Goal: Communication & Community: Share content

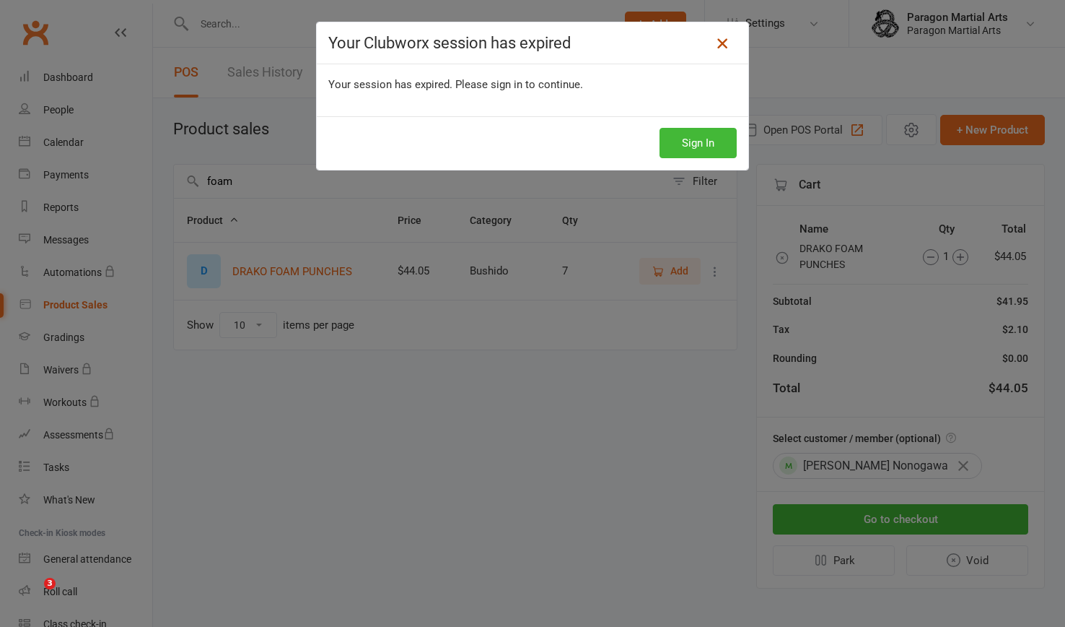
click at [718, 45] on icon at bounding box center [722, 43] width 17 height 17
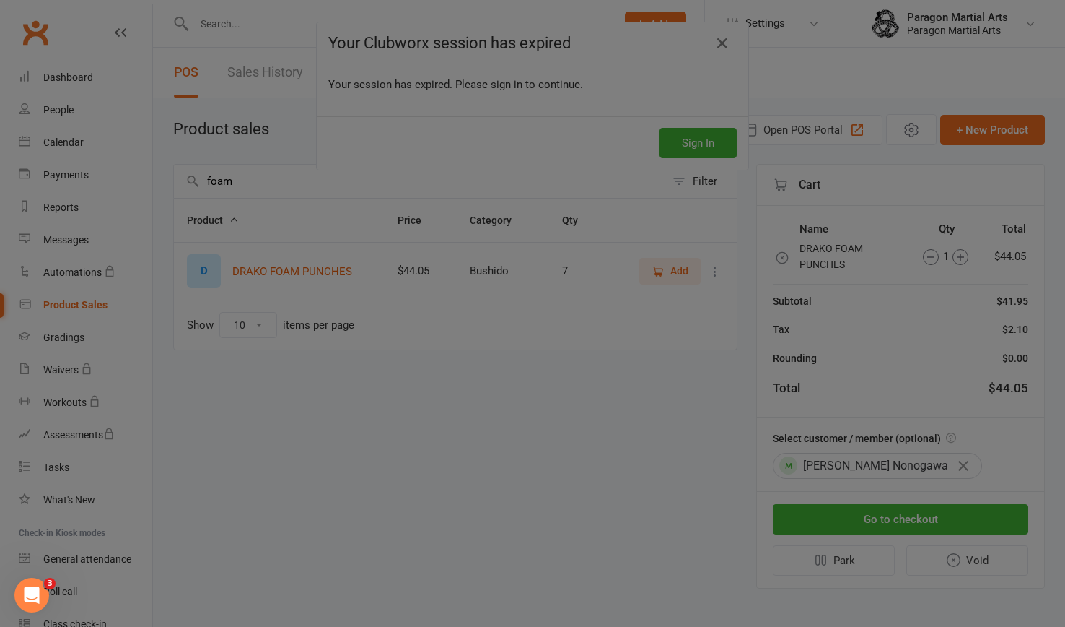
click at [712, 43] on div at bounding box center [532, 313] width 1065 height 627
click at [232, 30] on div at bounding box center [532, 313] width 1065 height 627
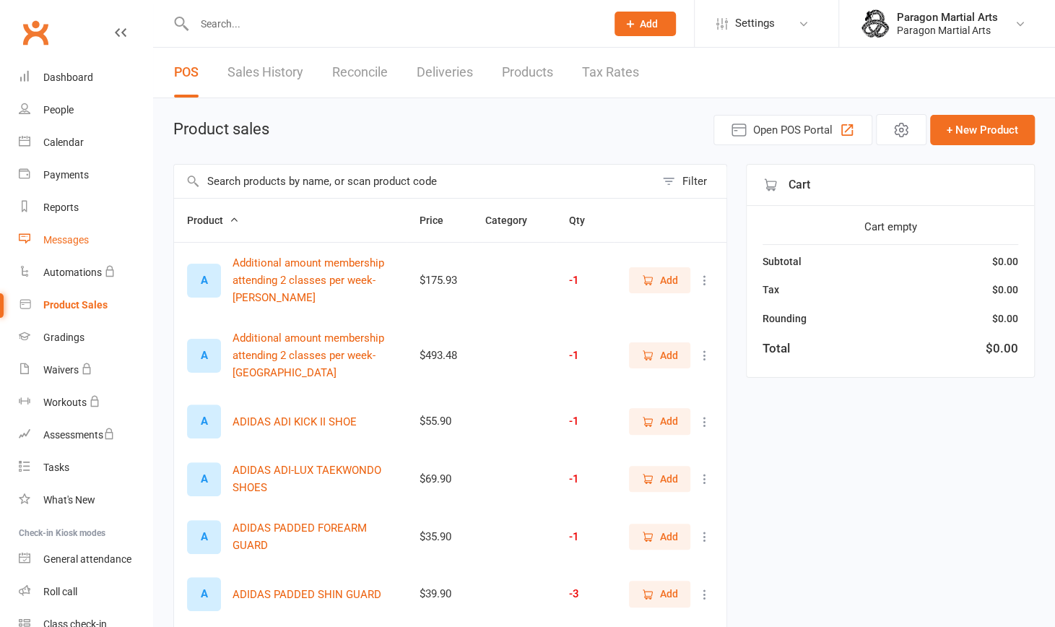
click at [71, 242] on div "Messages" at bounding box center [65, 240] width 45 height 12
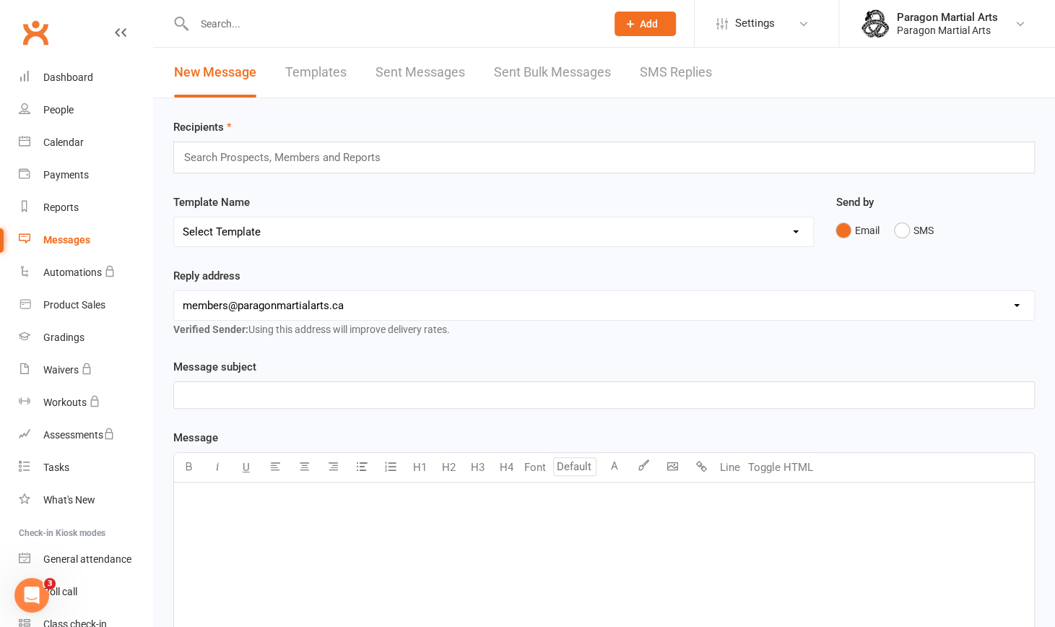
click at [75, 240] on div "Messages" at bounding box center [66, 240] width 47 height 12
click at [209, 22] on input "text" at bounding box center [393, 24] width 406 height 20
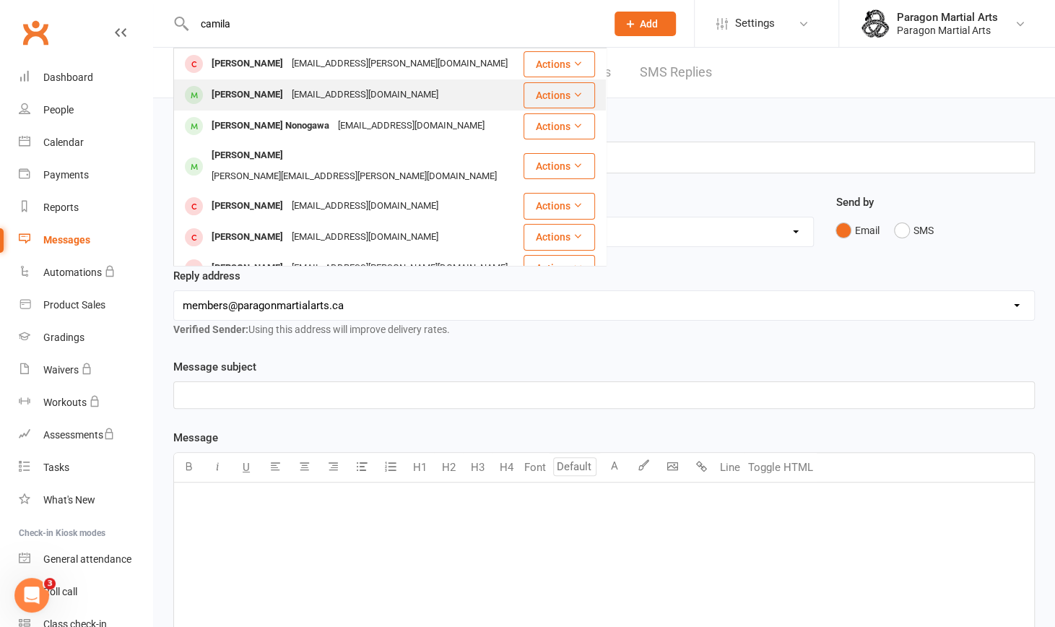
type input "camila"
click at [274, 91] on div "[PERSON_NAME]" at bounding box center [247, 94] width 80 height 21
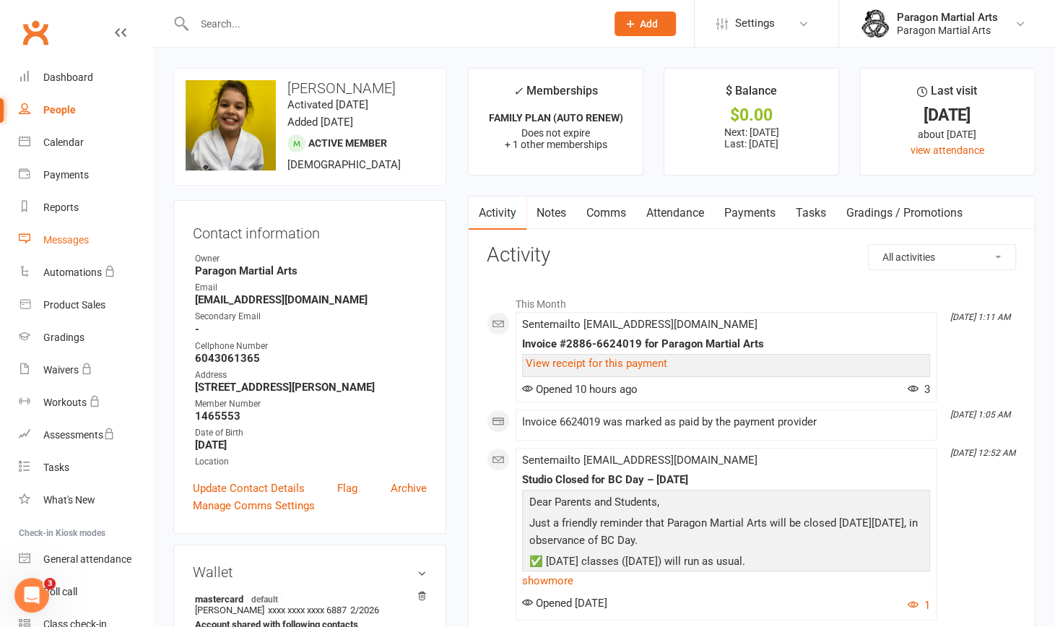
click at [69, 245] on div "Messages" at bounding box center [65, 240] width 45 height 12
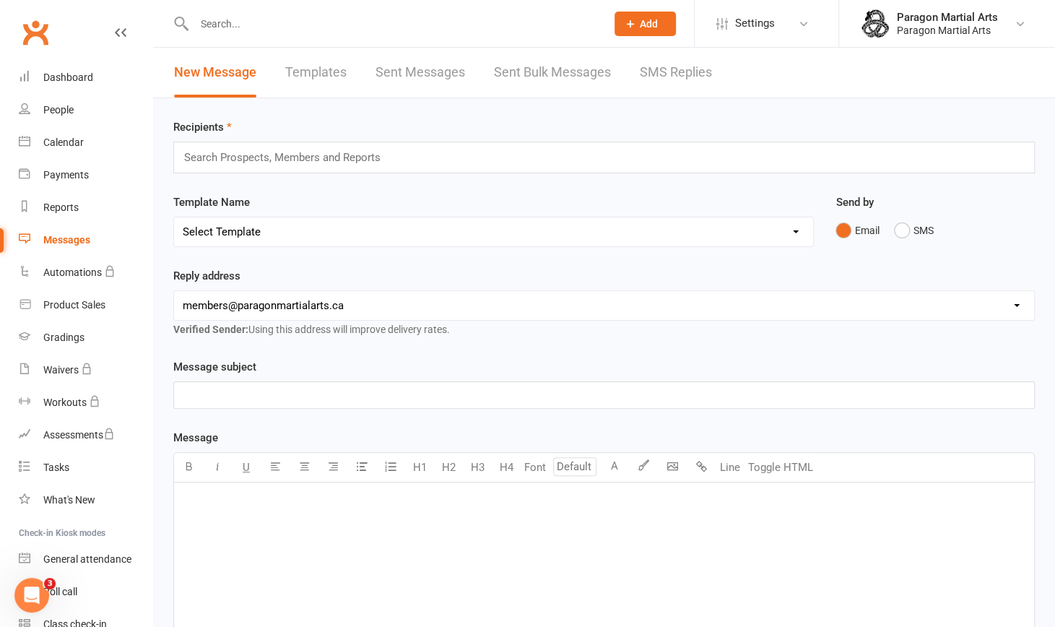
click at [219, 35] on div at bounding box center [384, 23] width 422 height 47
click at [219, 25] on input "text" at bounding box center [393, 24] width 406 height 20
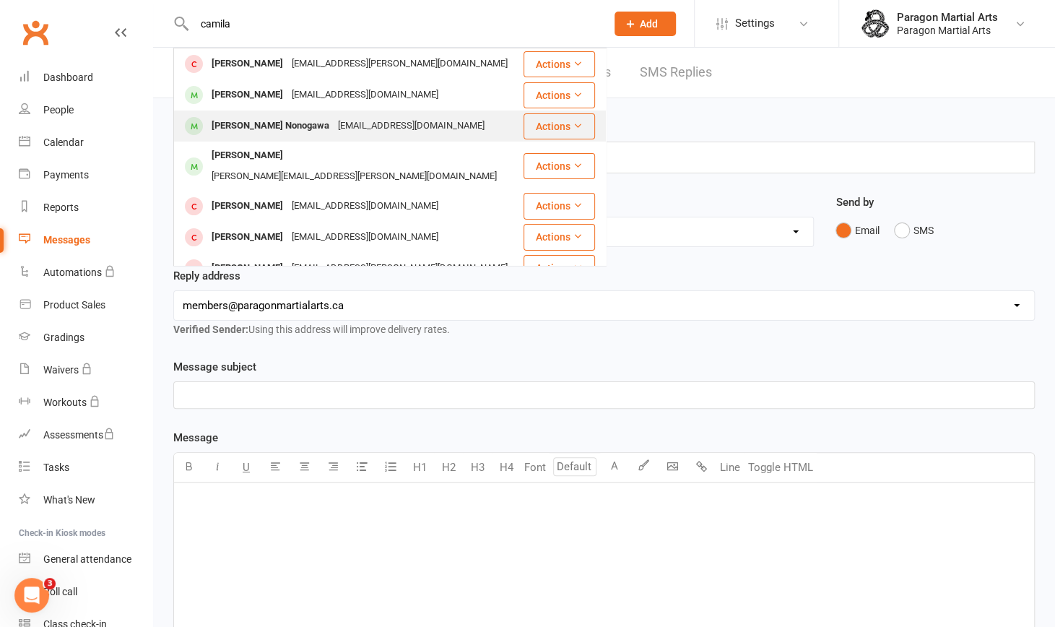
type input "camila"
click at [245, 126] on div "[PERSON_NAME] Nonogawa" at bounding box center [270, 125] width 126 height 21
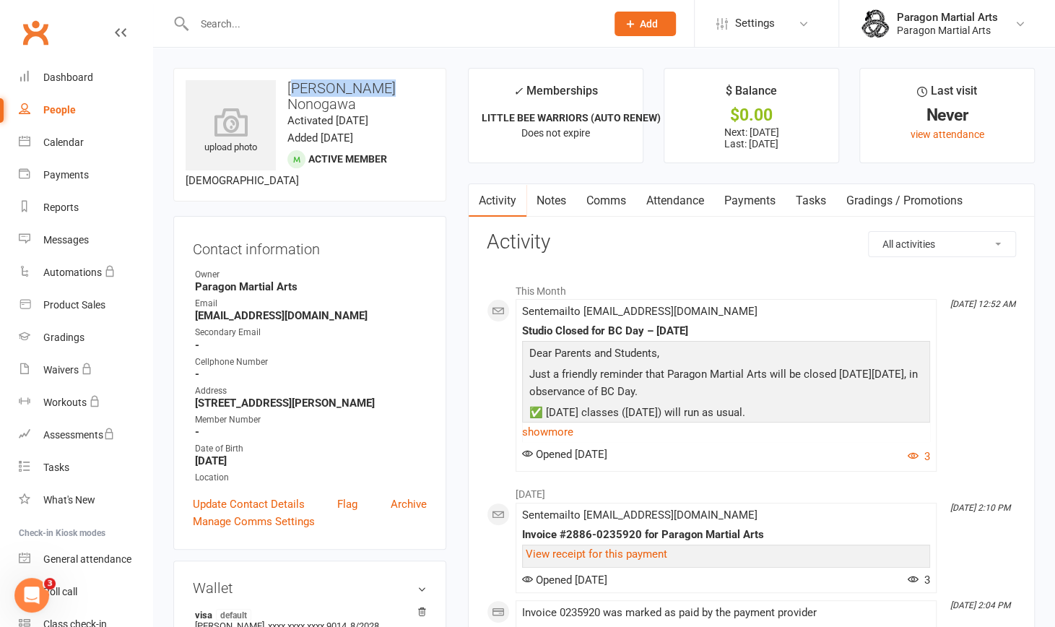
drag, startPoint x: 384, startPoint y: 87, endPoint x: 299, endPoint y: 90, distance: 85.2
click at [299, 90] on h3 "[PERSON_NAME] Nonogawa" at bounding box center [309, 96] width 248 height 32
click at [361, 103] on h3 "[PERSON_NAME] Nonogawa" at bounding box center [309, 96] width 248 height 32
drag, startPoint x: 361, startPoint y: 103, endPoint x: 286, endPoint y: 82, distance: 78.1
click at [286, 82] on h3 "[PERSON_NAME] Nonogawa" at bounding box center [309, 96] width 248 height 32
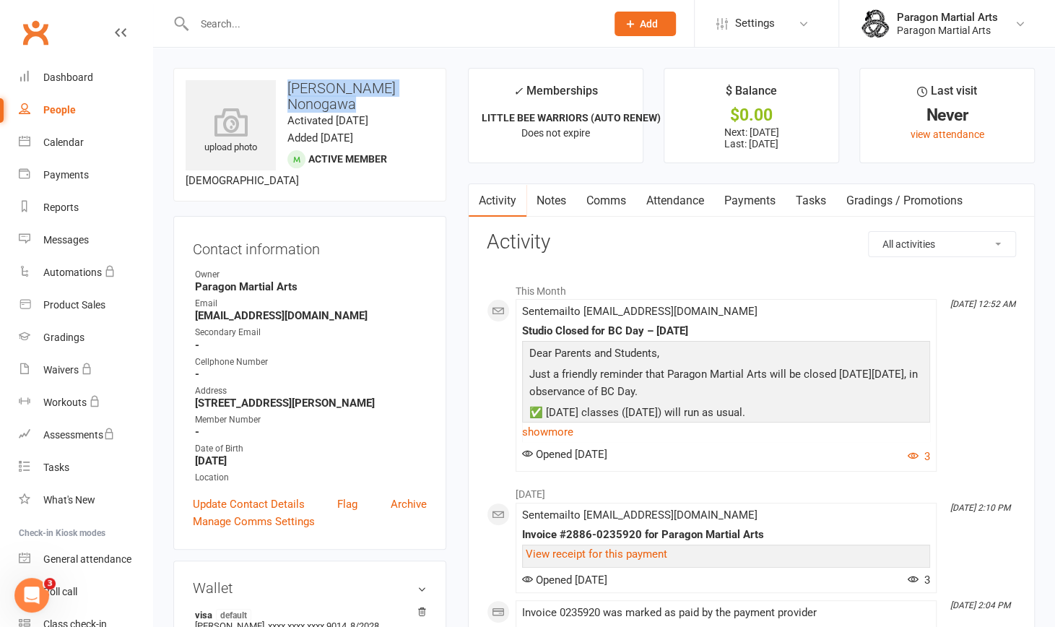
copy h3 "[PERSON_NAME] Nonogawa"
drag, startPoint x: 398, startPoint y: 398, endPoint x: 191, endPoint y: 399, distance: 207.9
click at [191, 399] on div "Contact information Owner Paragon Martial Arts Email [EMAIL_ADDRESS][DOMAIN_NAM…" at bounding box center [309, 382] width 273 height 333
copy strong "[STREET_ADDRESS][PERSON_NAME]"
drag, startPoint x: 196, startPoint y: 314, endPoint x: 231, endPoint y: 317, distance: 34.8
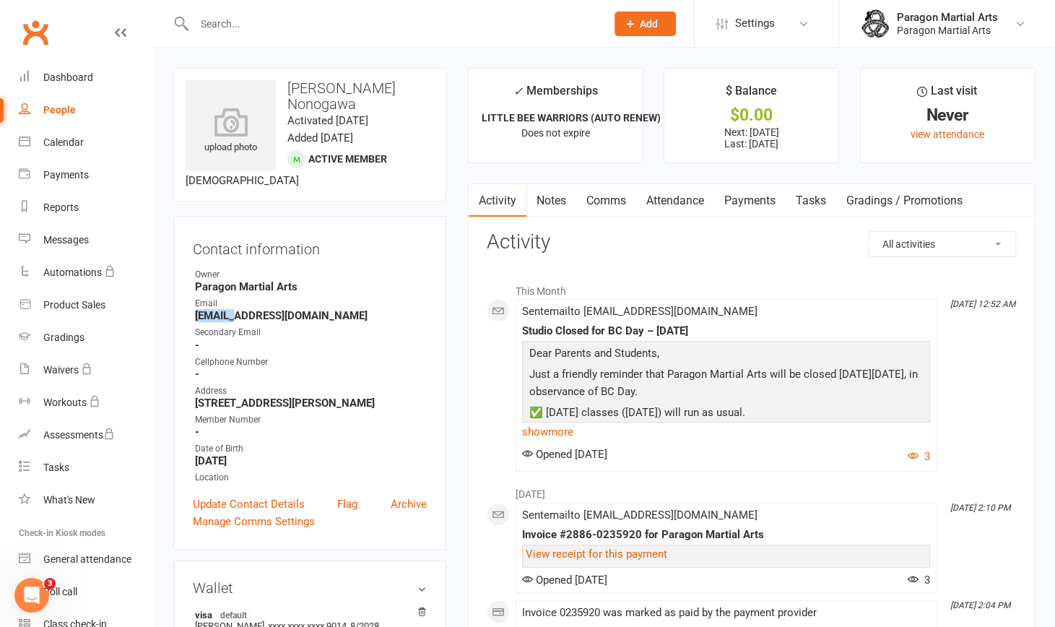
click at [231, 317] on strong "[EMAIL_ADDRESS][DOMAIN_NAME]" at bounding box center [311, 315] width 232 height 13
click at [330, 315] on strong "[EMAIL_ADDRESS][DOMAIN_NAME]" at bounding box center [311, 315] width 232 height 13
drag, startPoint x: 330, startPoint y: 315, endPoint x: 191, endPoint y: 314, distance: 139.3
click at [191, 314] on div "Contact information Owner Paragon Martial Arts Email [EMAIL_ADDRESS][DOMAIN_NAM…" at bounding box center [309, 382] width 273 height 333
copy strong "[EMAIL_ADDRESS][DOMAIN_NAME]"
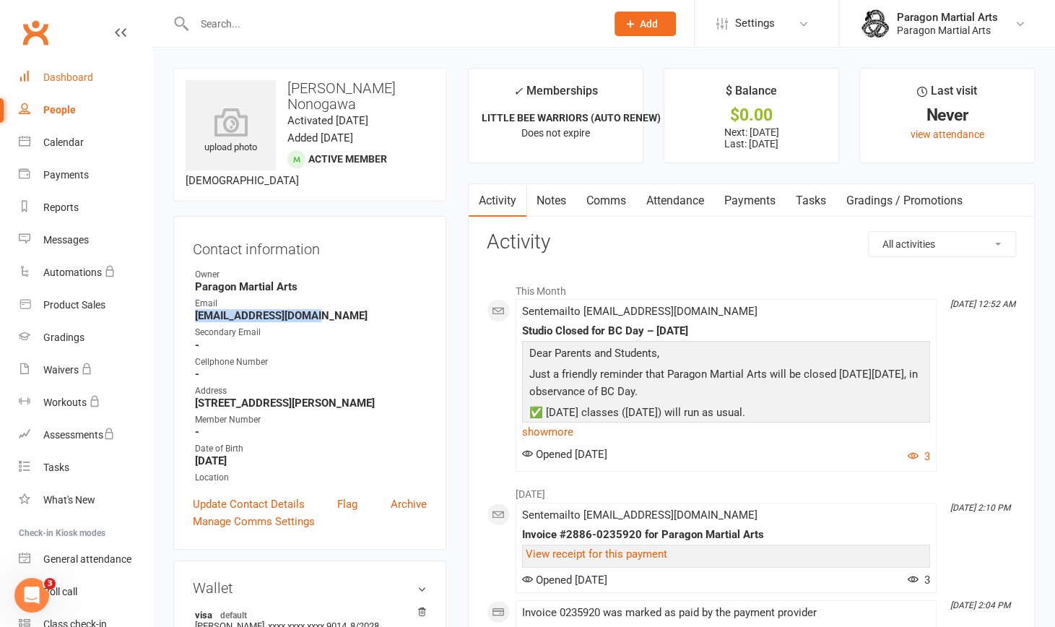
click at [68, 76] on div "Dashboard" at bounding box center [68, 77] width 50 height 12
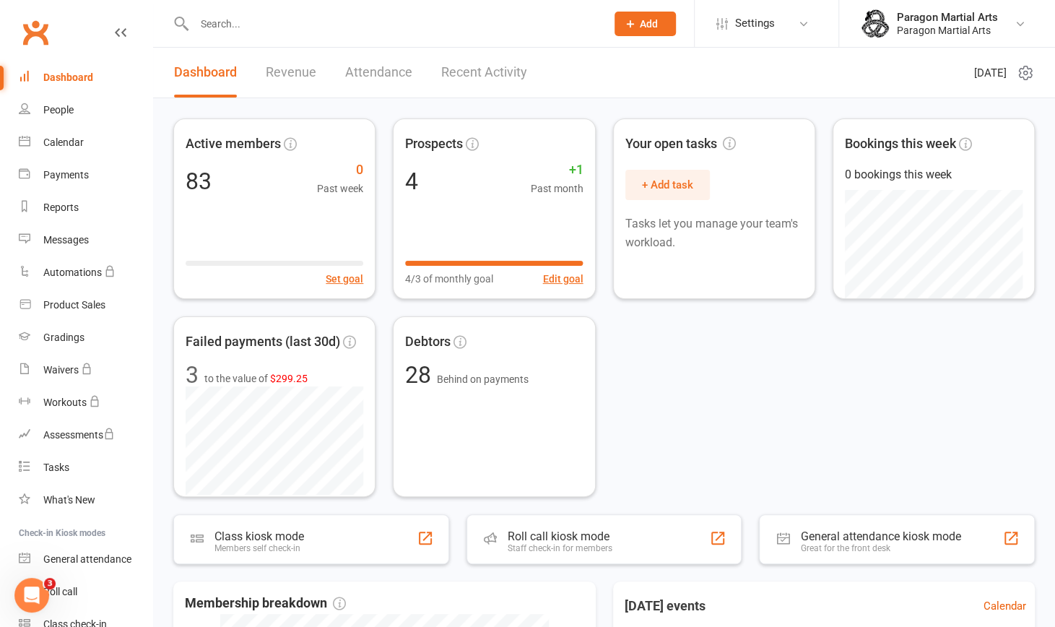
click at [642, 24] on span "Add" at bounding box center [649, 24] width 18 height 12
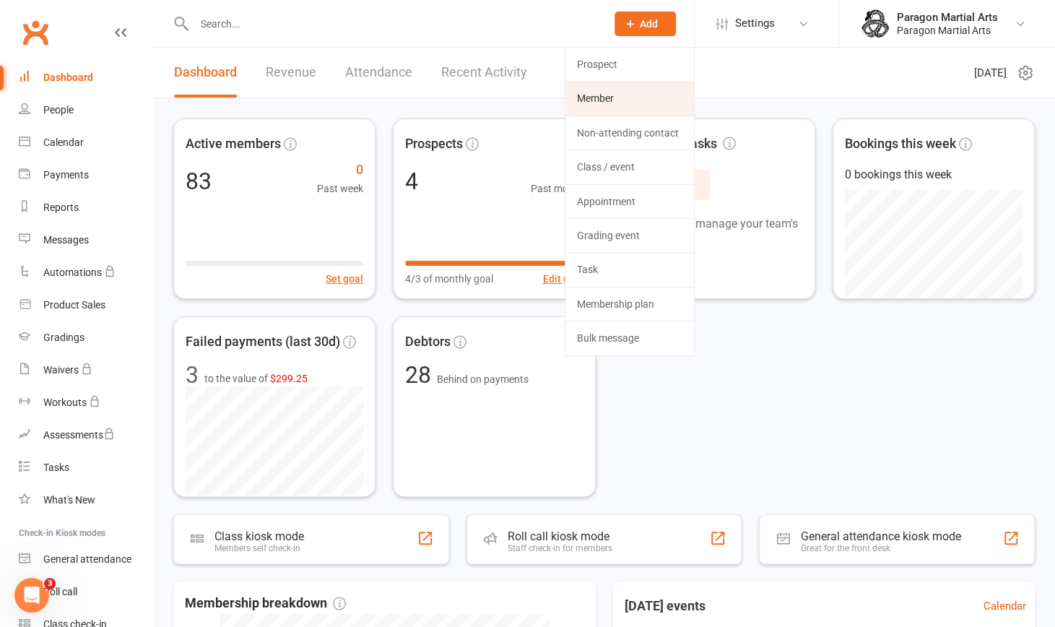
click at [591, 100] on link "Member" at bounding box center [629, 98] width 128 height 33
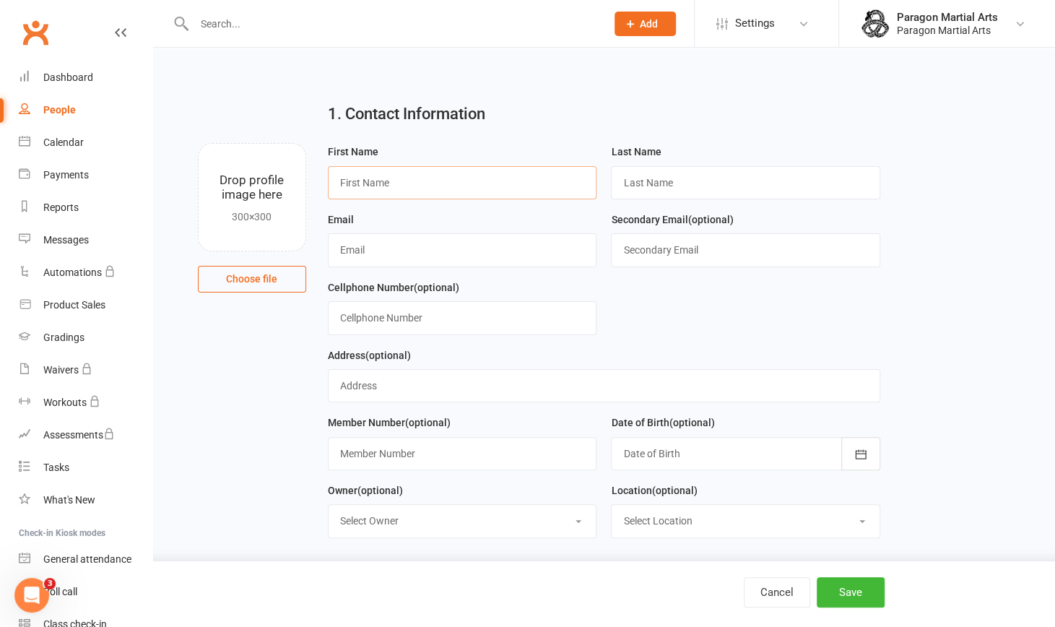
click at [387, 187] on input "text" at bounding box center [462, 182] width 269 height 33
type input "[PERSON_NAME]"
click at [652, 188] on input "text" at bounding box center [745, 182] width 269 height 33
type input "a"
type input "[PERSON_NAME]"
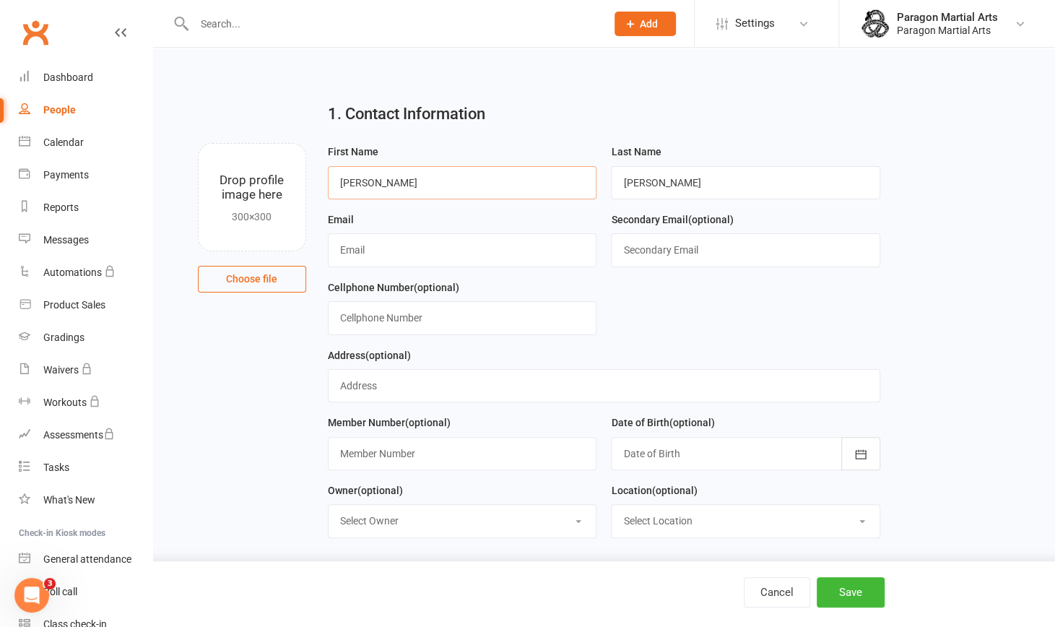
click at [346, 182] on input "[PERSON_NAME]" at bounding box center [462, 182] width 269 height 33
type input "[PERSON_NAME]"
click at [368, 250] on input "text" at bounding box center [462, 249] width 269 height 33
paste input "globalimmigrationsol [DATE] 17:08 Canadá prepara un cambio importante en su sis…"
type input "globalimmigrationsol [DATE] 17:08 Canadá prepara un cambio importante en su sis…"
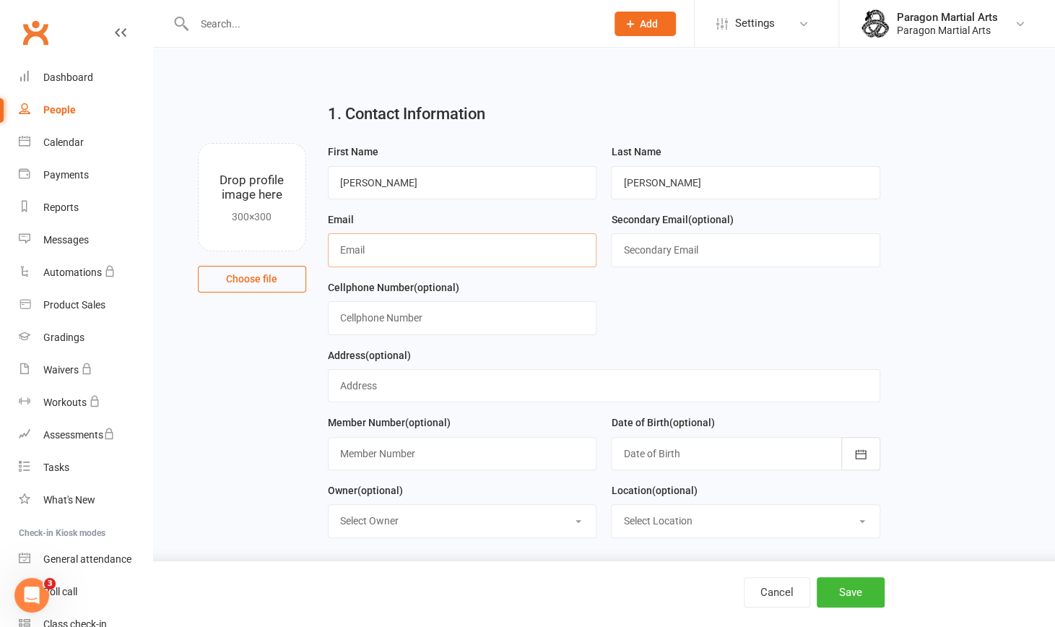
paste input "[EMAIL_ADDRESS][DOMAIN_NAME]"
click at [336, 249] on input "[EMAIL_ADDRESS][DOMAIN_NAME]" at bounding box center [462, 249] width 269 height 33
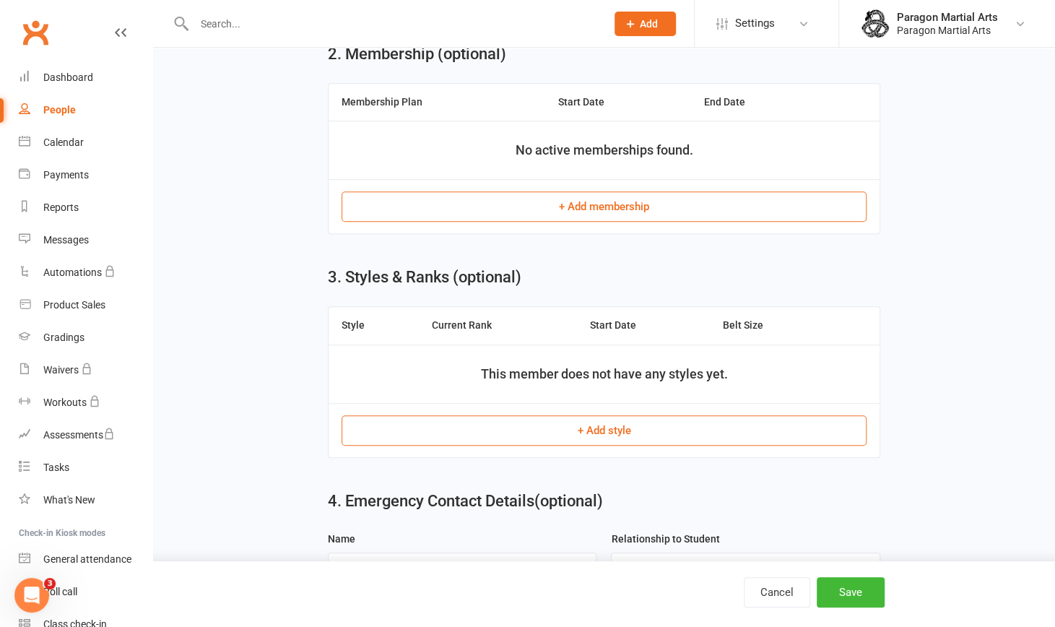
scroll to position [520, 0]
type input "[EMAIL_ADDRESS][DOMAIN_NAME]"
click at [587, 201] on button "+ Add membership" at bounding box center [603, 205] width 525 height 30
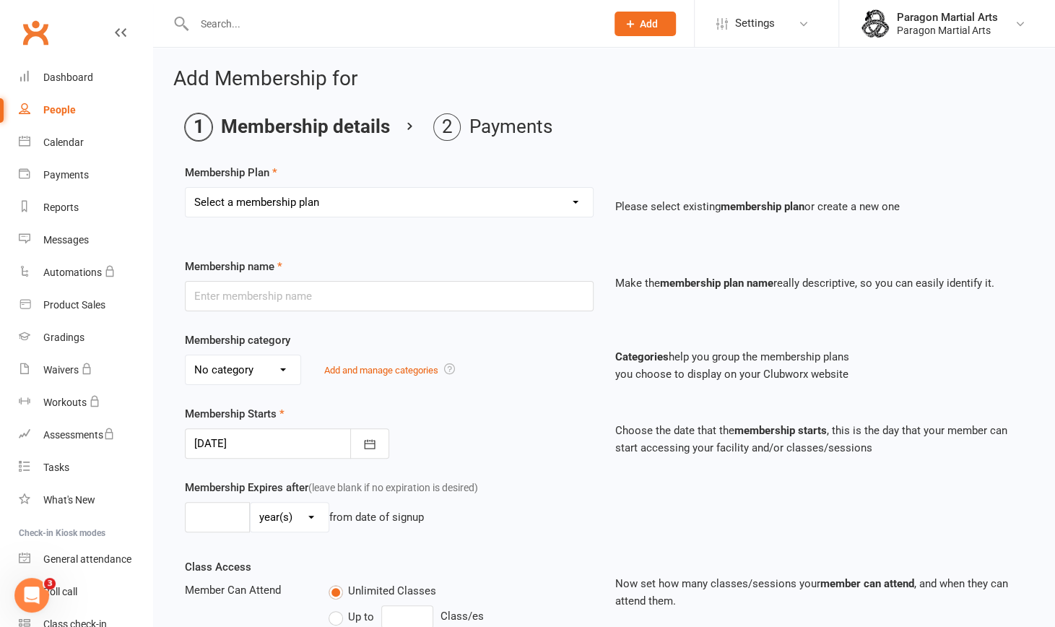
click at [419, 196] on select "Select a membership plan Create new Membership Plan Basic/Core (Tier 2) PreSale…" at bounding box center [388, 202] width 407 height 29
click at [476, 188] on select "Select a membership plan Create new Membership Plan Basic/Core (Tier 2) PreSale…" at bounding box center [388, 202] width 407 height 29
click at [381, 306] on input "text" at bounding box center [389, 296] width 409 height 30
click at [377, 256] on div "Membership Plan Select a membership plan Create new Membership Plan Basic/Core …" at bounding box center [604, 507] width 838 height 687
click at [383, 201] on select "Select a membership plan Create new Membership Plan Basic/Core (Tier 2) PreSale…" at bounding box center [388, 202] width 407 height 29
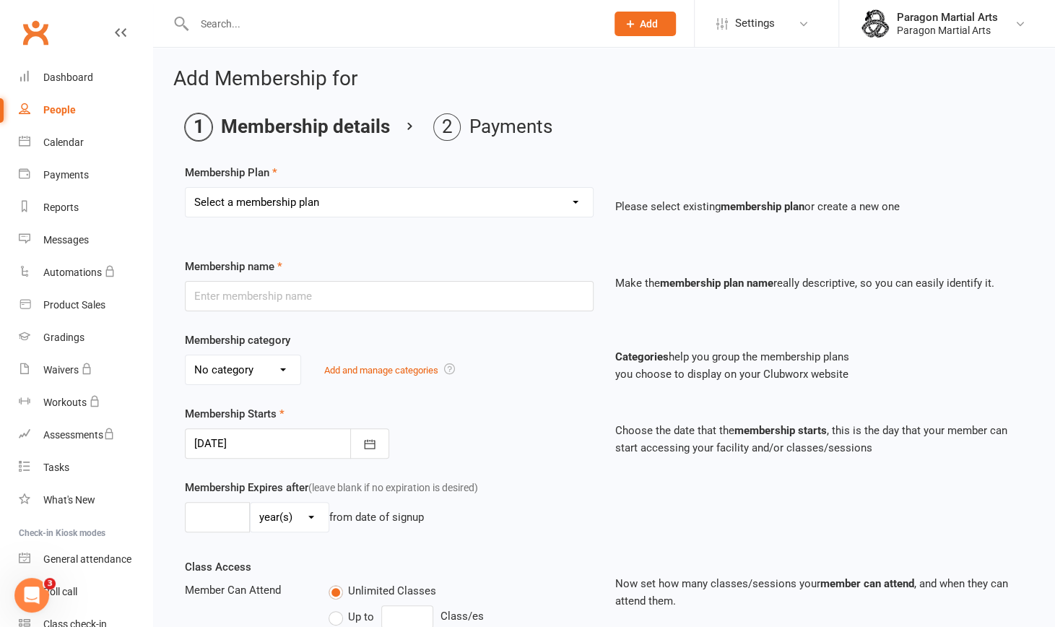
select select "0"
click at [185, 188] on select "Select a membership plan Create new Membership Plan Basic/Core (Tier 2) PreSale…" at bounding box center [388, 202] width 407 height 29
click at [274, 297] on input "text" at bounding box center [389, 296] width 409 height 30
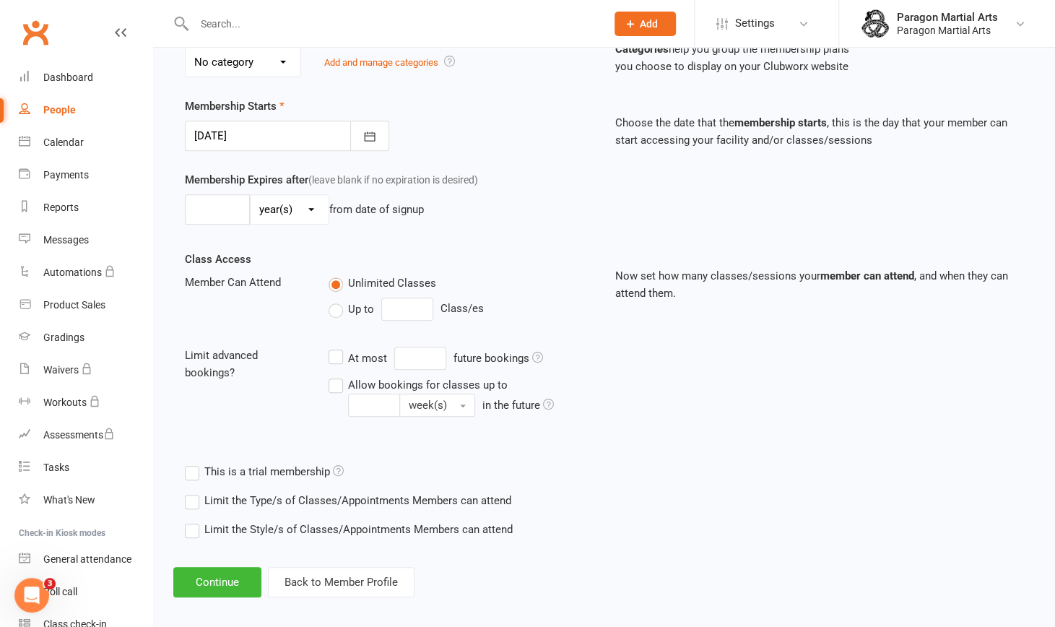
scroll to position [315, 0]
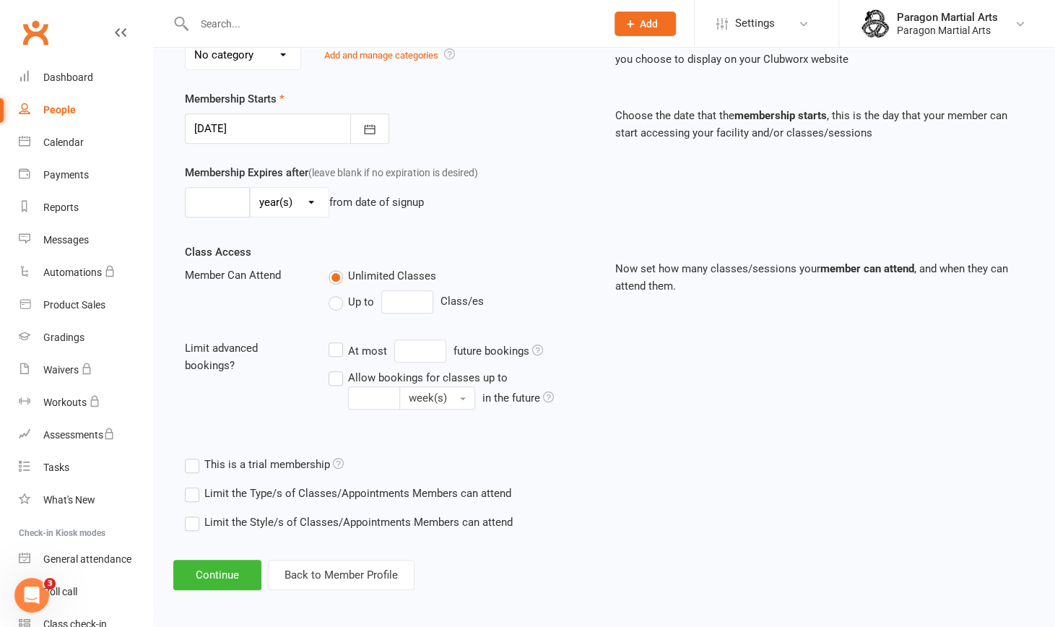
type input "Merging"
click at [1032, 441] on main "Membership details Payments Membership Plan Select a membership plan Create new…" at bounding box center [603, 168] width 861 height 738
click at [205, 566] on button "Continue" at bounding box center [217, 574] width 88 height 30
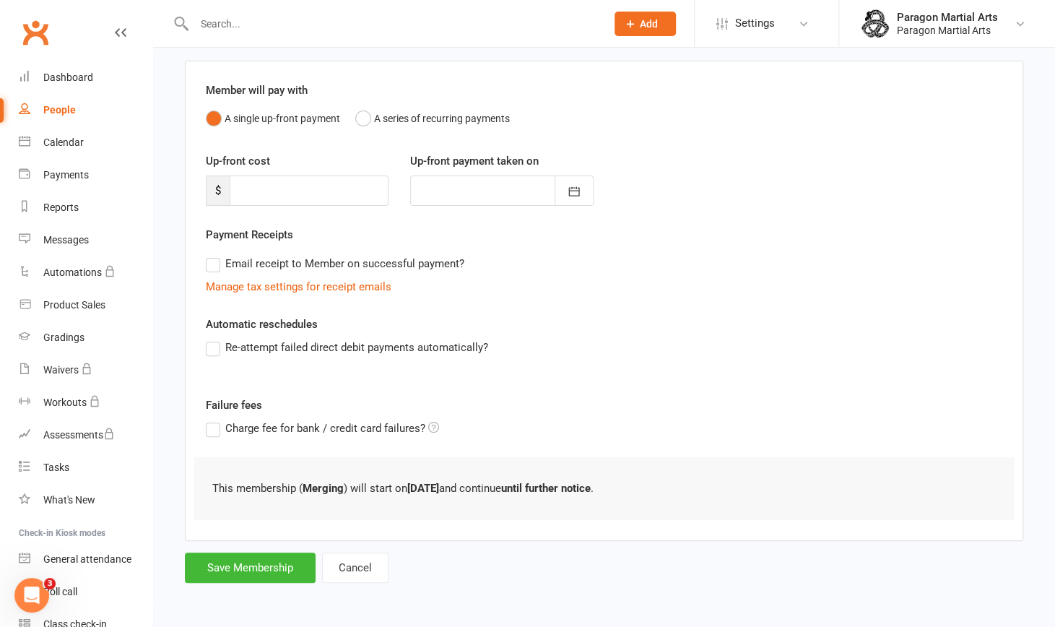
scroll to position [0, 0]
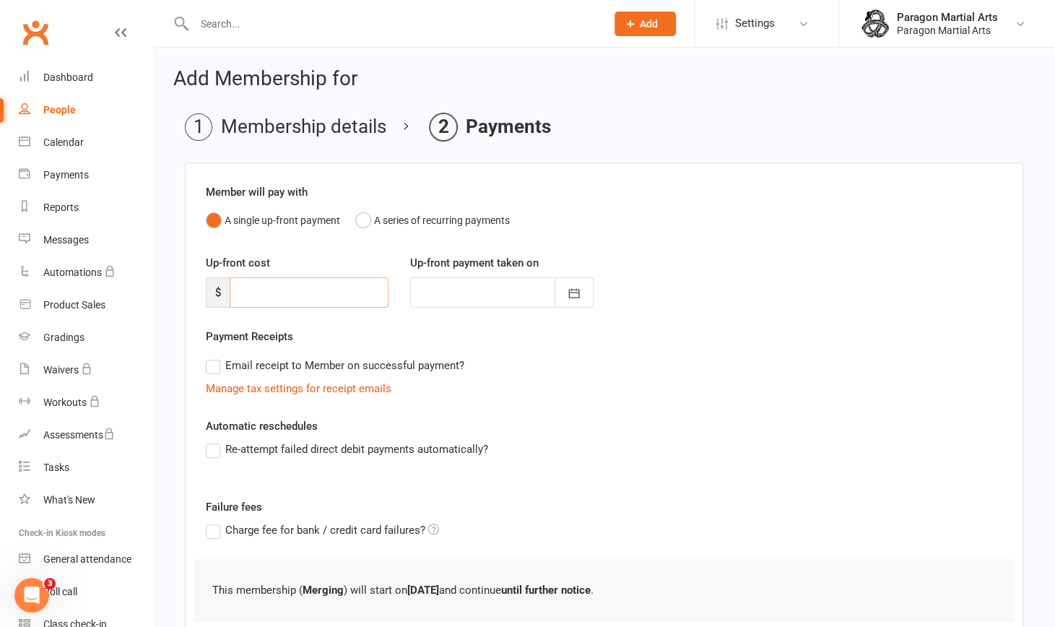
click at [296, 287] on input "number" at bounding box center [309, 292] width 159 height 30
type input "0"
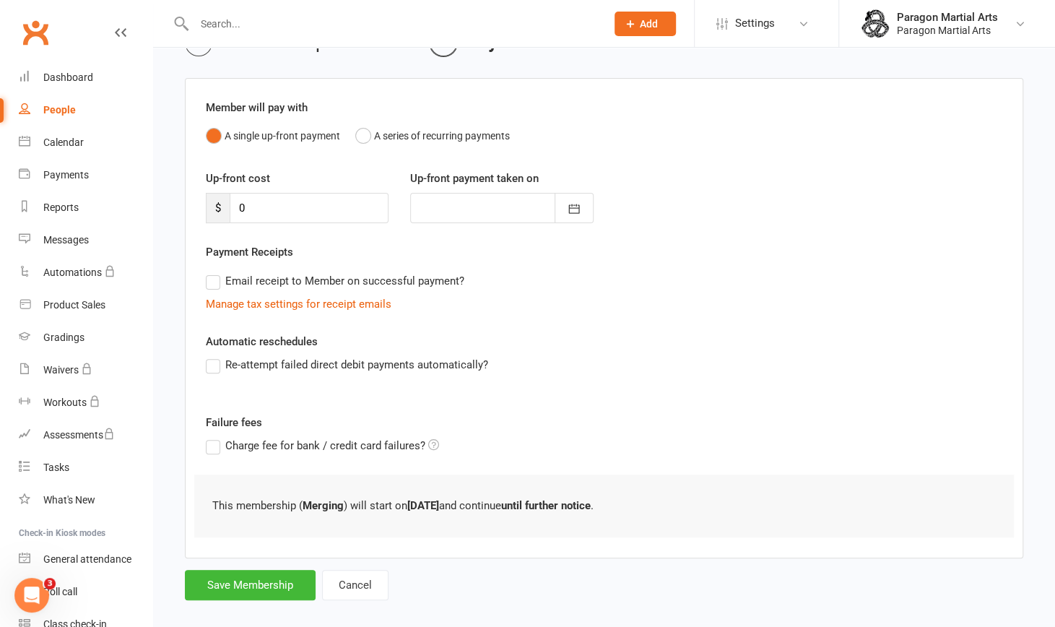
scroll to position [100, 0]
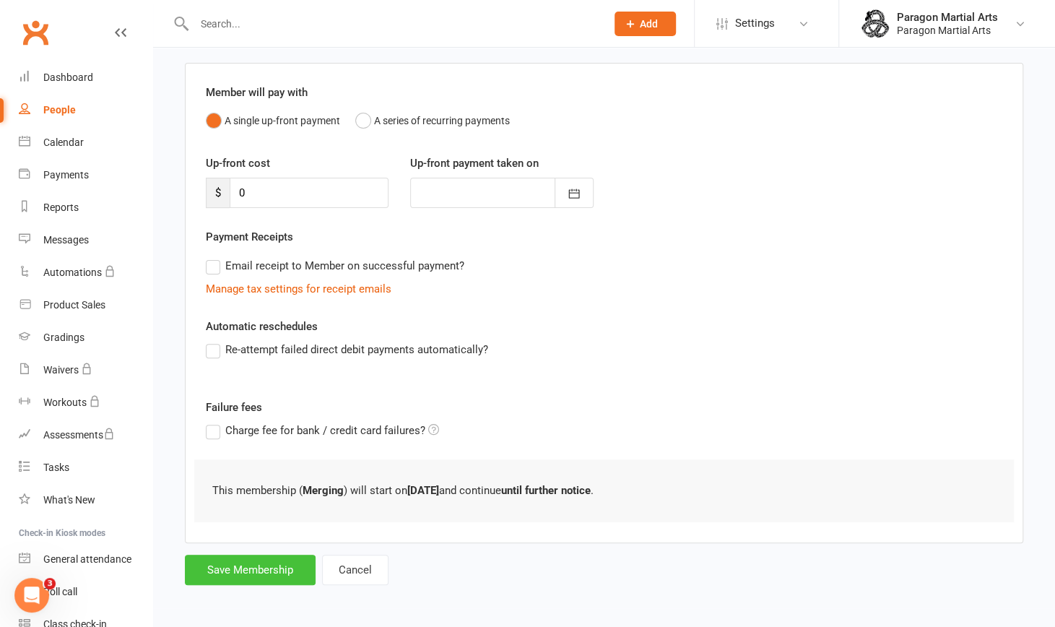
click at [270, 571] on button "Save Membership" at bounding box center [250, 569] width 131 height 30
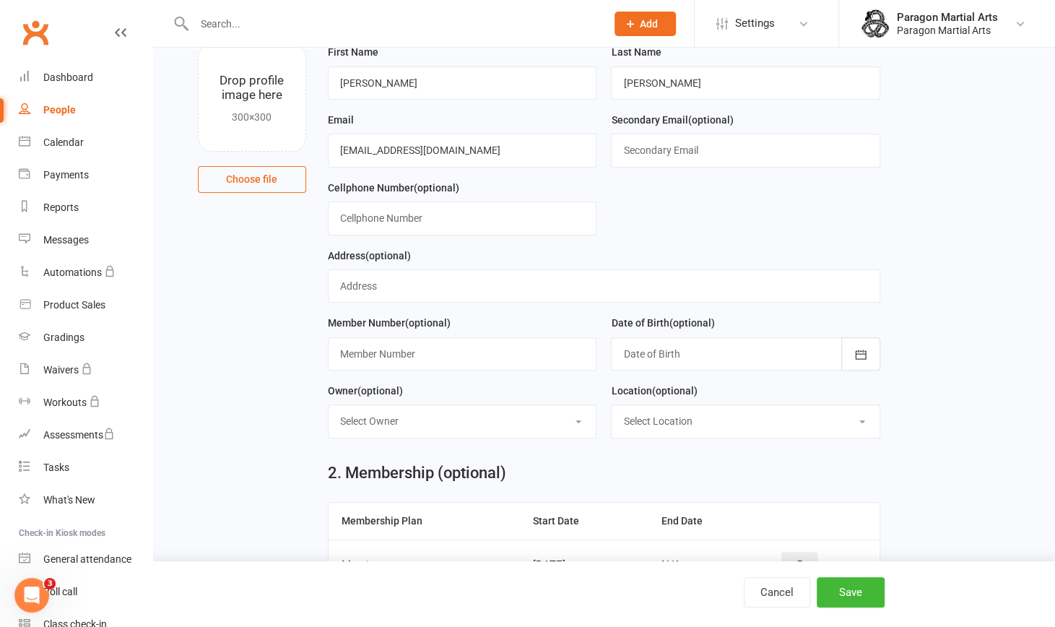
scroll to position [544, 0]
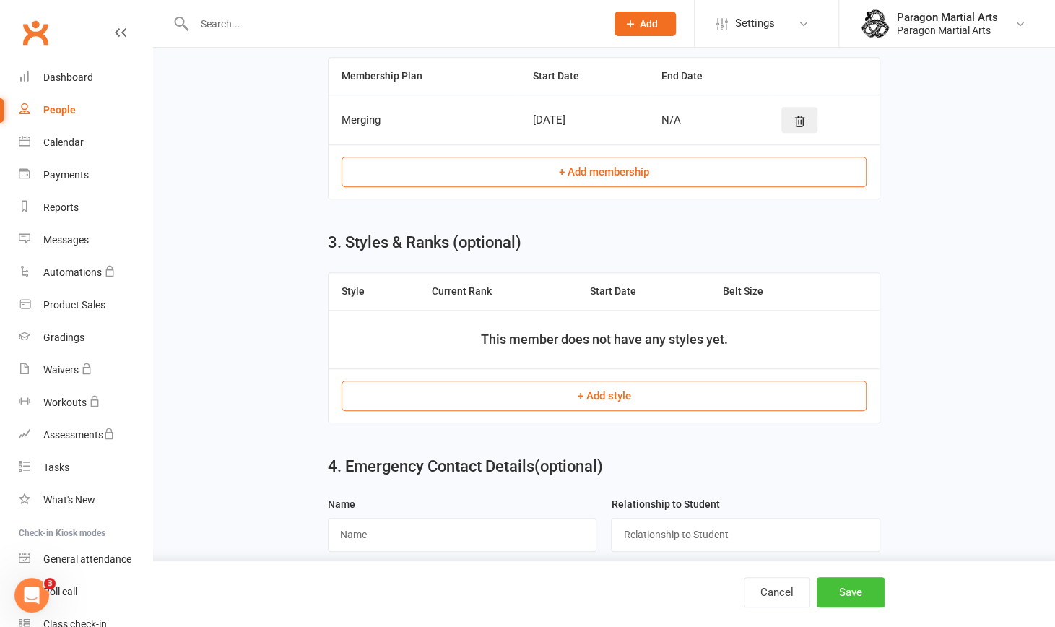
click at [862, 590] on button "Save" at bounding box center [850, 592] width 68 height 30
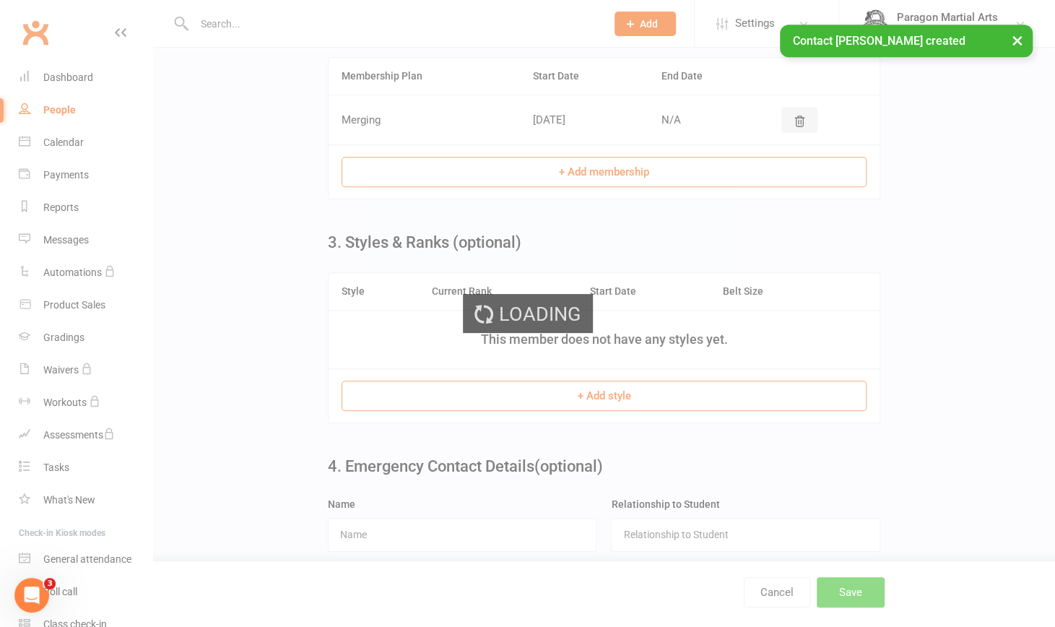
scroll to position [0, 0]
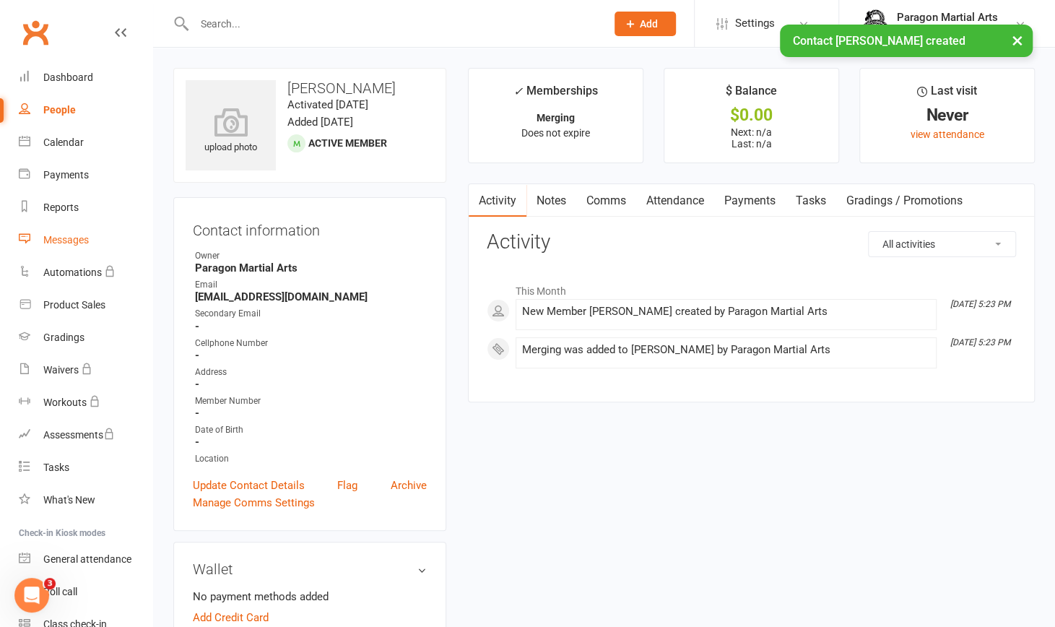
click at [59, 239] on div "Messages" at bounding box center [65, 240] width 45 height 12
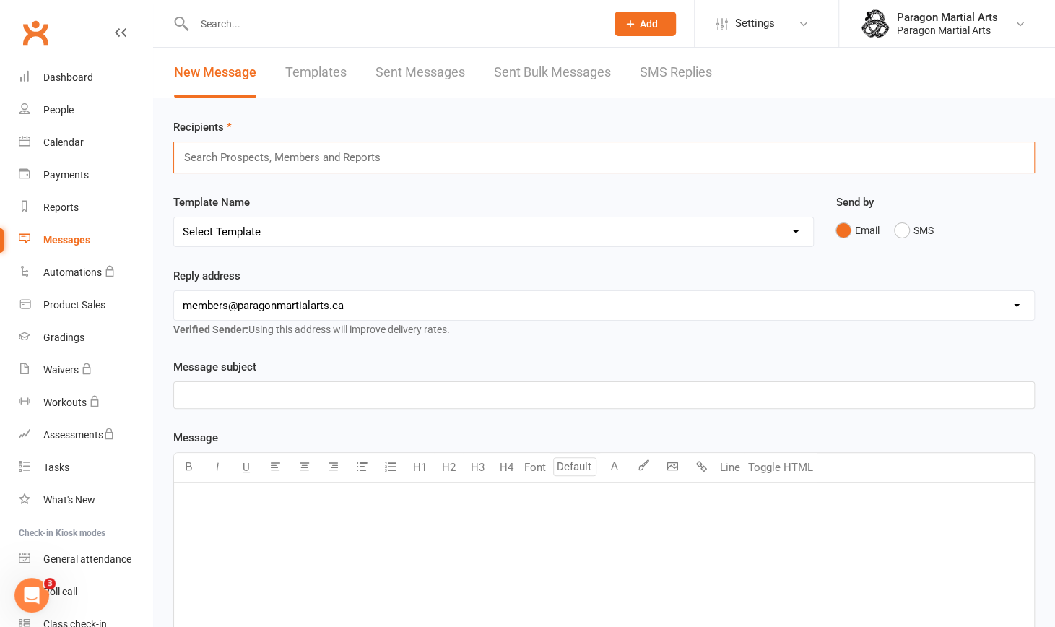
click at [238, 158] on input "text" at bounding box center [288, 157] width 211 height 19
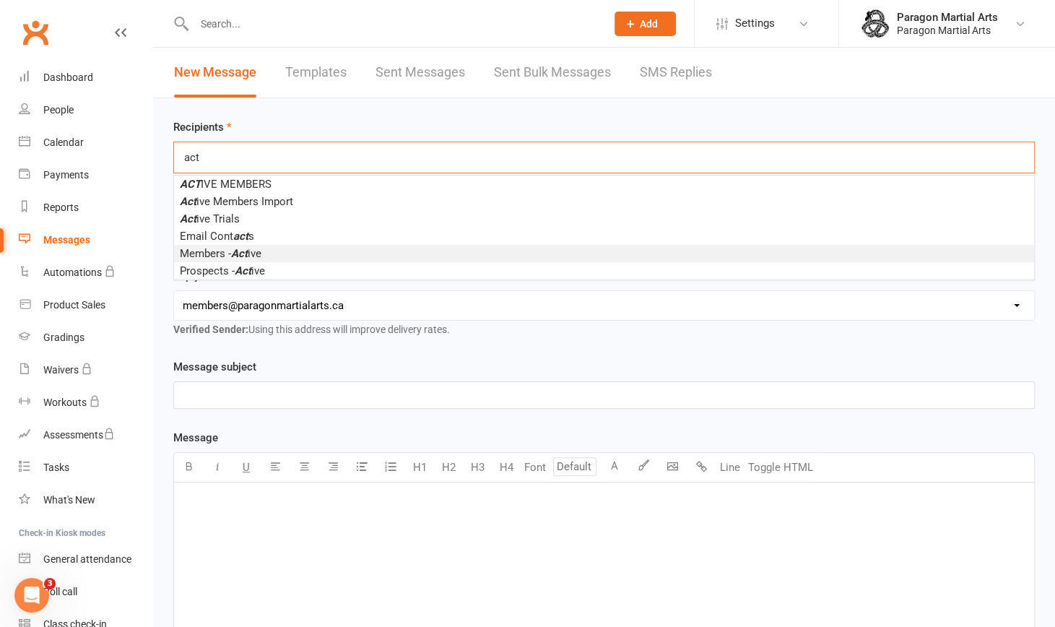
type input "act"
click at [242, 252] on em "Act" at bounding box center [239, 253] width 17 height 13
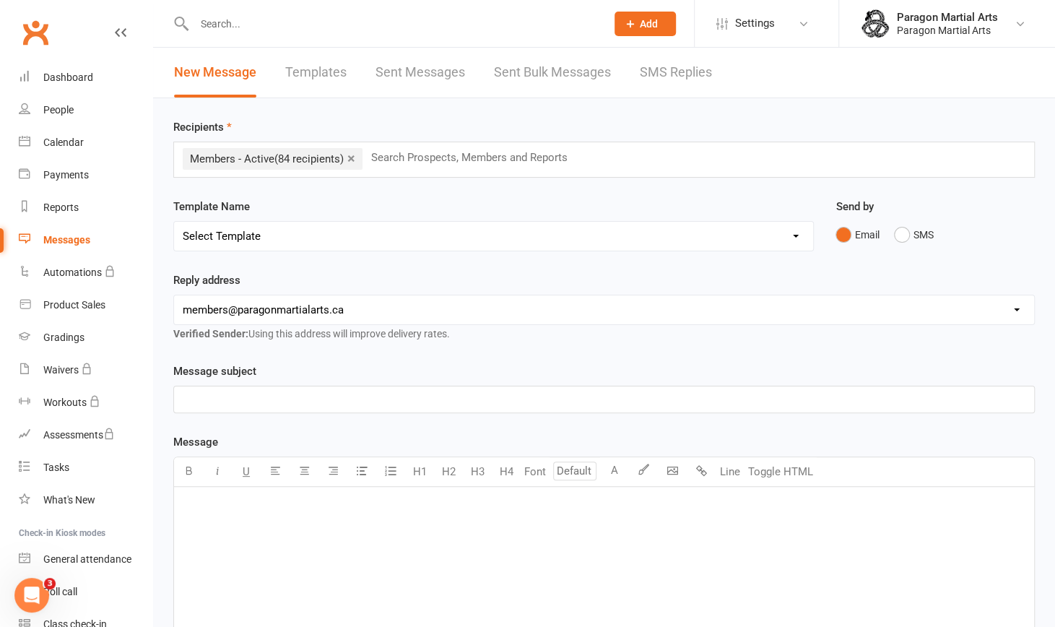
click at [231, 406] on div "﻿" at bounding box center [604, 399] width 860 height 26
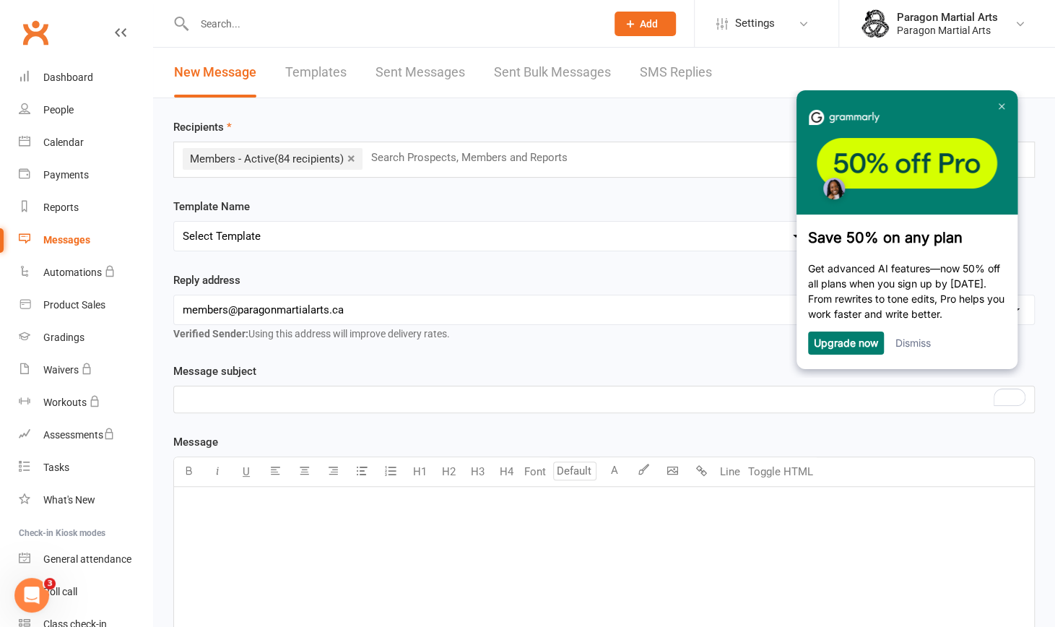
click at [352, 522] on div "﻿" at bounding box center [604, 594] width 860 height 217
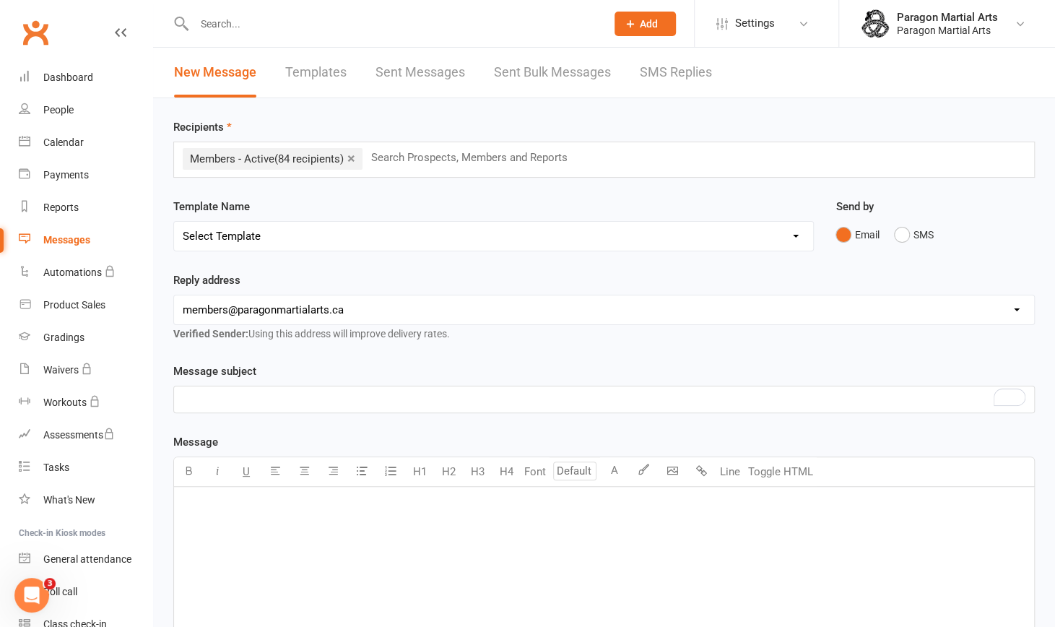
click at [385, 514] on div "﻿" at bounding box center [604, 594] width 860 height 217
click at [257, 519] on div "﻿" at bounding box center [604, 594] width 860 height 217
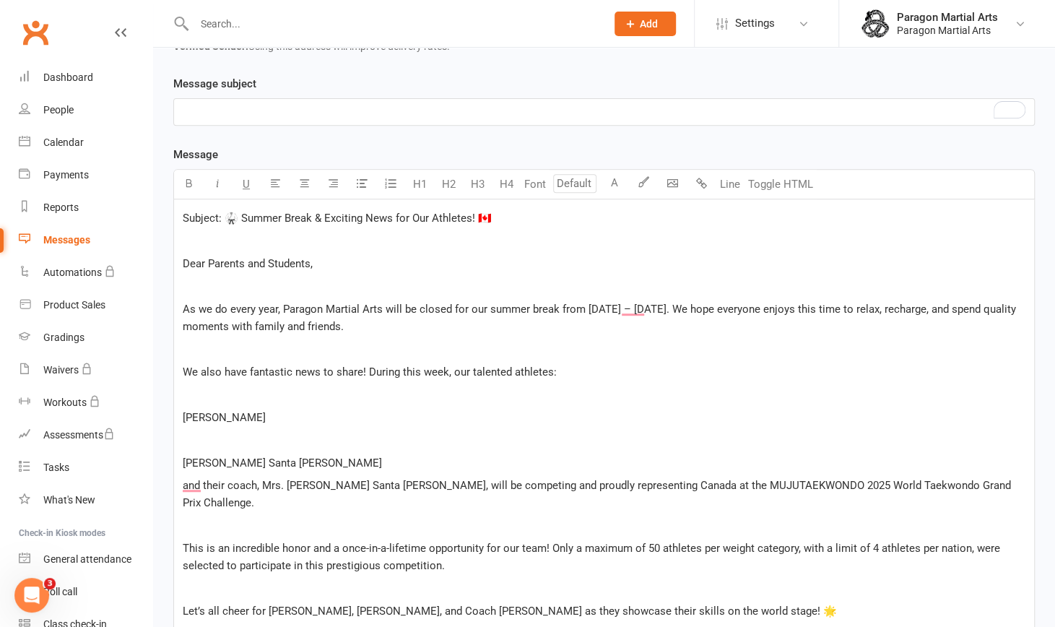
scroll to position [290, 0]
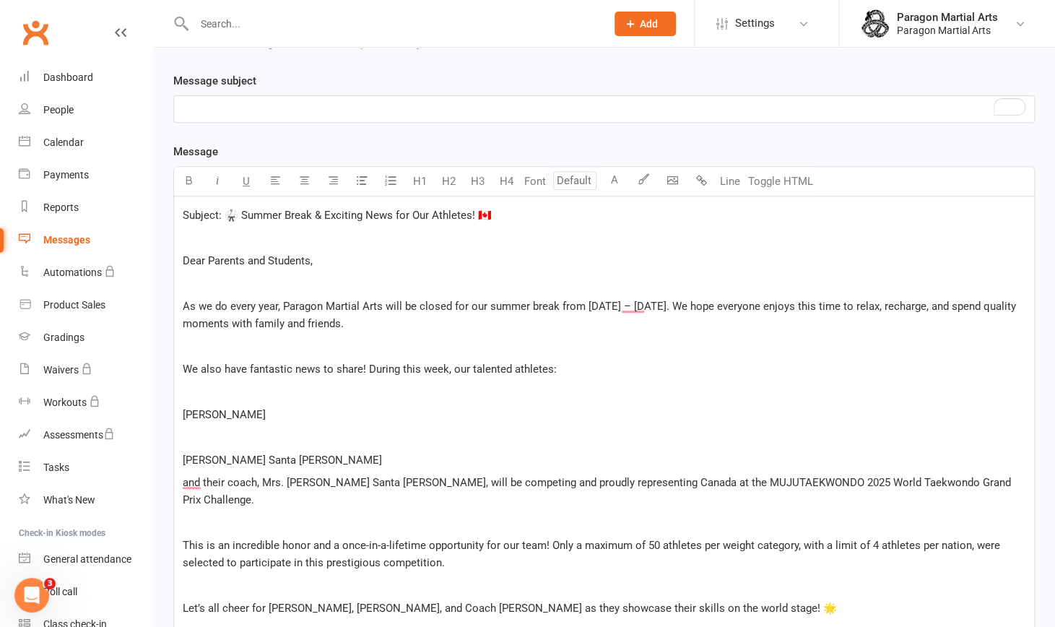
click at [490, 209] on p "Subject: 🥋 Summer Break & Exciting News for Our Athletes! 🇨🇦" at bounding box center [604, 214] width 842 height 17
drag, startPoint x: 475, startPoint y: 211, endPoint x: 241, endPoint y: 210, distance: 233.9
drag, startPoint x: 241, startPoint y: 210, endPoint x: 514, endPoint y: 210, distance: 272.8
click at [514, 210] on p "Subject: 🥋 Summer Break & Exciting News for Our Athletes! 🇨🇦" at bounding box center [604, 214] width 842 height 17
drag, startPoint x: 505, startPoint y: 210, endPoint x: 240, endPoint y: 203, distance: 265.0
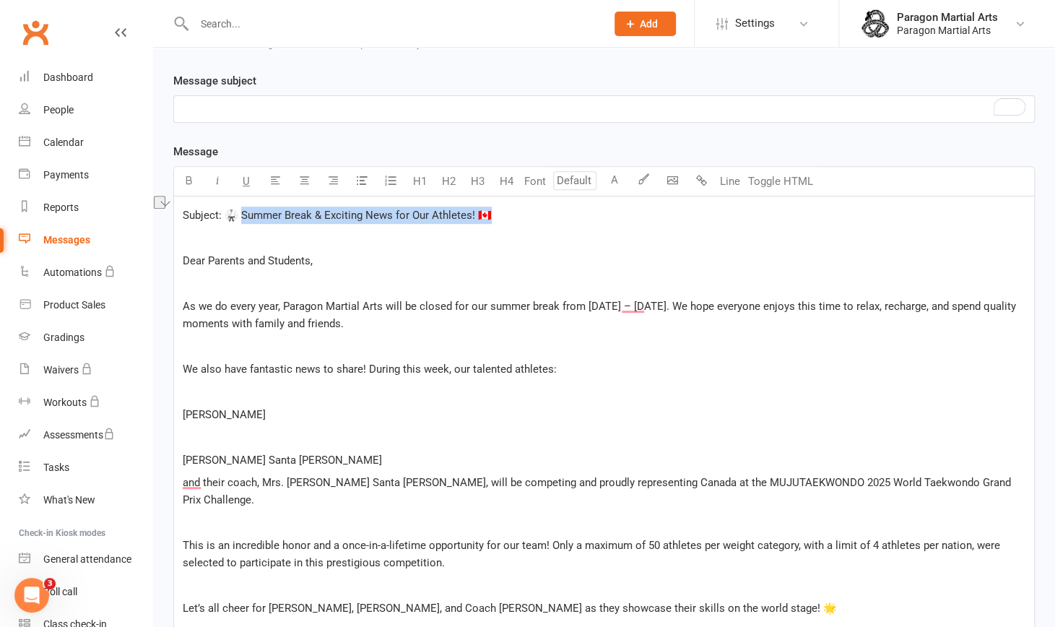
click at [240, 203] on div "Subject: 🥋 Summer Break & Exciting News for Our Athletes! 🇨🇦 ﻿ Dear Parents and…" at bounding box center [604, 490] width 860 height 589
copy span "ummer Break & Exciting News for Our Athletes! 🇨🇦"
click at [209, 108] on p "﻿" at bounding box center [604, 108] width 842 height 17
click at [524, 212] on p "Subject: 🥋 Summer Break & Exciting News for Our Athletes! 🇨🇦" at bounding box center [604, 214] width 842 height 17
drag, startPoint x: 524, startPoint y: 212, endPoint x: 128, endPoint y: 206, distance: 396.3
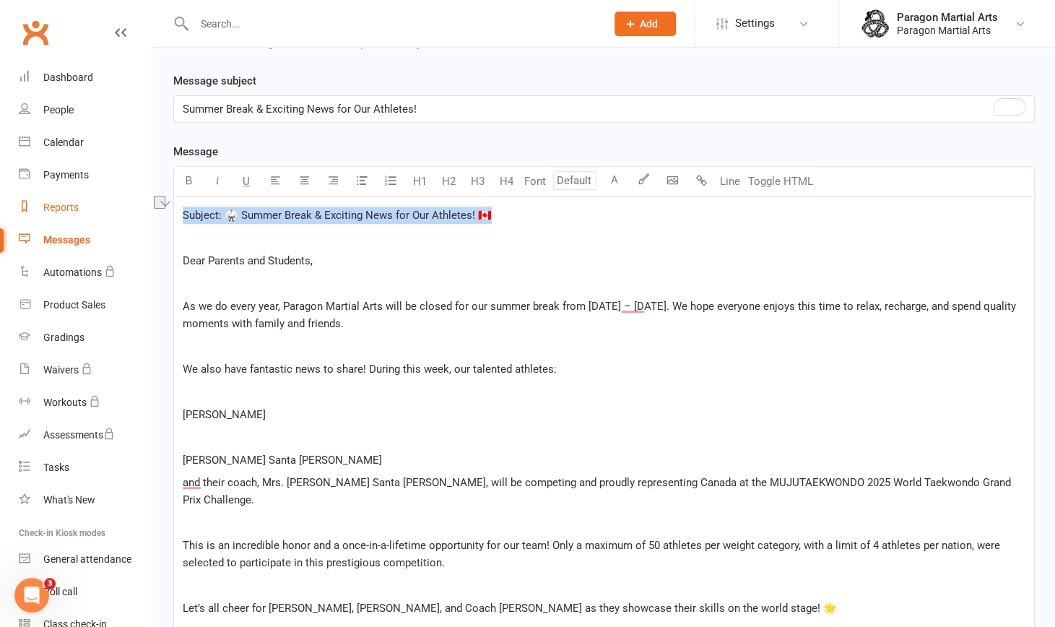
click at [128, 206] on ui-view "Prospect Member Non-attending contact Class / event Appointment Grading event T…" at bounding box center [527, 358] width 1055 height 1290
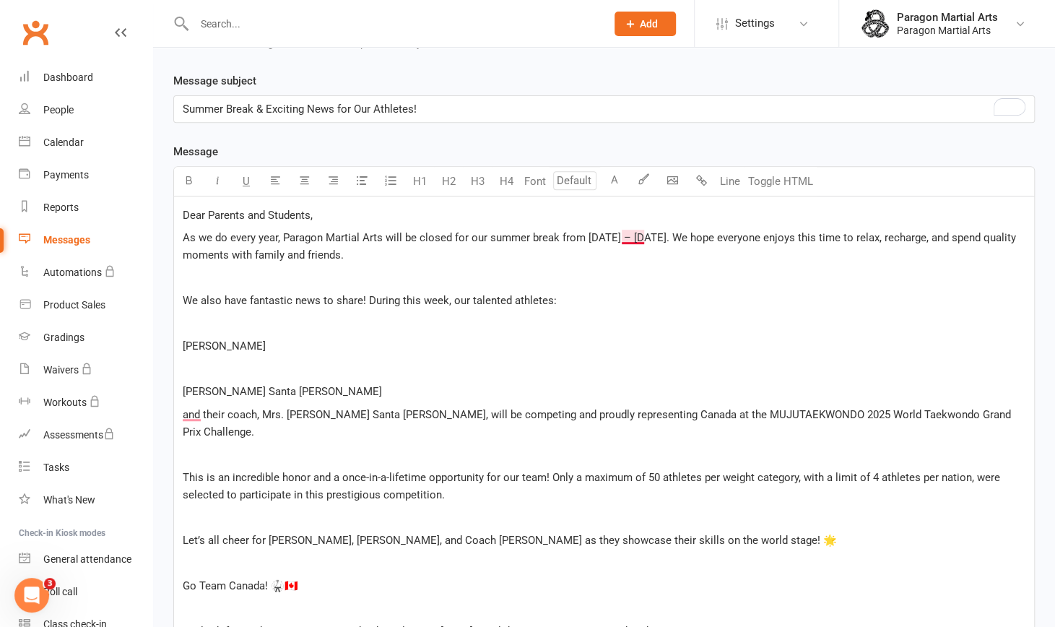
click at [637, 231] on span "As we do every year, Paragon Martial Arts will be closed for our summer break f…" at bounding box center [601, 246] width 836 height 30
click at [704, 235] on span "As we do every year, Paragon Martial Arts will be closed for our summer break f…" at bounding box center [601, 246] width 836 height 30
drag, startPoint x: 585, startPoint y: 233, endPoint x: 704, endPoint y: 233, distance: 119.1
click at [704, 233] on span "As we do every year, Paragon Martial Arts will be closed for our summer break f…" at bounding box center [601, 246] width 836 height 30
click at [480, 271] on p "﻿" at bounding box center [604, 277] width 842 height 17
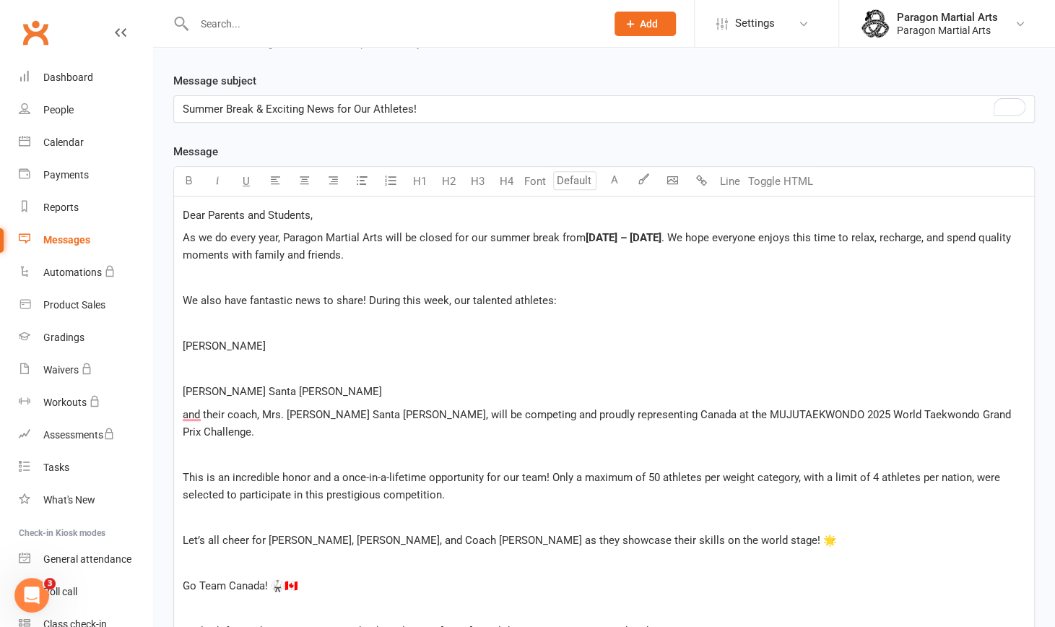
click at [394, 239] on span "As we do every year, Paragon Martial Arts will be closed for our summer break f…" at bounding box center [384, 237] width 403 height 13
click at [256, 280] on p "﻿" at bounding box center [604, 277] width 842 height 17
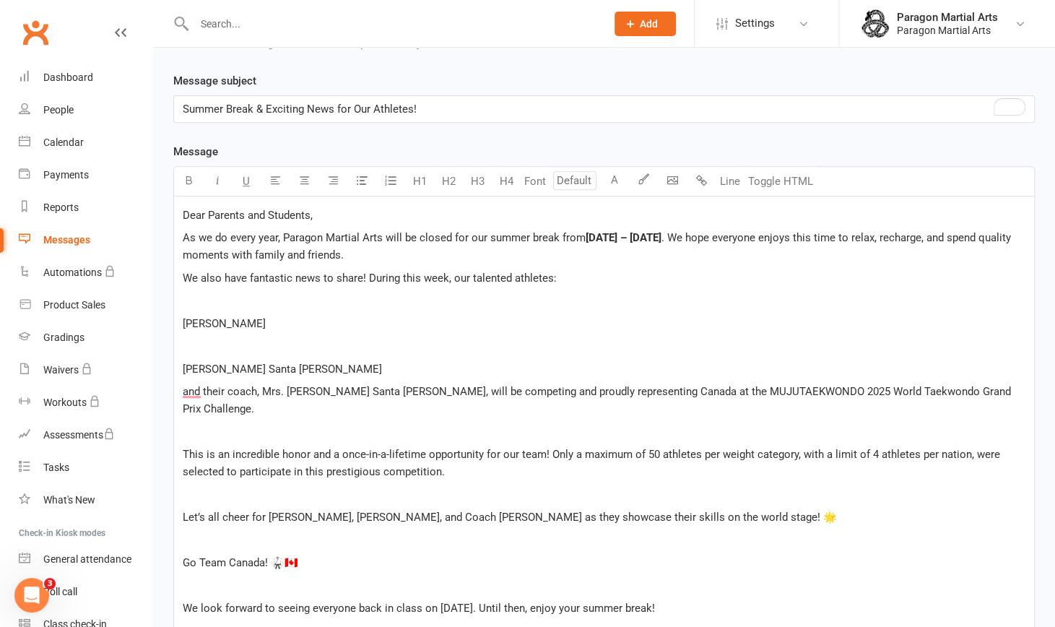
click at [234, 300] on p "﻿" at bounding box center [604, 300] width 842 height 17
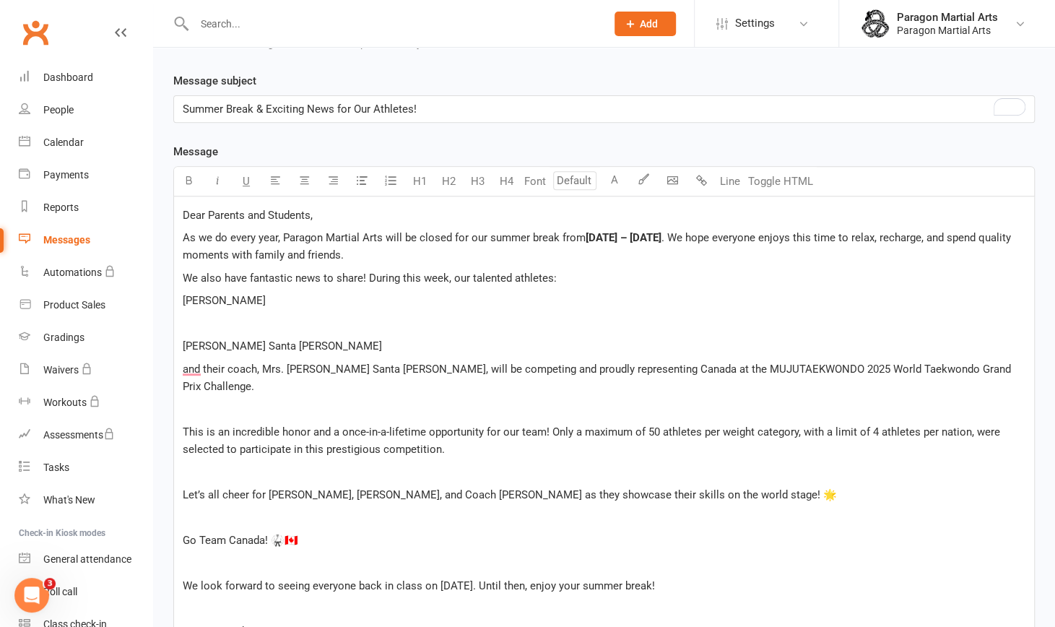
click at [187, 323] on p "﻿" at bounding box center [604, 323] width 842 height 17
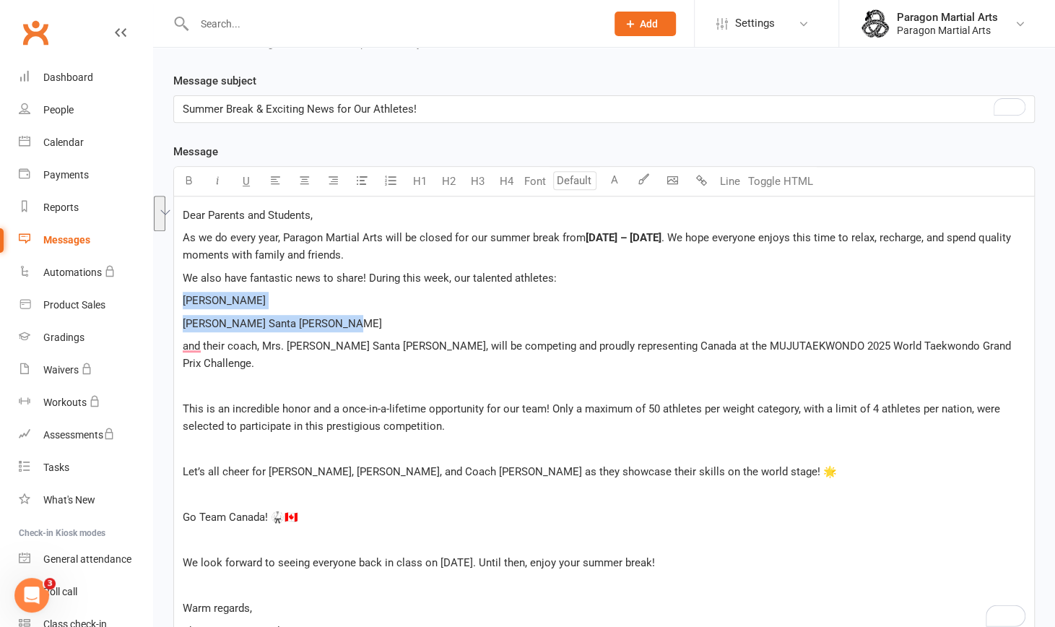
drag, startPoint x: 341, startPoint y: 316, endPoint x: 165, endPoint y: 298, distance: 177.0
click at [165, 298] on div "Message subject Summer Break & Exciting News for Our Athletes! Message U H1 H2 …" at bounding box center [603, 425] width 883 height 707
click at [368, 327] on p "[PERSON_NAME] Santa [PERSON_NAME]" at bounding box center [604, 323] width 842 height 17
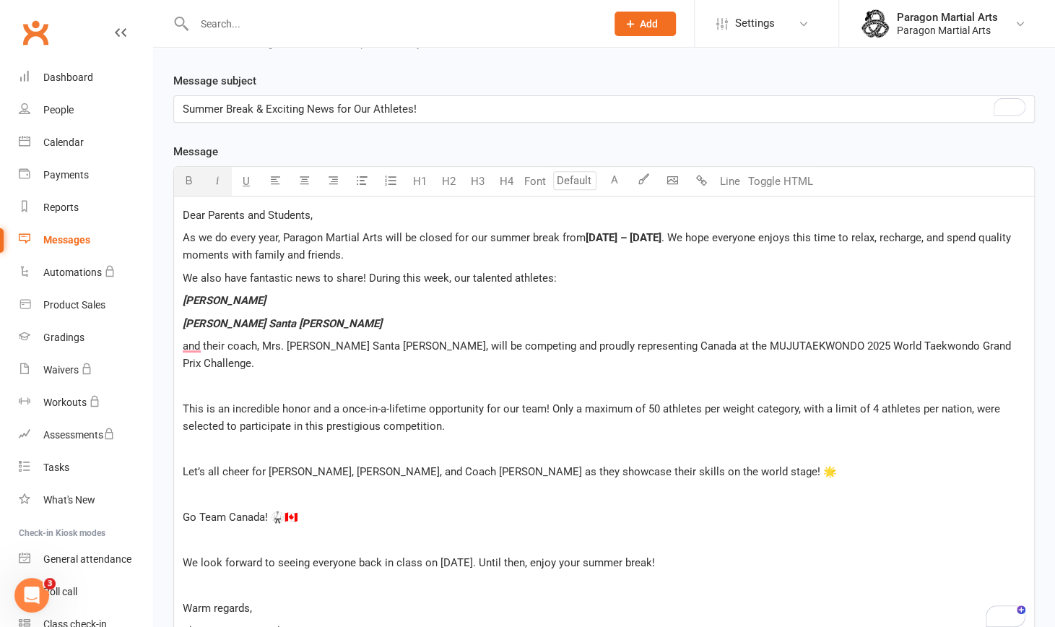
click at [183, 298] on span "[PERSON_NAME]" at bounding box center [224, 300] width 83 height 13
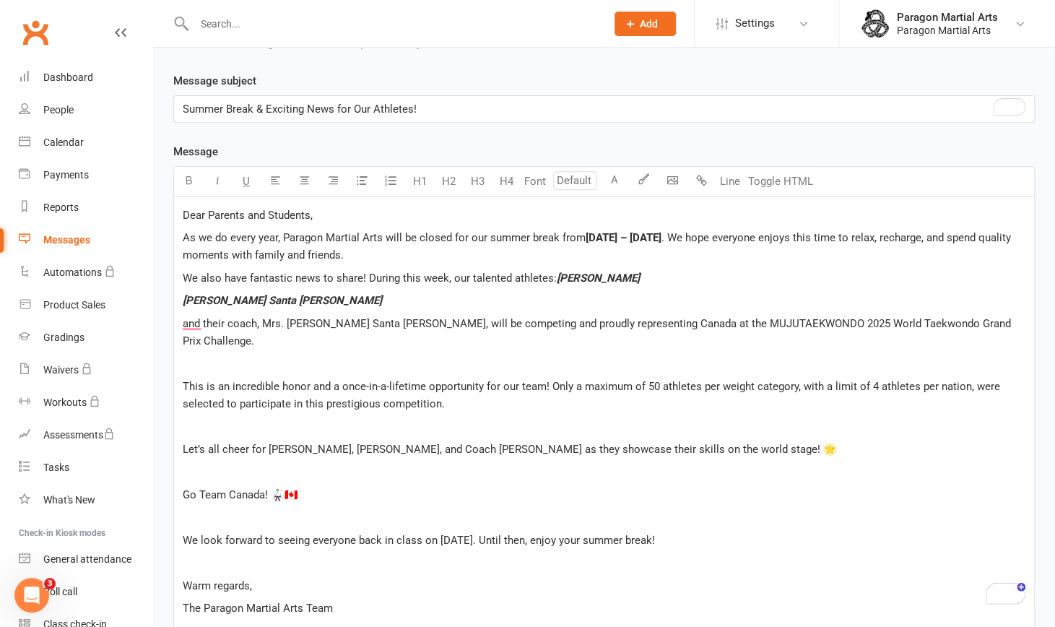
click at [183, 297] on span "[PERSON_NAME] Santa [PERSON_NAME]" at bounding box center [282, 300] width 199 height 13
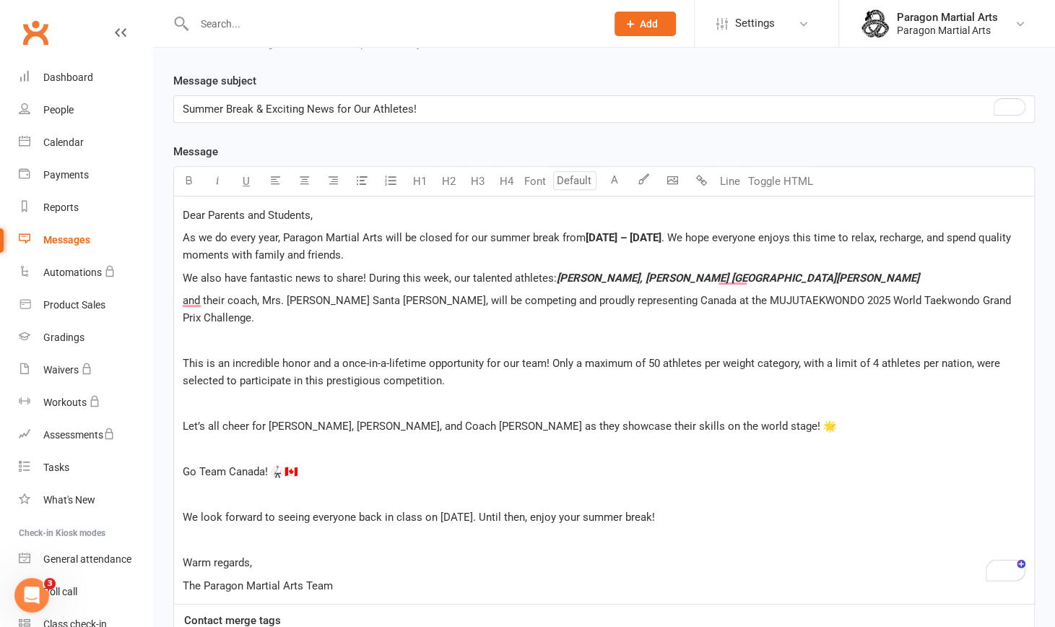
click at [222, 297] on span "and their coach, Mrs. [PERSON_NAME] Santa [PERSON_NAME], will be competing and …" at bounding box center [598, 309] width 831 height 30
drag, startPoint x: 357, startPoint y: 299, endPoint x: 241, endPoint y: 300, distance: 115.5
click at [241, 300] on span "and coach, Mrs. [PERSON_NAME] Santa [PERSON_NAME], will be competing and proudl…" at bounding box center [598, 309] width 830 height 30
click at [261, 297] on span "and their coach, Mrs. [PERSON_NAME] Santa [PERSON_NAME], will be competing and …" at bounding box center [598, 309] width 831 height 30
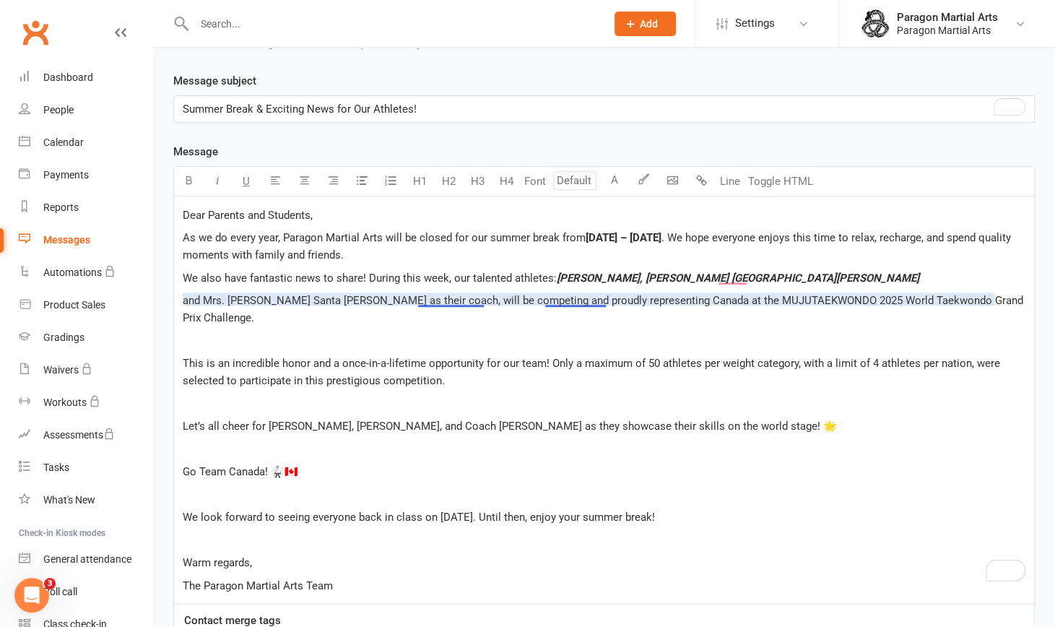
click at [453, 298] on span "and Mrs. [PERSON_NAME] Santa [PERSON_NAME] as their coach, will be competing an…" at bounding box center [604, 309] width 843 height 30
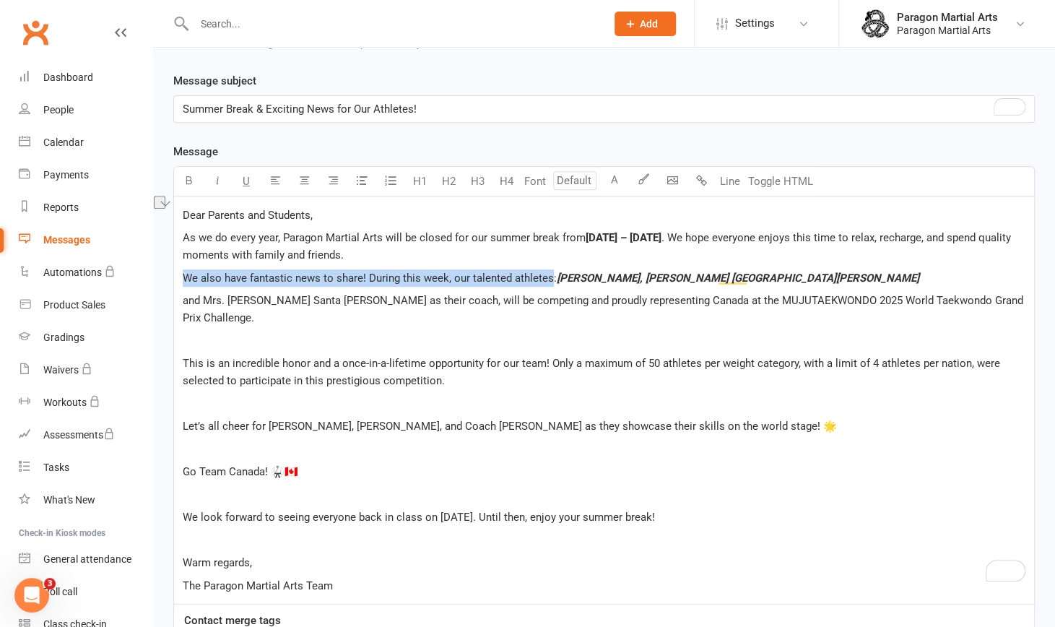
drag, startPoint x: 549, startPoint y: 274, endPoint x: 180, endPoint y: 271, distance: 368.8
click at [180, 271] on div "Dear Parents and Students, As we do every year, Paragon Martial Arts will be cl…" at bounding box center [604, 399] width 860 height 407
click at [614, 175] on button "A" at bounding box center [614, 181] width 29 height 29
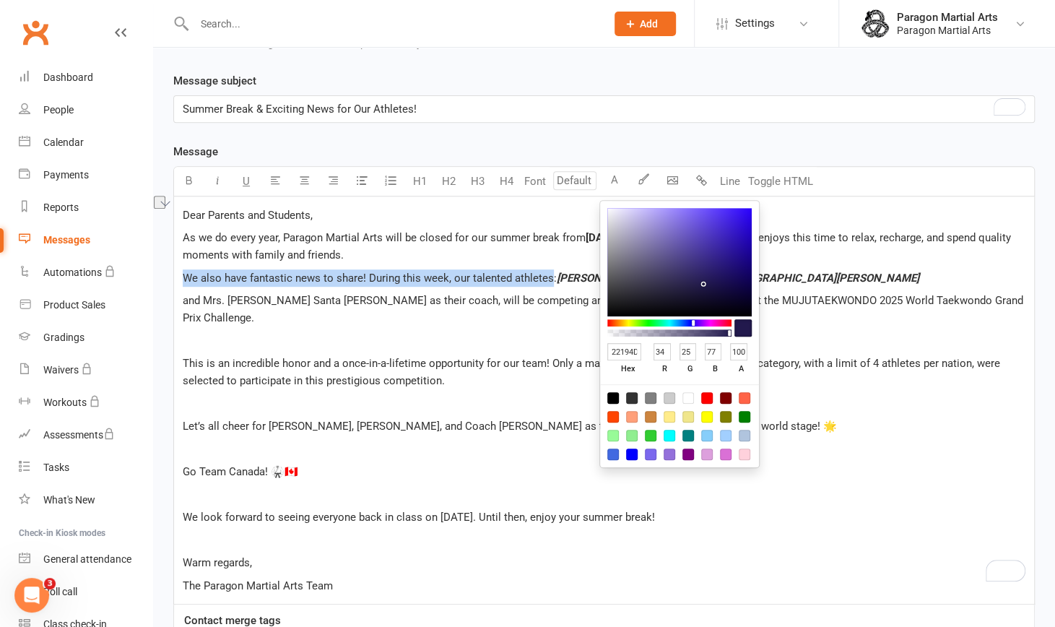
click at [612, 411] on div at bounding box center [613, 417] width 12 height 12
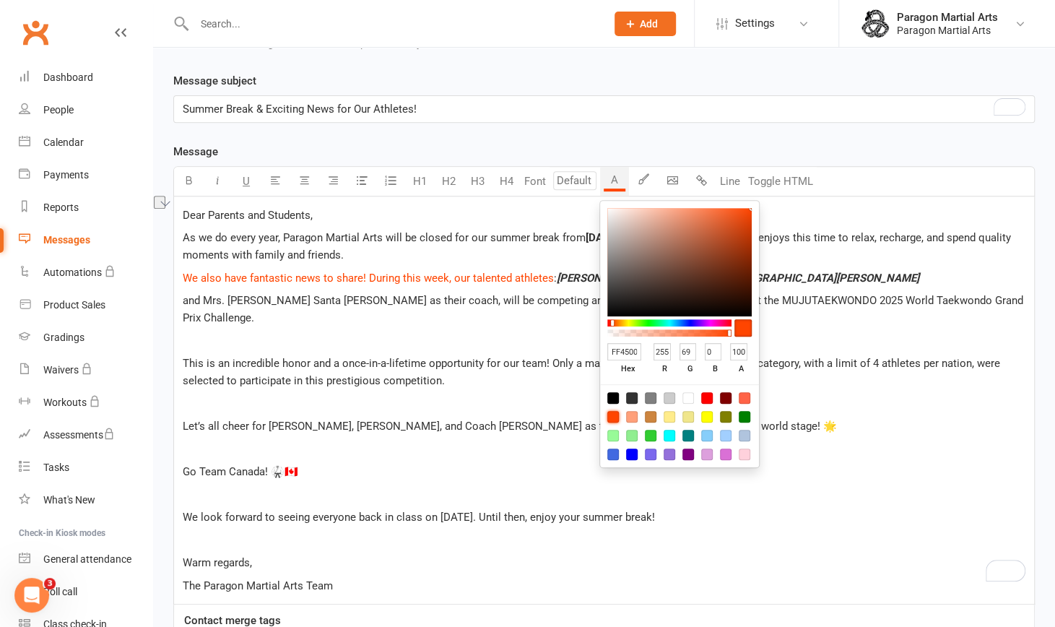
type input "FF4500"
type input "255"
type input "69"
type input "0"
click at [185, 179] on icon "button" at bounding box center [188, 180] width 11 height 11
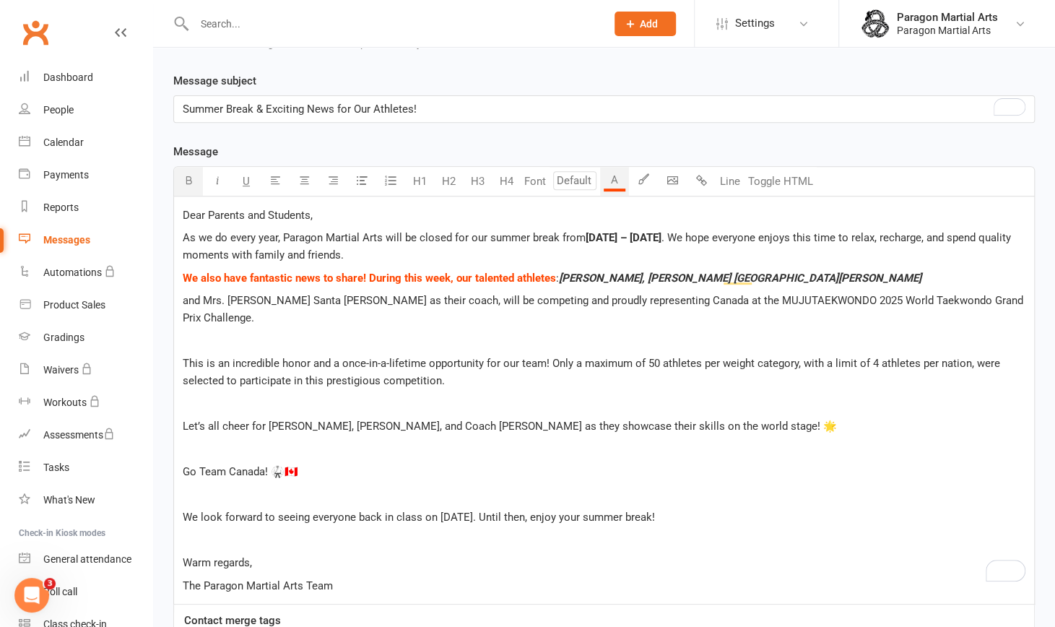
click at [425, 440] on p "﻿" at bounding box center [604, 448] width 842 height 17
click at [525, 357] on span "This is an incredible honor and a once-in-a-lifetime opportunity for our team! …" at bounding box center [593, 372] width 820 height 30
click at [183, 294] on span "and Mrs. [PERSON_NAME] Santa [PERSON_NAME] as their coach, will be competing an…" at bounding box center [604, 309] width 843 height 30
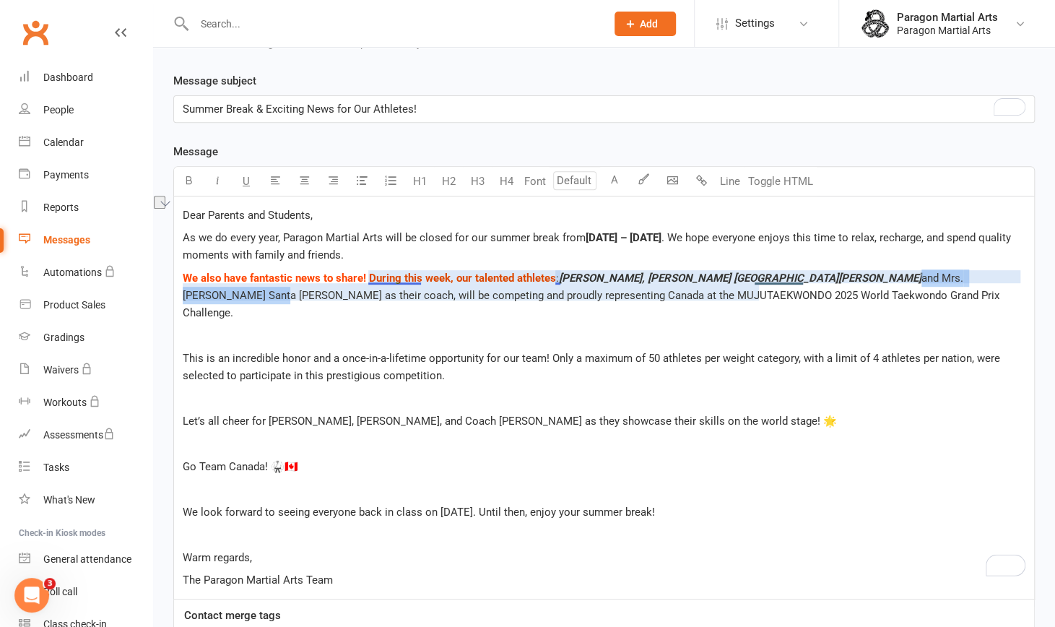
drag, startPoint x: 923, startPoint y: 274, endPoint x: 786, endPoint y: 274, distance: 137.1
click at [786, 274] on span "and Mrs. [PERSON_NAME] Santa [PERSON_NAME] as their coach, will be competing an…" at bounding box center [592, 295] width 819 height 48
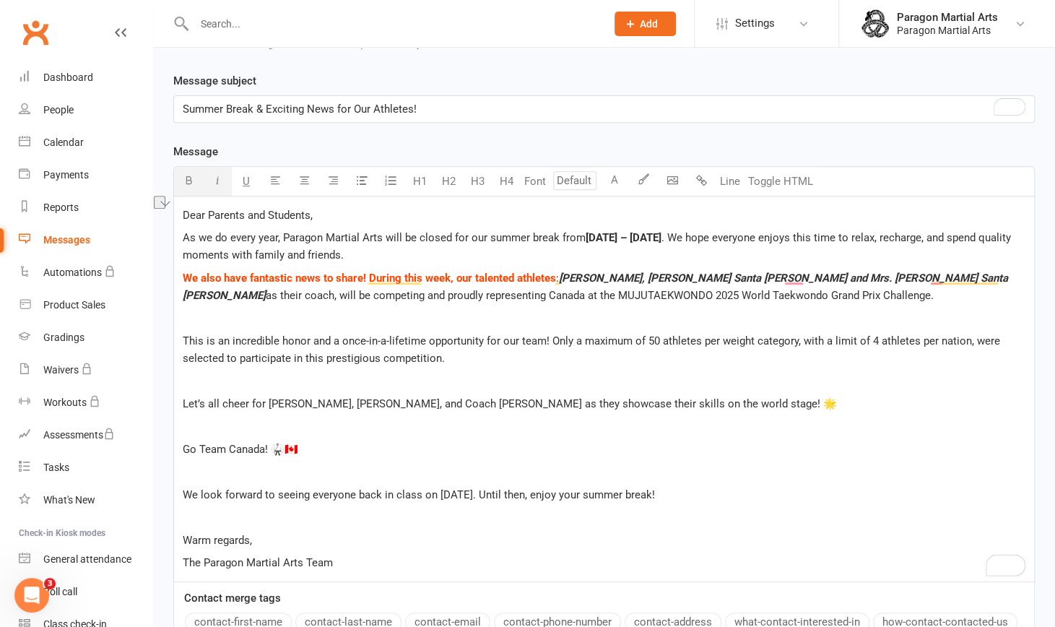
click at [221, 179] on icon "button" at bounding box center [217, 180] width 11 height 11
click at [673, 375] on p "﻿" at bounding box center [604, 380] width 842 height 17
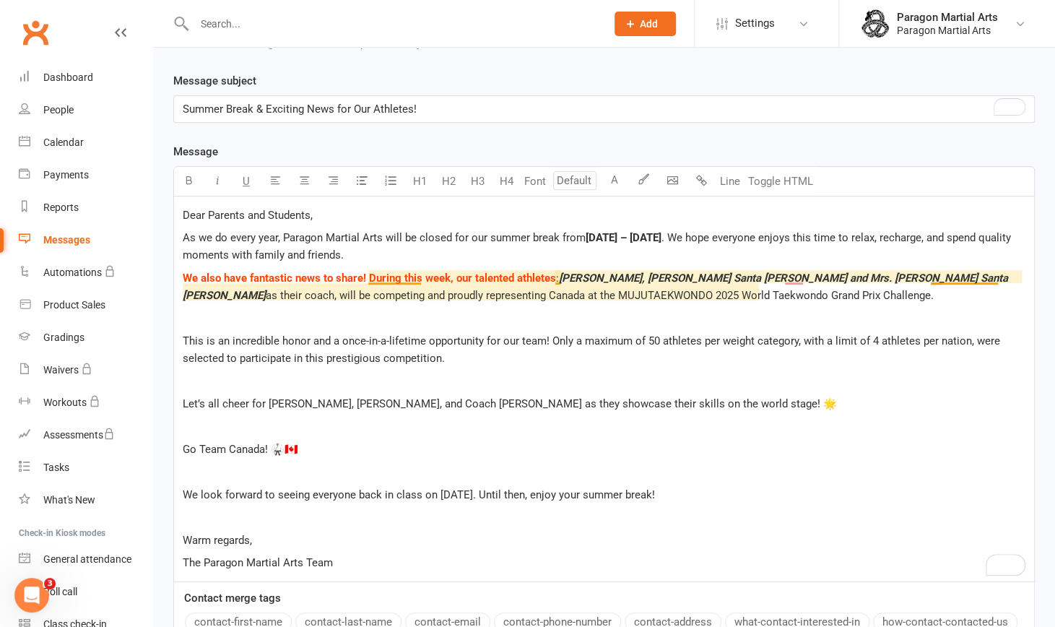
click at [933, 289] on span "as their coach, will be competing and proudly representing Canada at the MUJUTA…" at bounding box center [600, 295] width 668 height 13
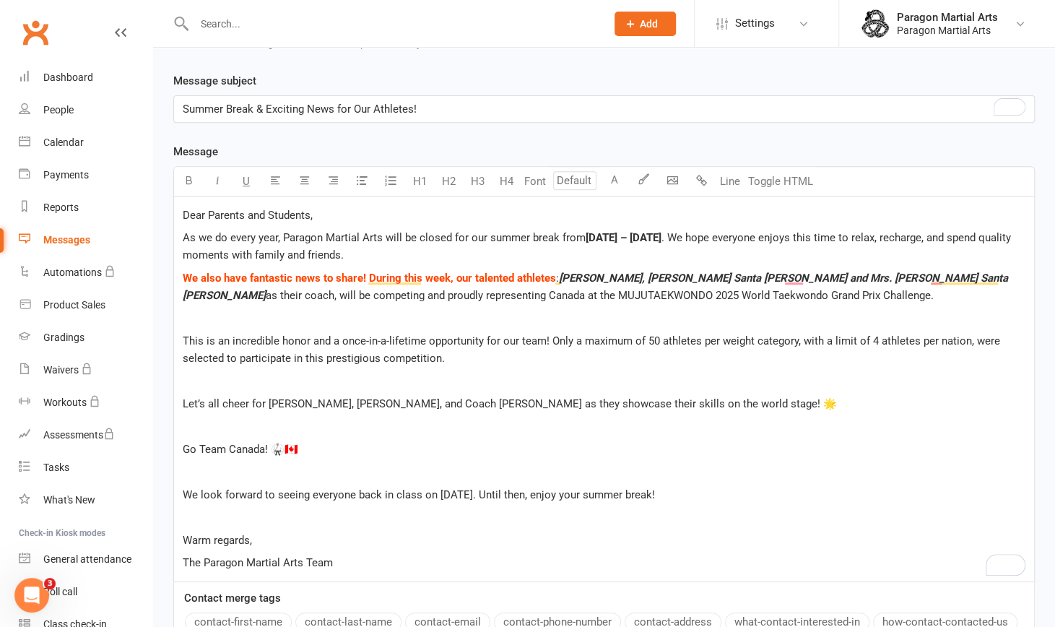
click at [488, 356] on p "This is an incredible honor and a once-in-a-lifetime opportunity for our team! …" at bounding box center [604, 349] width 842 height 35
click at [471, 291] on span "as their coach, will be competing and proudly representing Canada at the MUJUTA…" at bounding box center [600, 295] width 668 height 13
click at [538, 289] on span "as their coach, will be competing and proudly representing Canada at the MUJU T…" at bounding box center [601, 295] width 671 height 13
drag, startPoint x: 759, startPoint y: 288, endPoint x: 442, endPoint y: 294, distance: 317.6
click at [442, 294] on span "as their coach, will be competing and proudly representing Canada at the MUJU T…" at bounding box center [601, 295] width 671 height 13
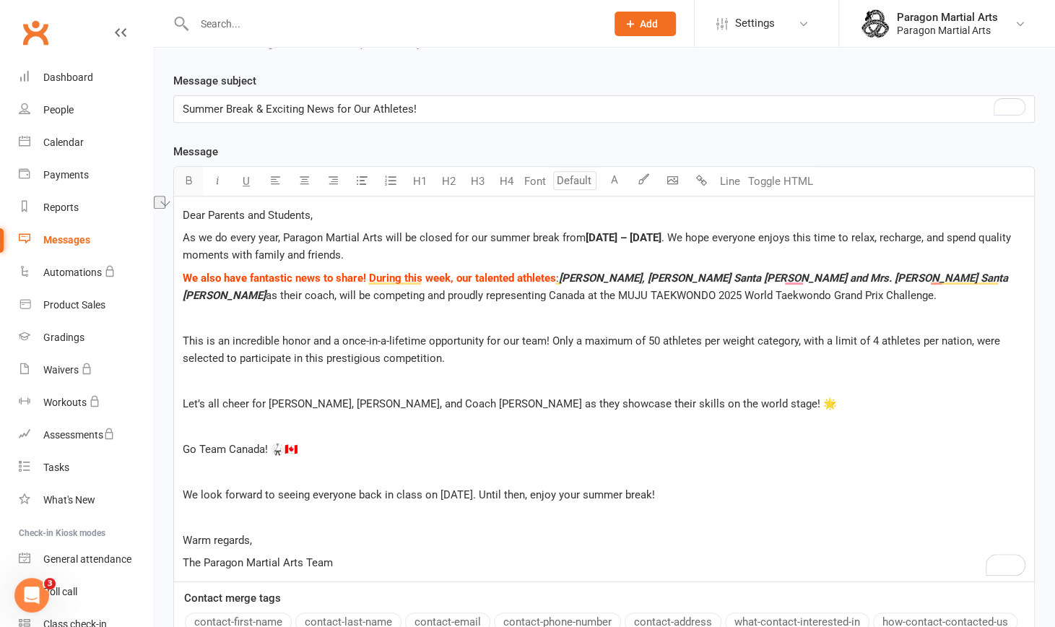
click at [189, 180] on icon "button" at bounding box center [188, 180] width 11 height 11
click at [396, 311] on p "﻿" at bounding box center [604, 317] width 842 height 17
click at [323, 305] on div "Dear Parents and Students, As we do every year, Paragon Martial Arts will be cl…" at bounding box center [604, 388] width 860 height 385
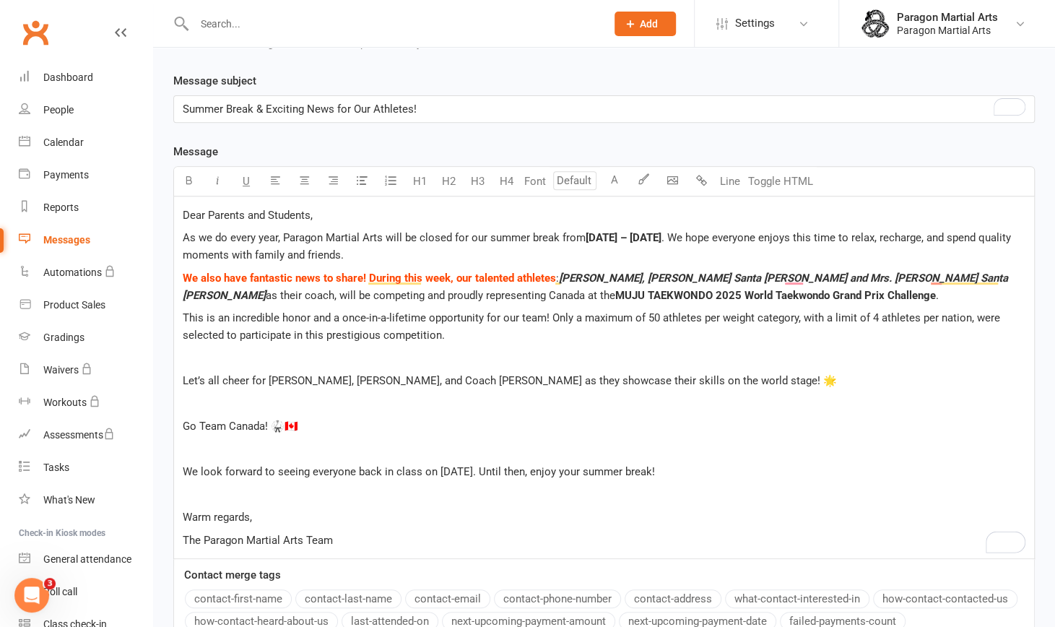
click at [614, 319] on span "This is an incredible honor and a once-in-a-lifetime opportunity for our team! …" at bounding box center [593, 326] width 820 height 30
click at [260, 352] on p "﻿" at bounding box center [604, 357] width 842 height 17
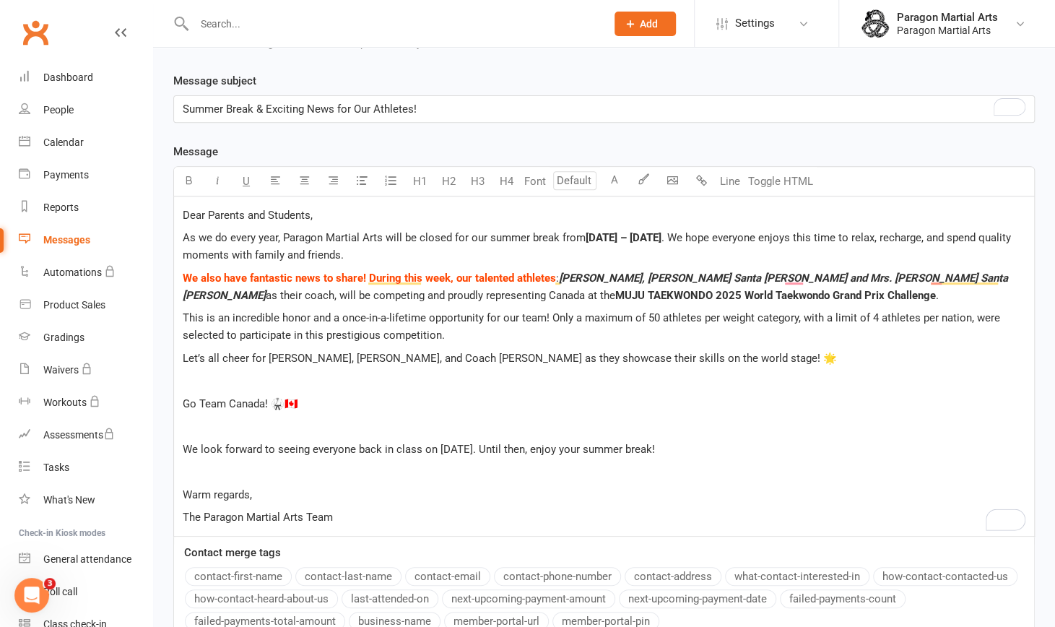
click at [225, 385] on p "﻿" at bounding box center [604, 380] width 842 height 17
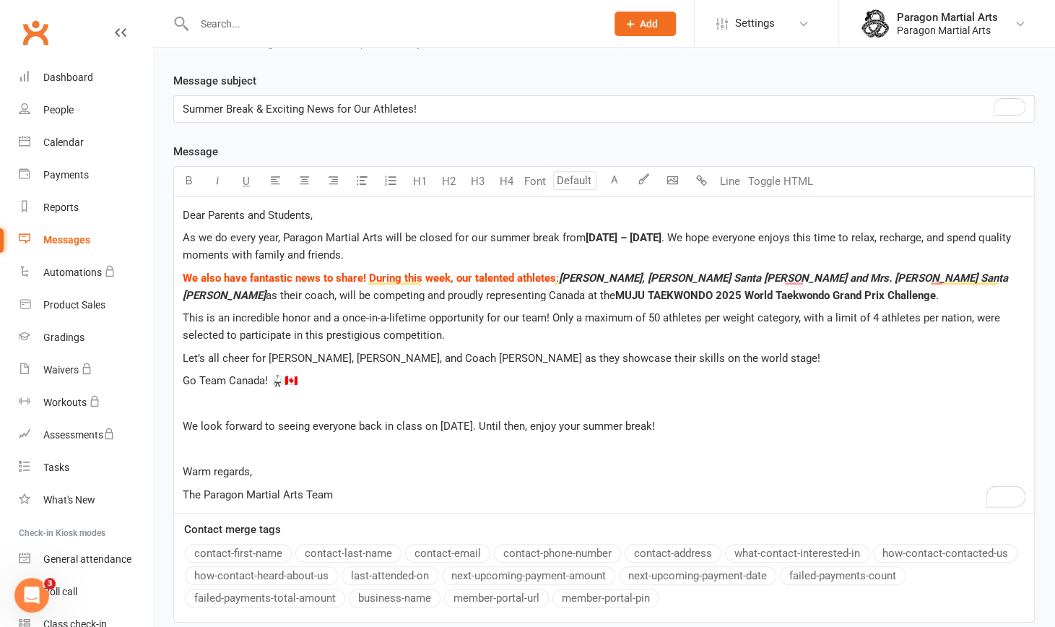
click at [309, 382] on p "Go Team Canada! 🥋🇨🇦" at bounding box center [604, 380] width 842 height 17
click at [208, 403] on p "﻿" at bounding box center [604, 403] width 842 height 17
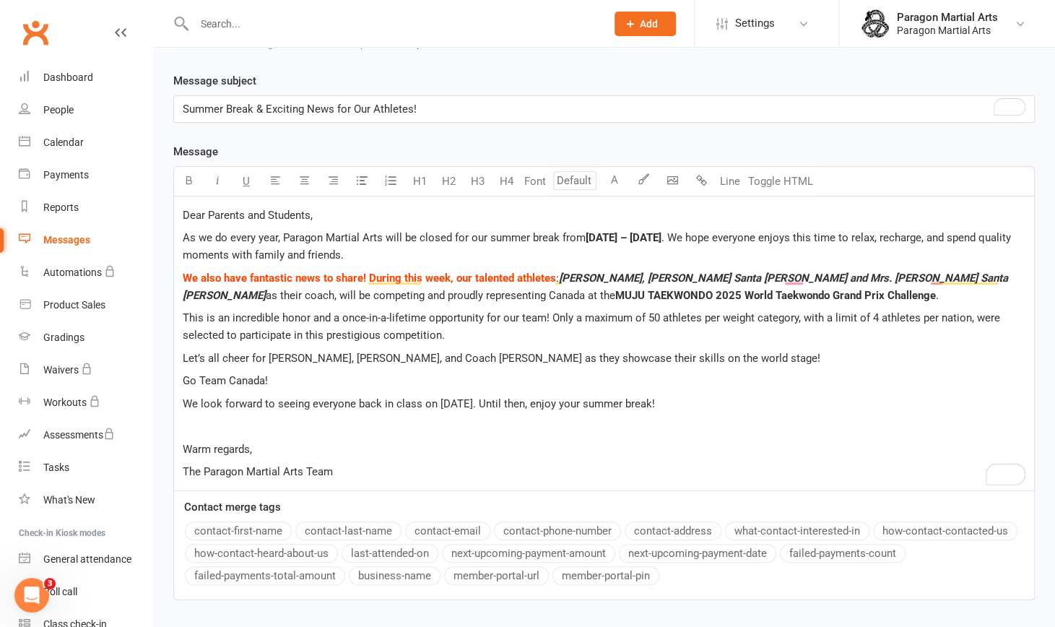
click at [224, 417] on p "﻿" at bounding box center [604, 425] width 842 height 17
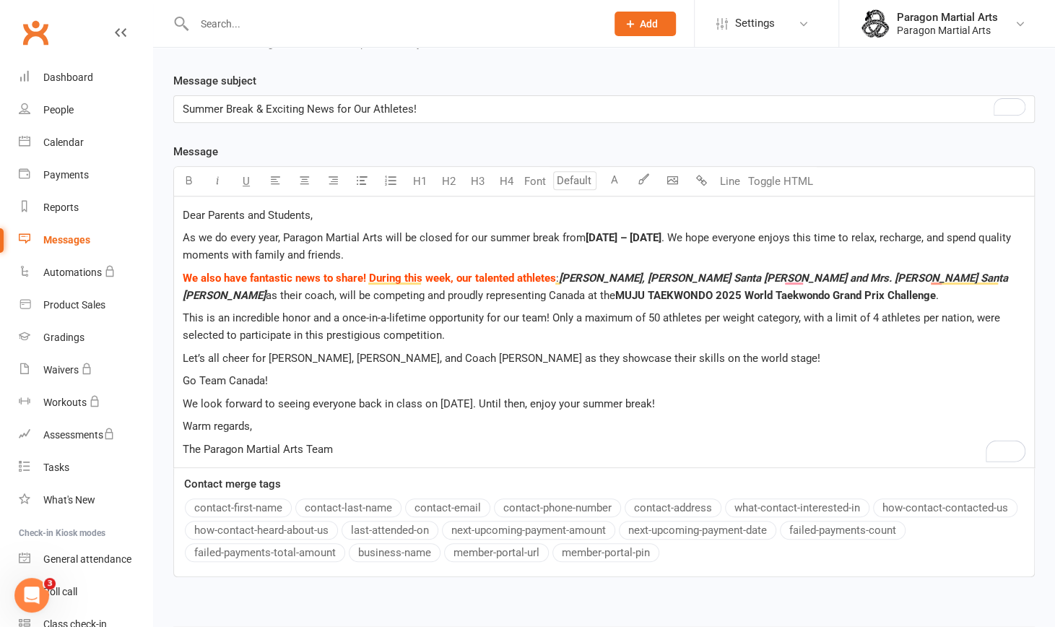
click at [345, 447] on p "The Paragon Martial Arts Team" at bounding box center [604, 448] width 842 height 17
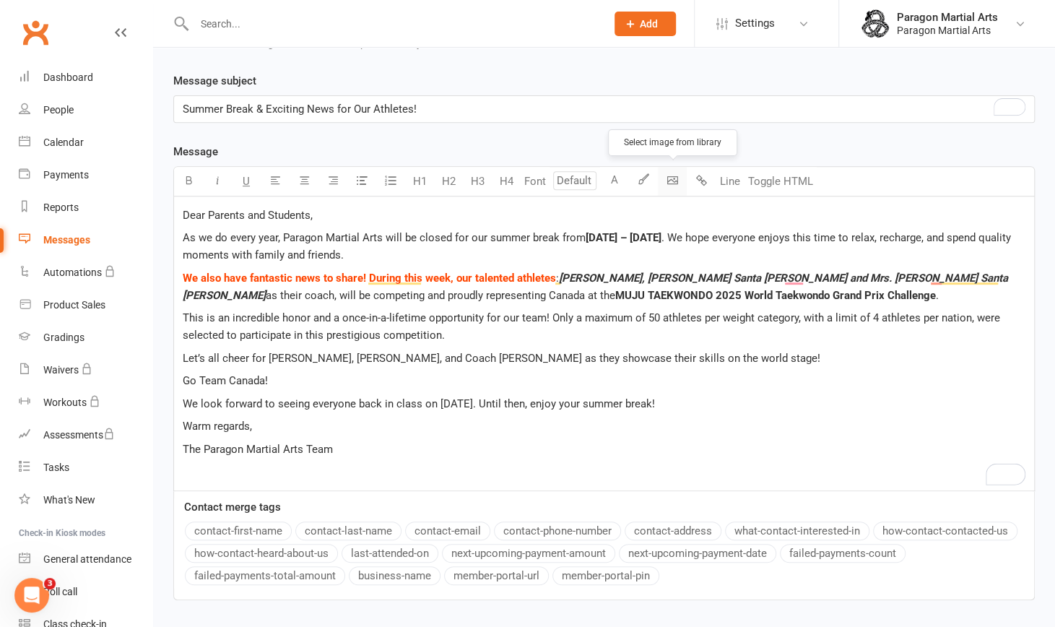
click at [674, 174] on body "Prospect Member Non-attending contact Class / event Appointment Grading event T…" at bounding box center [527, 210] width 1055 height 995
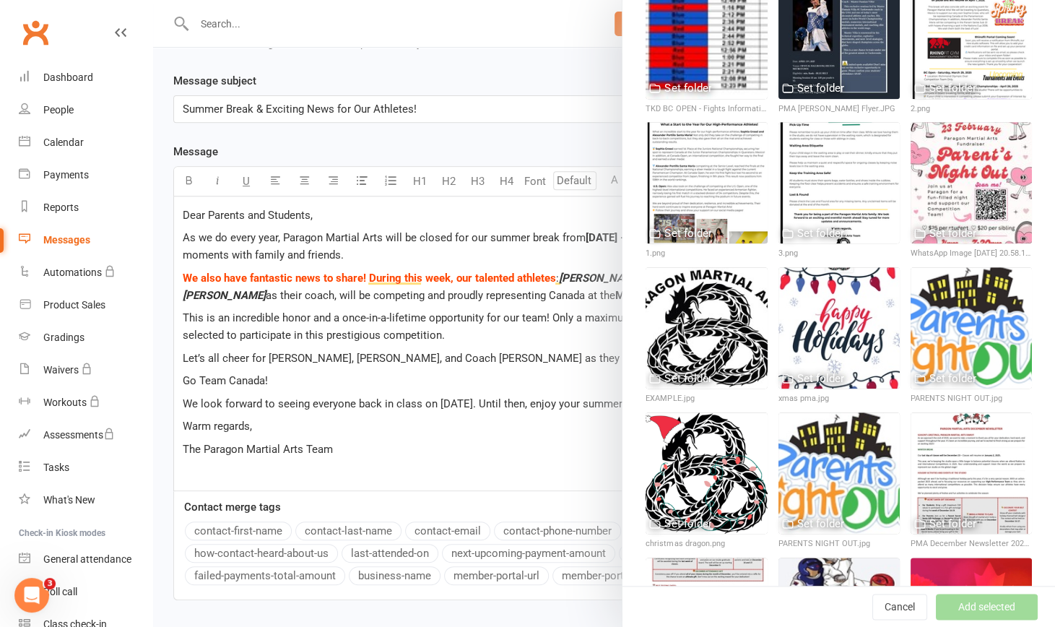
scroll to position [647, 0]
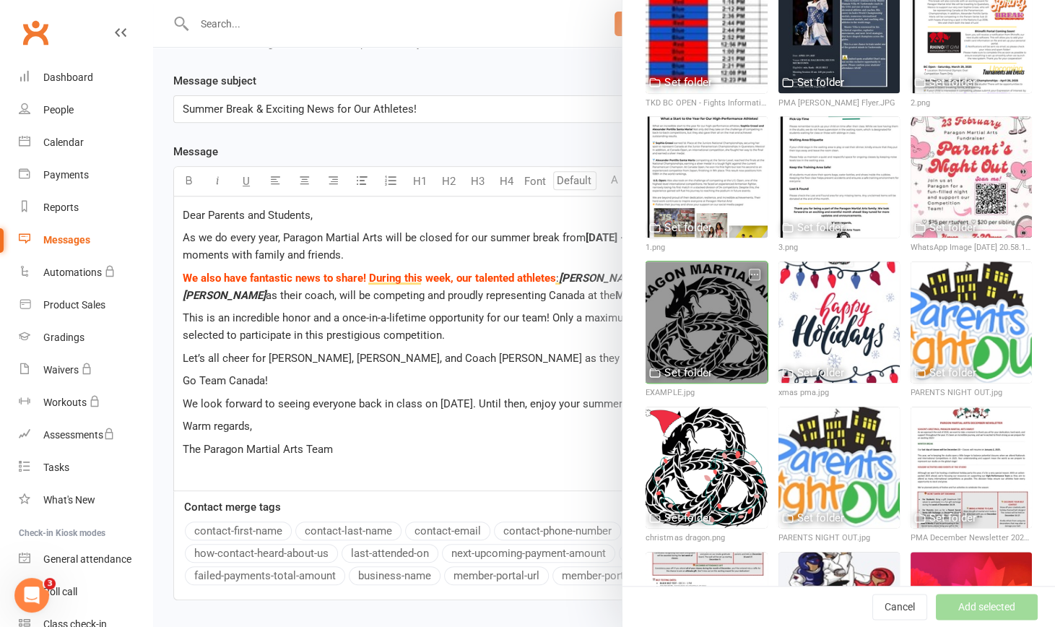
click at [674, 289] on div at bounding box center [705, 321] width 121 height 121
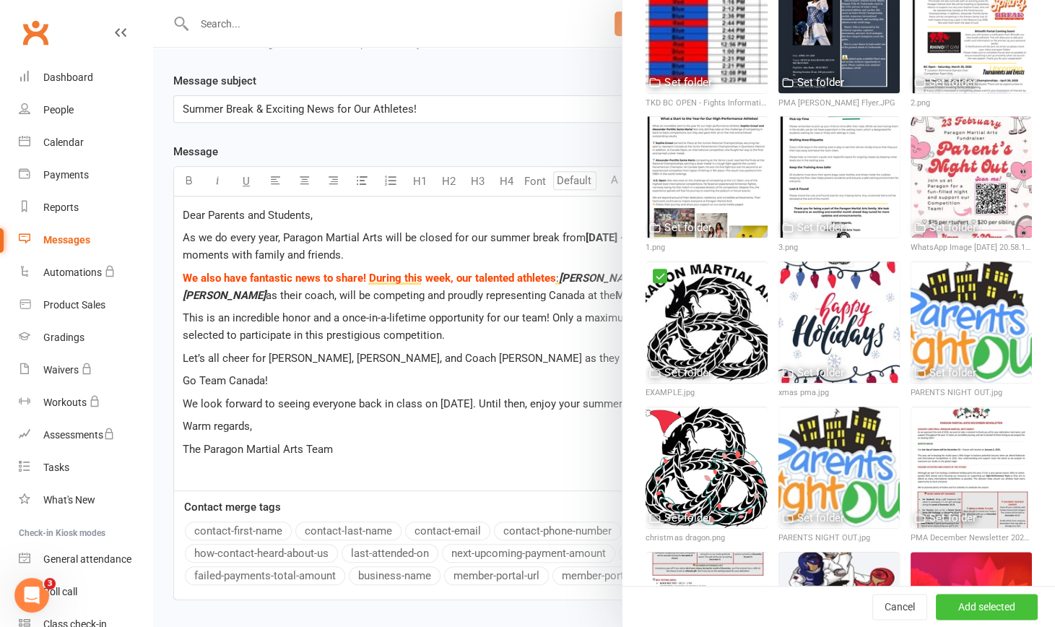
click at [957, 601] on button "Add selected" at bounding box center [986, 606] width 102 height 26
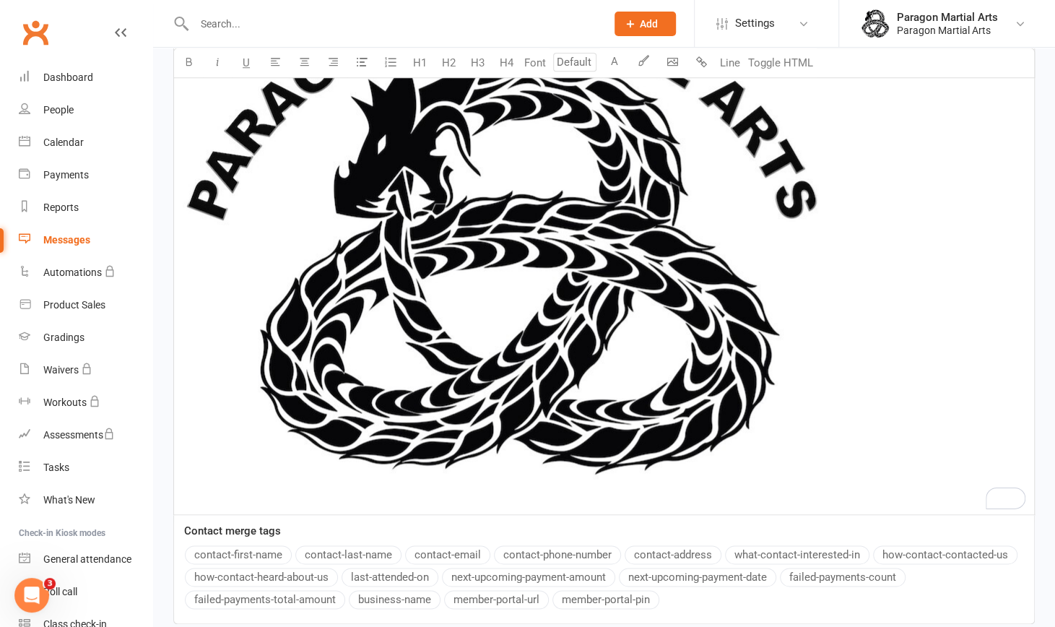
scroll to position [812, 0]
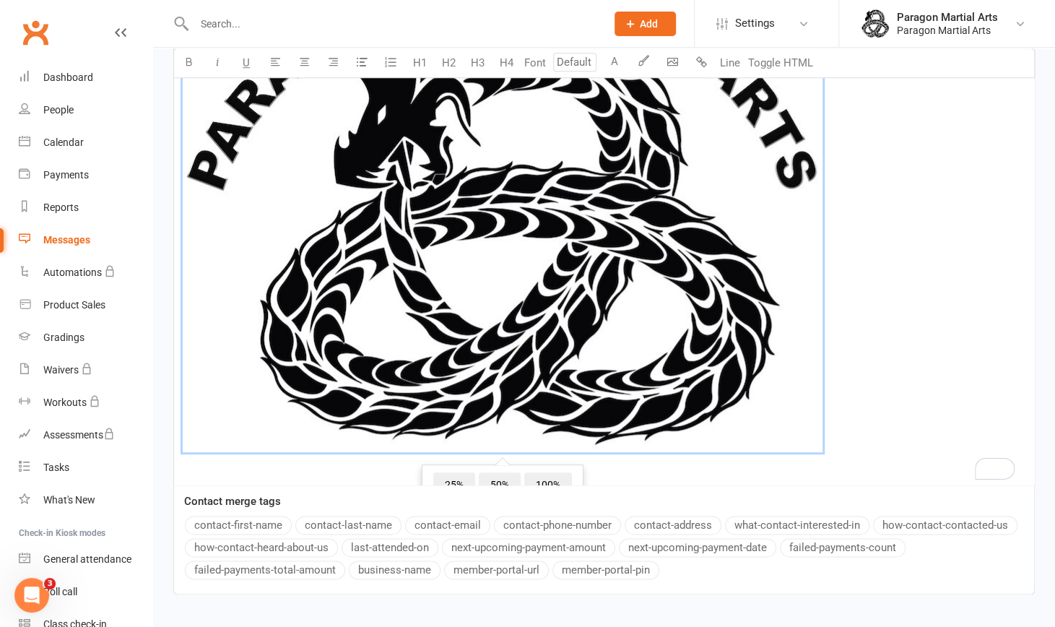
click at [632, 346] on img "To enrich screen reader interactions, please activate Accessibility in Grammarl…" at bounding box center [503, 205] width 640 height 494
click at [454, 480] on span "25%" at bounding box center [454, 485] width 42 height 26
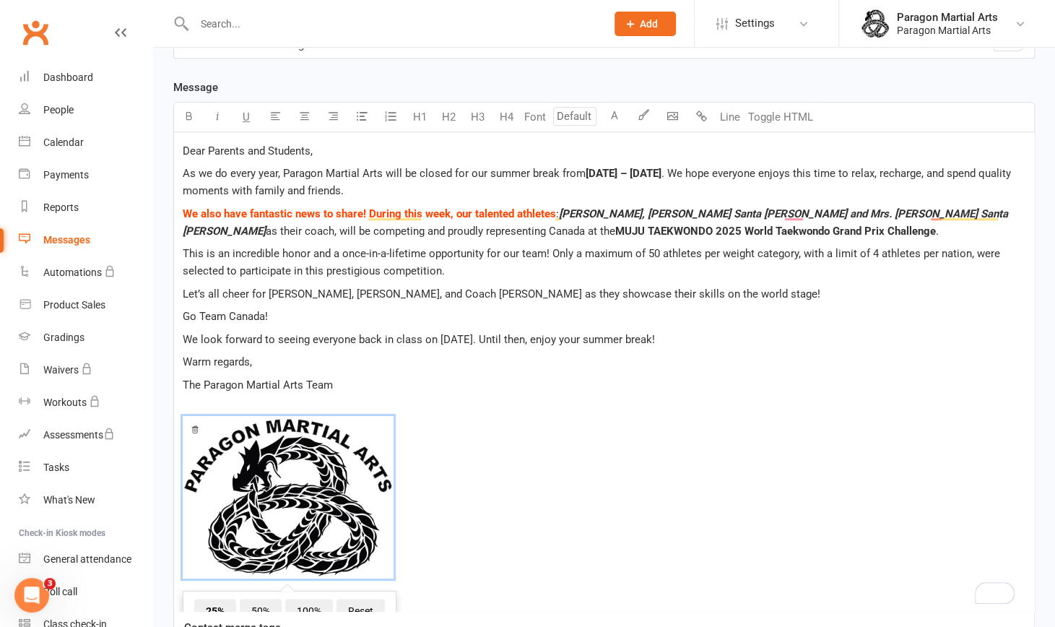
scroll to position [331, 0]
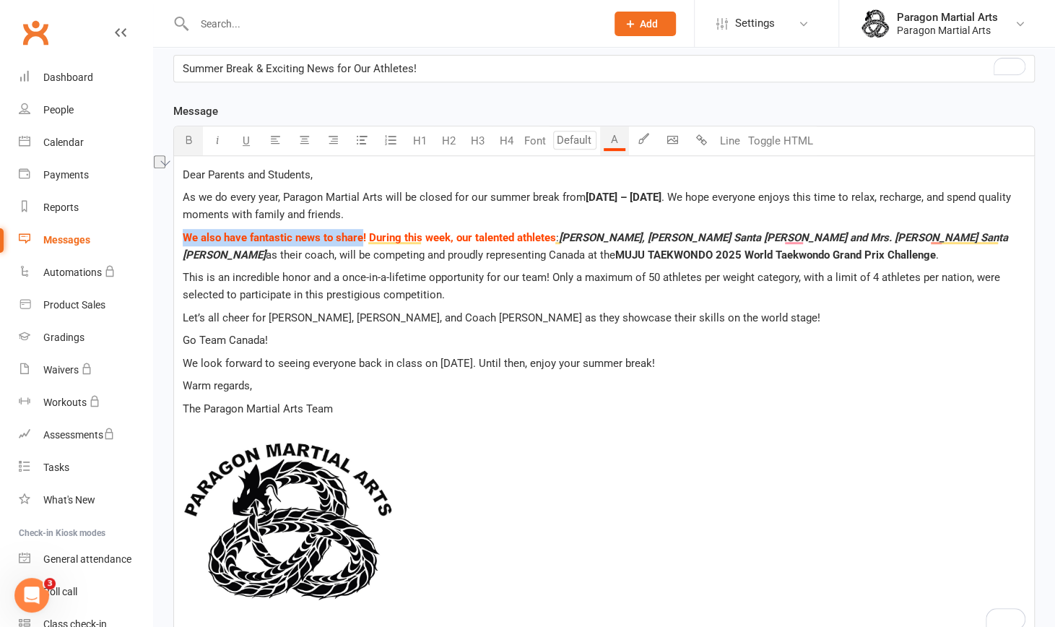
drag, startPoint x: 363, startPoint y: 235, endPoint x: 166, endPoint y: 236, distance: 197.1
click at [166, 236] on div "Message subject Summer Break & Exciting News for Our Athletes! Message Select i…" at bounding box center [603, 398] width 883 height 733
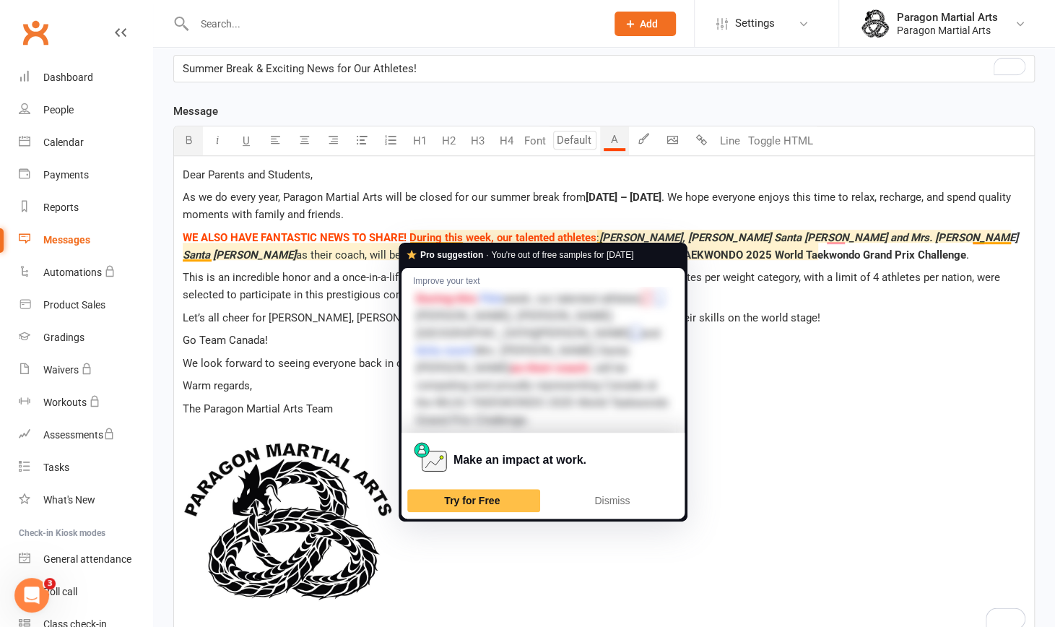
click at [409, 233] on span "WE ALSO HAVE FANTASTIC NEWS TO SHARE! During this week, our talented athletes" at bounding box center [390, 237] width 414 height 13
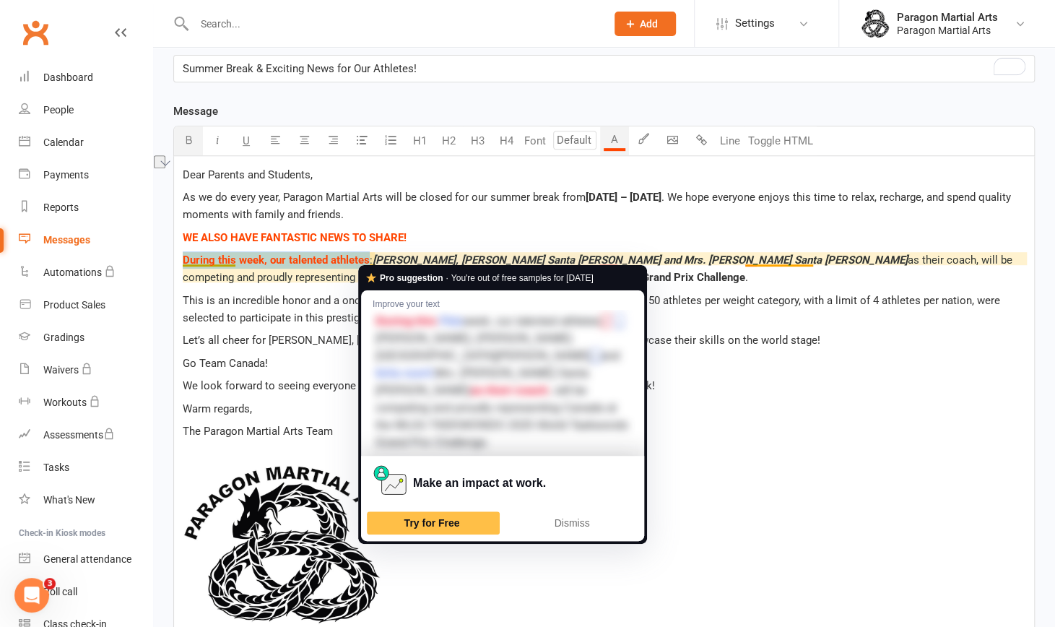
drag, startPoint x: 370, startPoint y: 256, endPoint x: 178, endPoint y: 262, distance: 192.1
click at [178, 262] on div "Message subject Summer Break & Exciting News for Our Athletes! Message Select i…" at bounding box center [603, 409] width 883 height 755
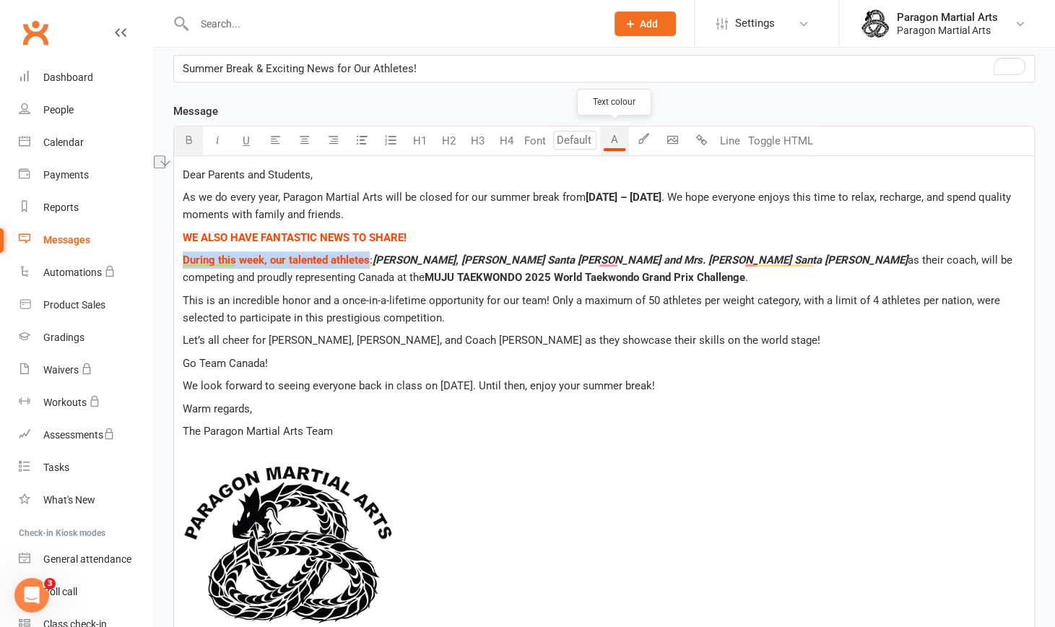
click at [612, 142] on button "A" at bounding box center [614, 140] width 29 height 29
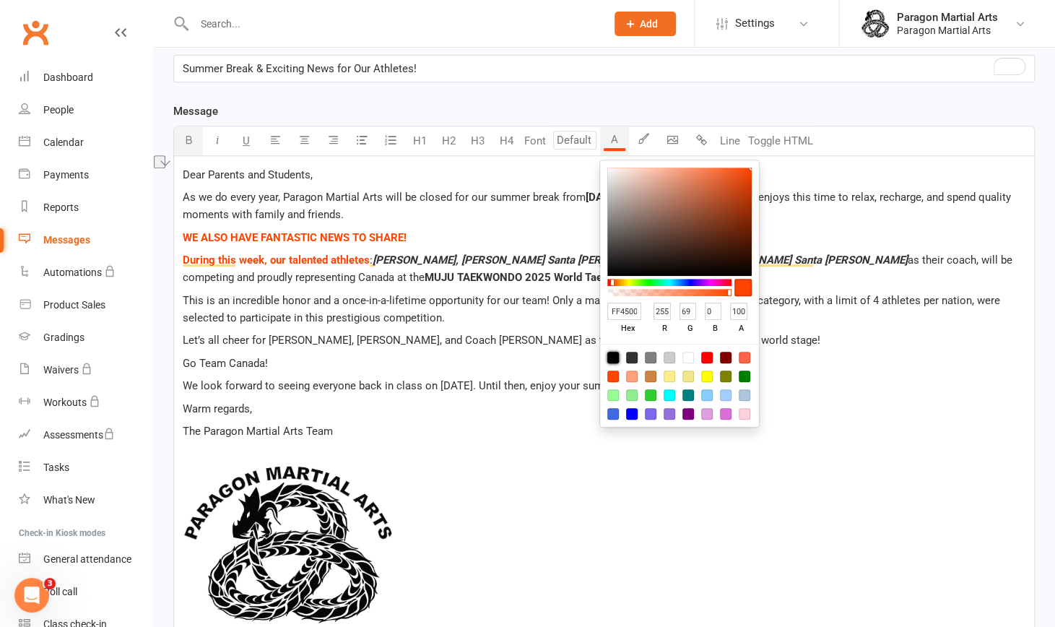
click at [611, 354] on div at bounding box center [613, 358] width 12 height 12
type input "000000"
type input "0"
click at [473, 400] on p "Warm regards," at bounding box center [604, 408] width 842 height 17
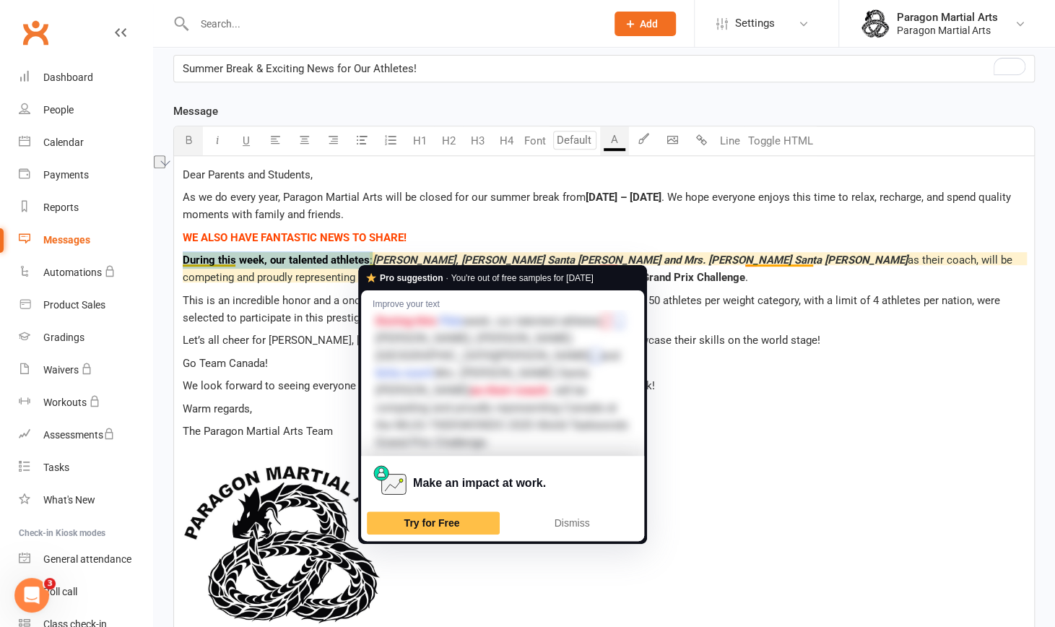
drag, startPoint x: 371, startPoint y: 258, endPoint x: 172, endPoint y: 261, distance: 199.2
click at [172, 261] on div "Message subject Summer Break & Exciting News for Our Athletes! Message Text col…" at bounding box center [603, 409] width 883 height 755
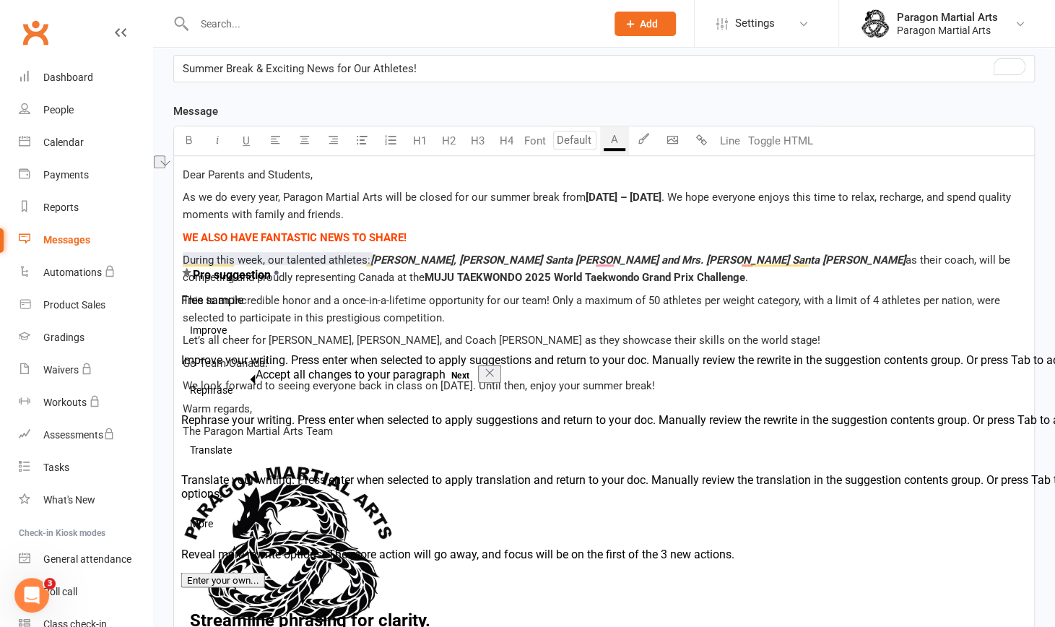
click at [733, 425] on p "The Paragon Martial Arts Team" at bounding box center [604, 430] width 842 height 17
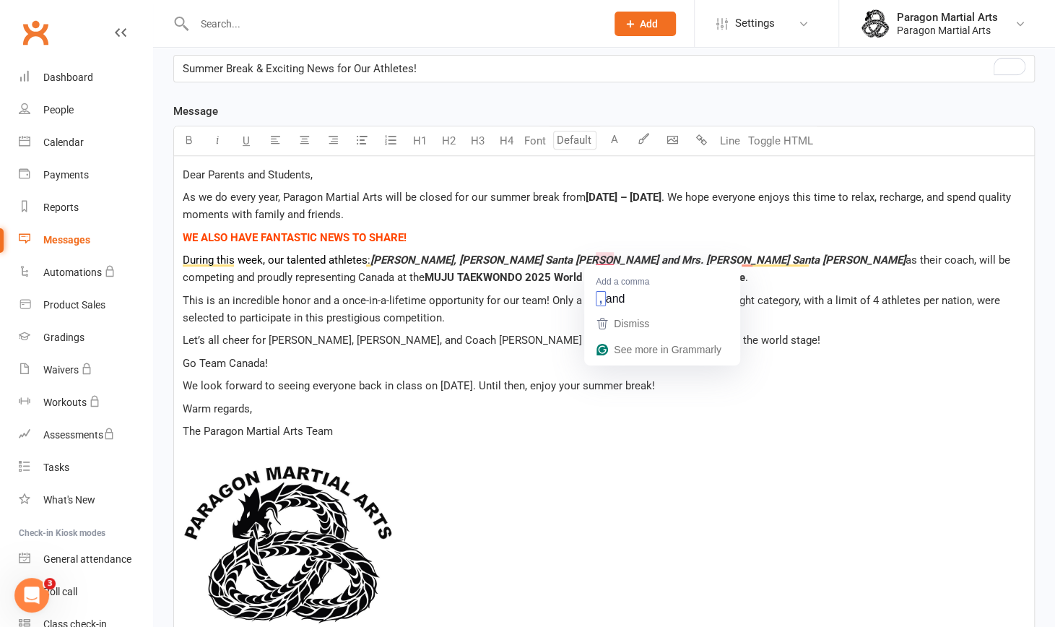
click at [605, 256] on span "[PERSON_NAME], [PERSON_NAME] Santa [PERSON_NAME] and Mrs. [PERSON_NAME] Santa […" at bounding box center [637, 259] width 535 height 13
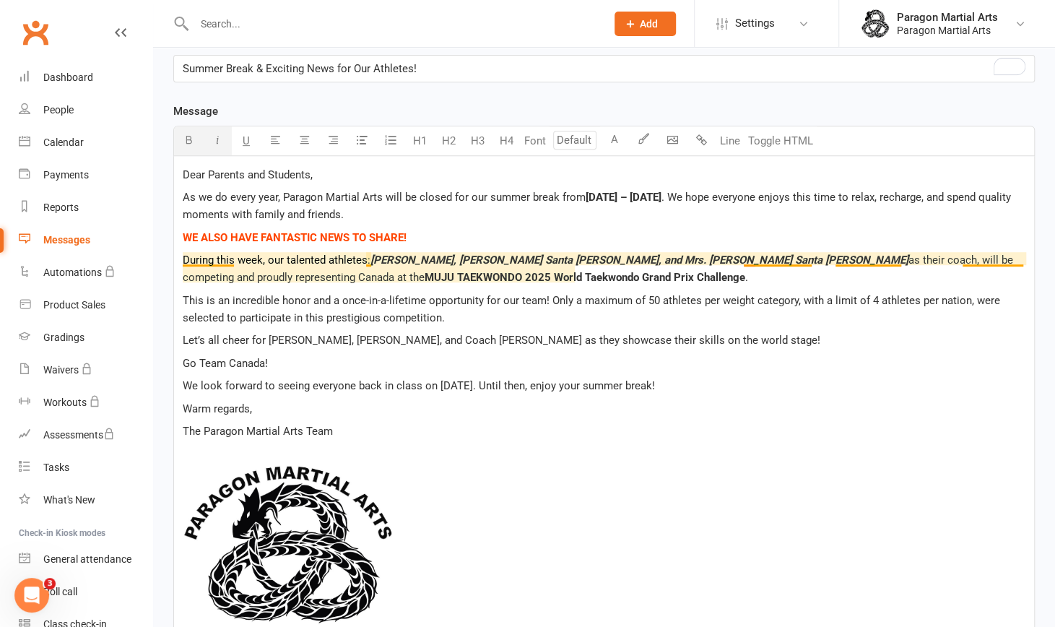
click at [217, 258] on span "During this week, our talented athletes" at bounding box center [275, 259] width 185 height 13
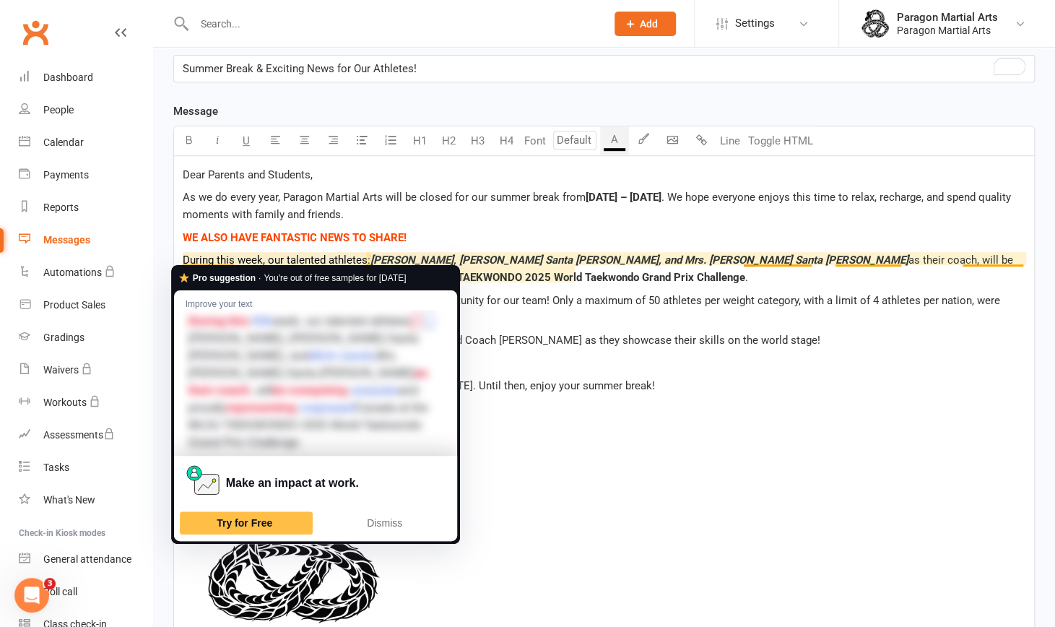
click at [614, 379] on span "We look forward to seeing everyone back in class on [DATE]. Until then, enjoy y…" at bounding box center [419, 385] width 472 height 13
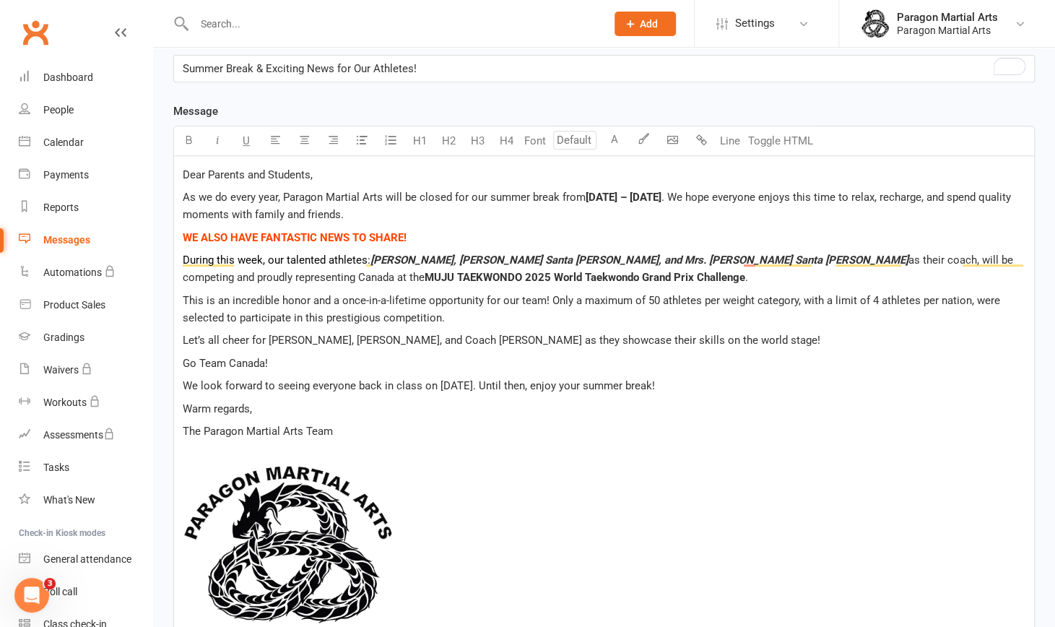
click at [585, 276] on p "During this week, our talented athletes : [PERSON_NAME], [PERSON_NAME] Santa [P…" at bounding box center [604, 268] width 842 height 35
click at [473, 411] on p "Warm regards," at bounding box center [604, 408] width 842 height 17
drag, startPoint x: 281, startPoint y: 361, endPoint x: 166, endPoint y: 364, distance: 115.5
click at [166, 364] on div "Message subject Summer Break & Exciting News for Our Athletes! Message Text col…" at bounding box center [603, 409] width 883 height 755
click at [488, 400] on p "Warm regards," at bounding box center [604, 408] width 842 height 17
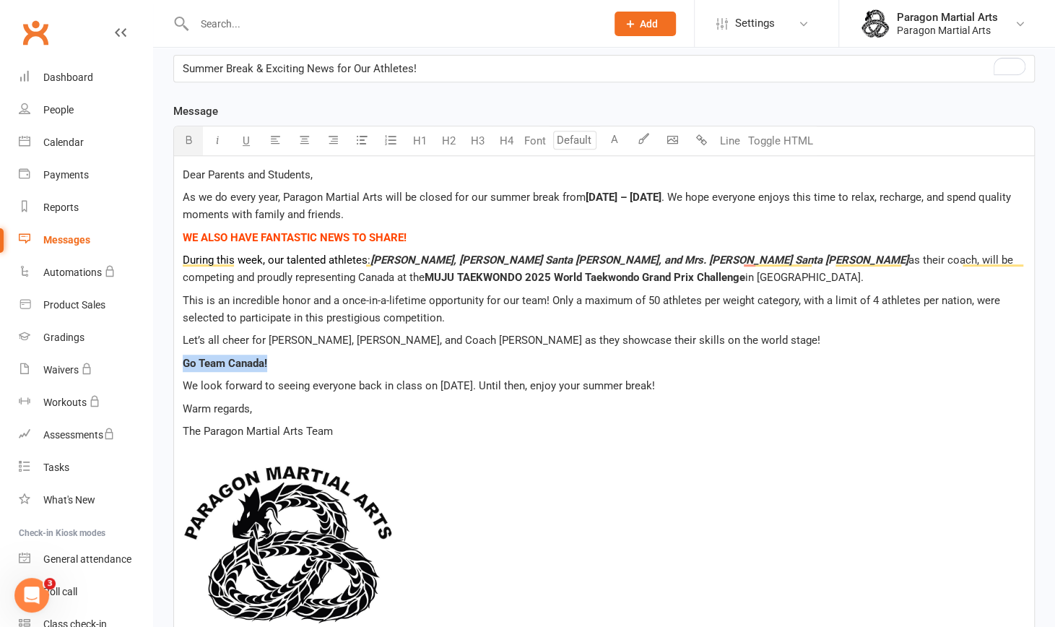
drag, startPoint x: 273, startPoint y: 357, endPoint x: 182, endPoint y: 360, distance: 91.0
click at [182, 360] on div "Dear Parents and Students, As we do every year, Paragon Martial Arts will be cl…" at bounding box center [604, 406] width 860 height 501
drag, startPoint x: 281, startPoint y: 359, endPoint x: 182, endPoint y: 359, distance: 99.6
click at [182, 359] on div "Dear Parents and Students, As we do every year, Paragon Martial Arts will be cl…" at bounding box center [604, 406] width 860 height 501
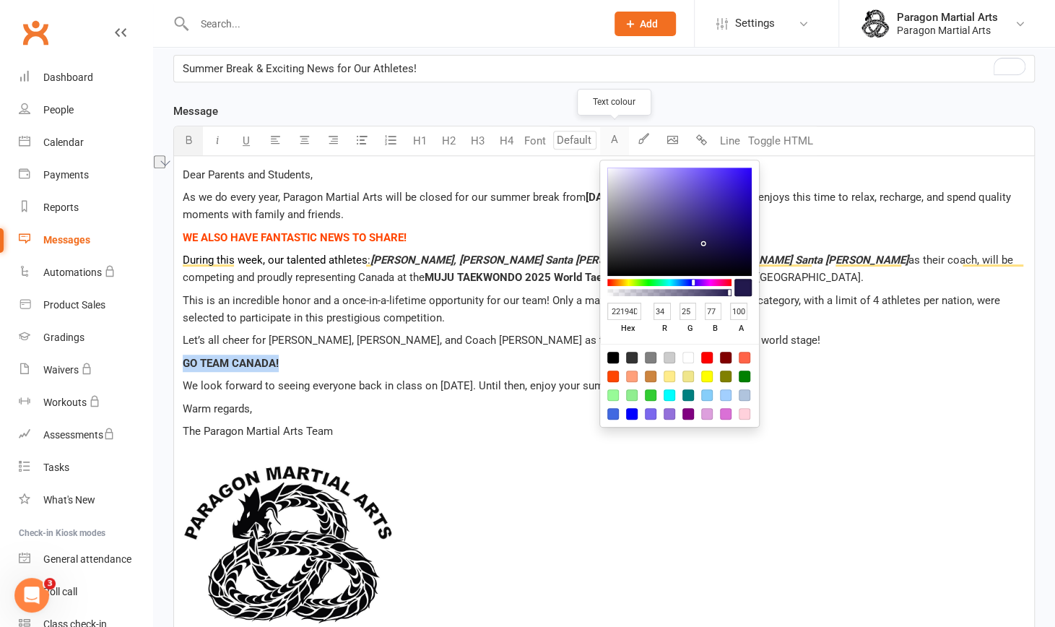
click at [612, 135] on button "A" at bounding box center [614, 140] width 29 height 29
click at [611, 372] on div at bounding box center [613, 376] width 12 height 12
type input "FF4500"
type input "255"
type input "69"
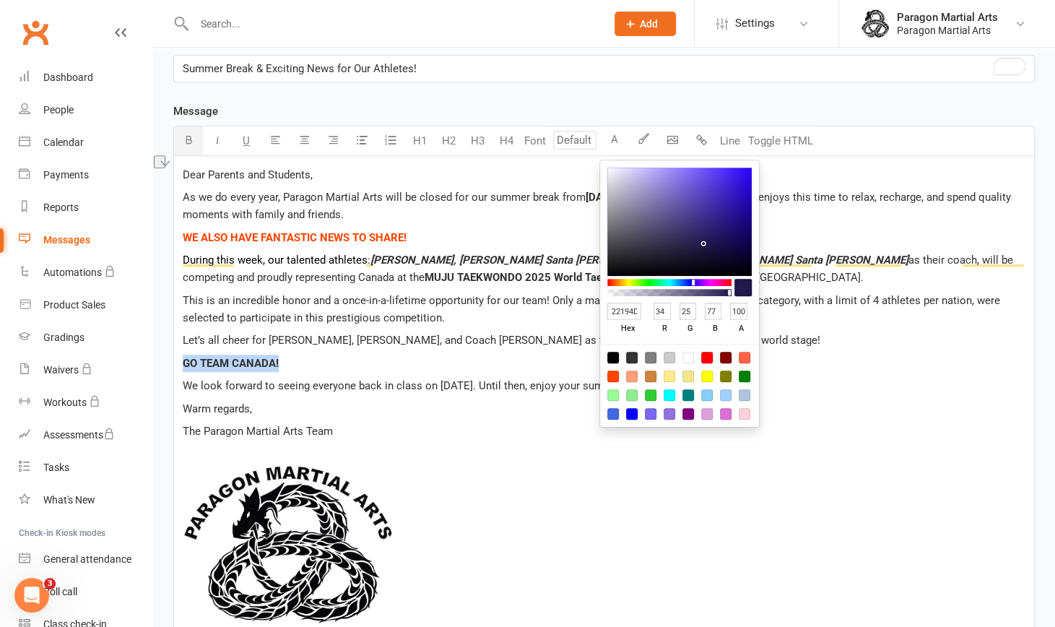
type input "0"
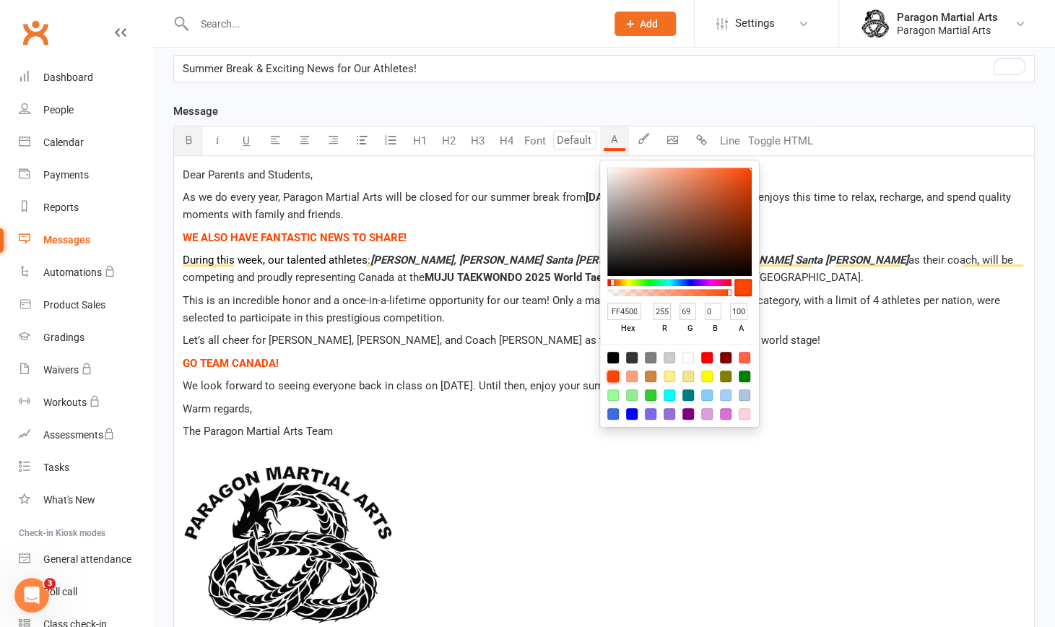
click at [547, 469] on span "﻿" at bounding box center [604, 546] width 842 height 167
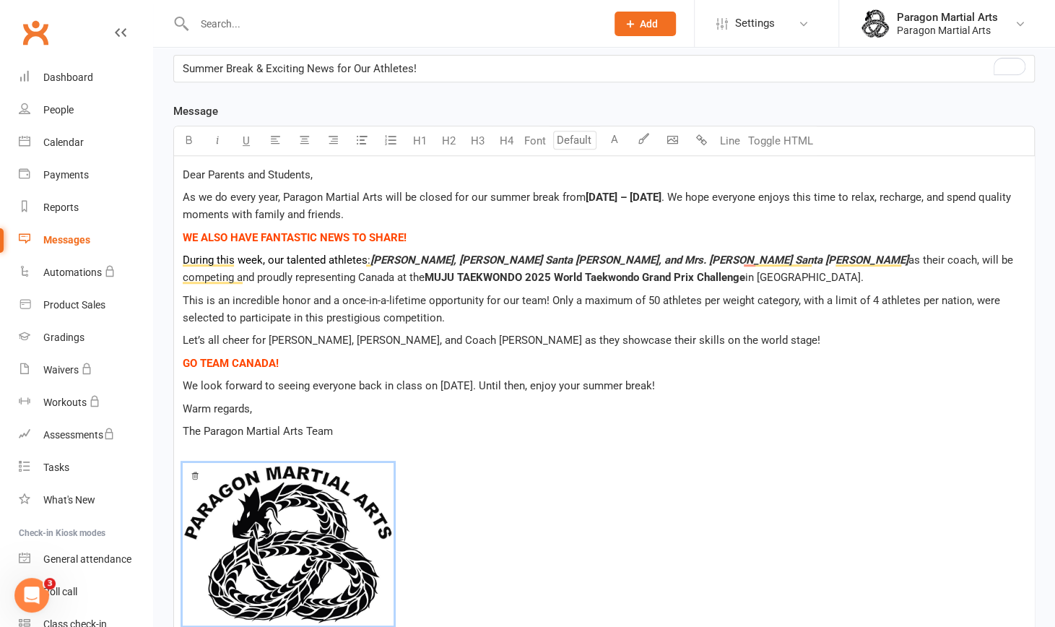
click at [556, 486] on span "﻿ 25% 50% 100% Reset" at bounding box center [604, 546] width 842 height 167
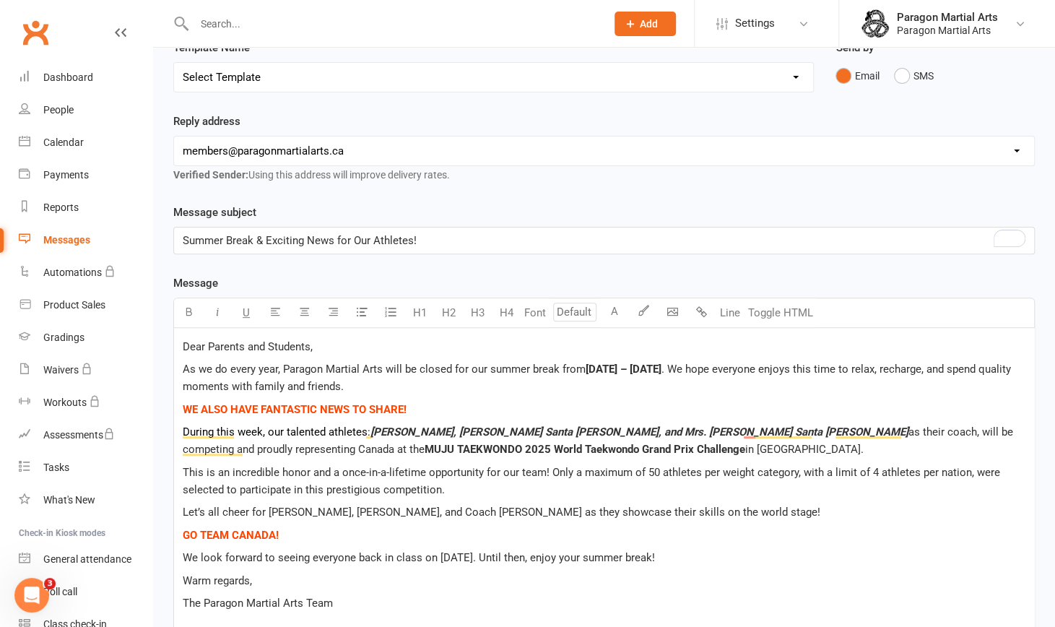
scroll to position [593, 0]
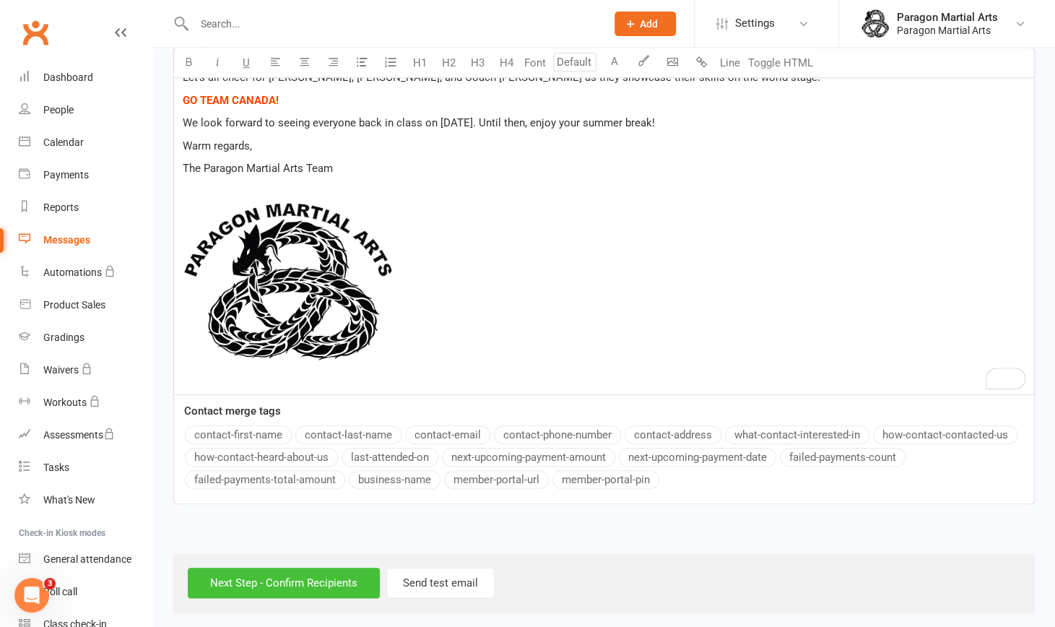
click at [310, 568] on input "Next Step - Confirm Recipients" at bounding box center [284, 582] width 192 height 30
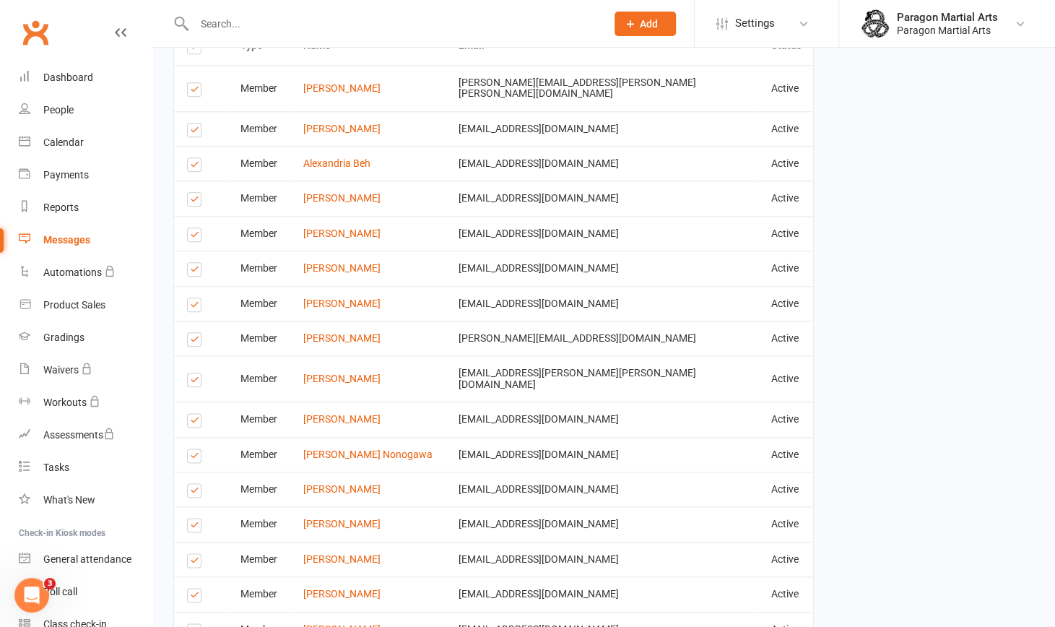
scroll to position [795, 0]
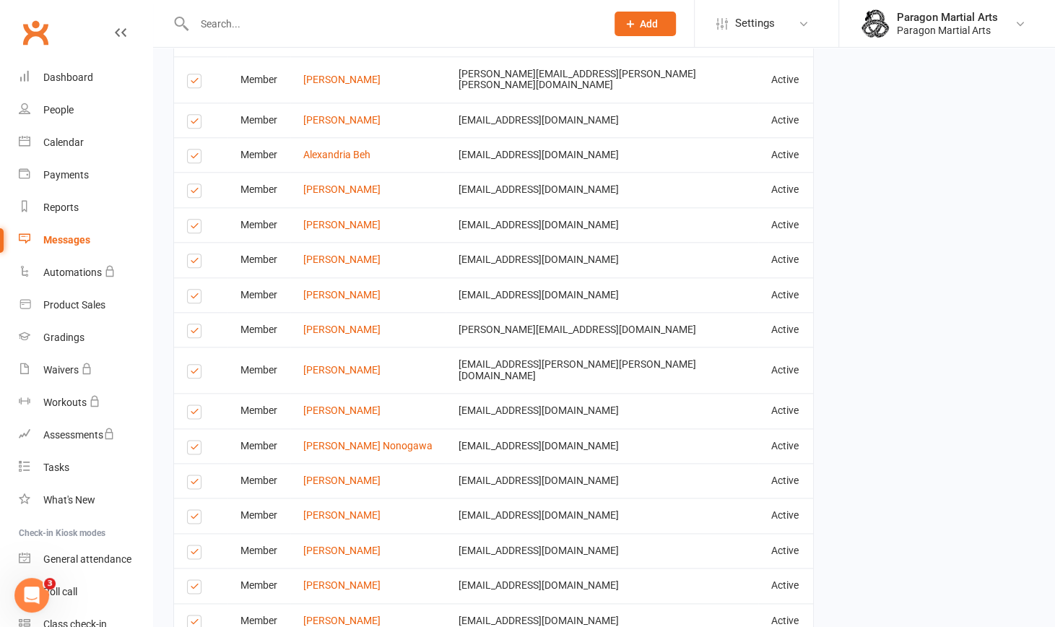
click at [192, 193] on label at bounding box center [196, 193] width 19 height 0
click at [192, 184] on input "checkbox" at bounding box center [191, 184] width 9 height 0
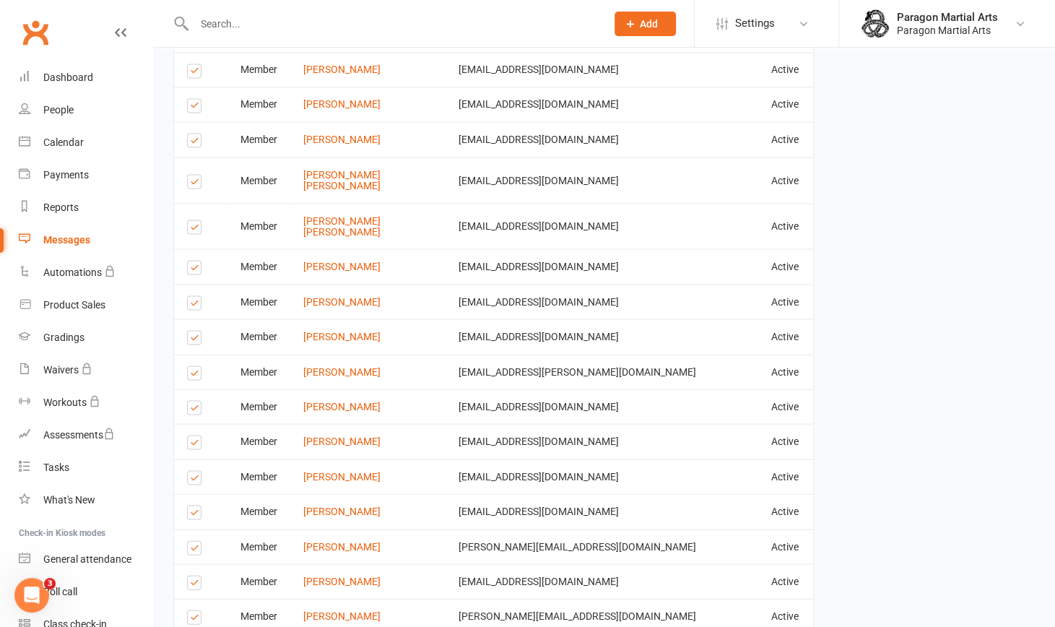
scroll to position [1453, 0]
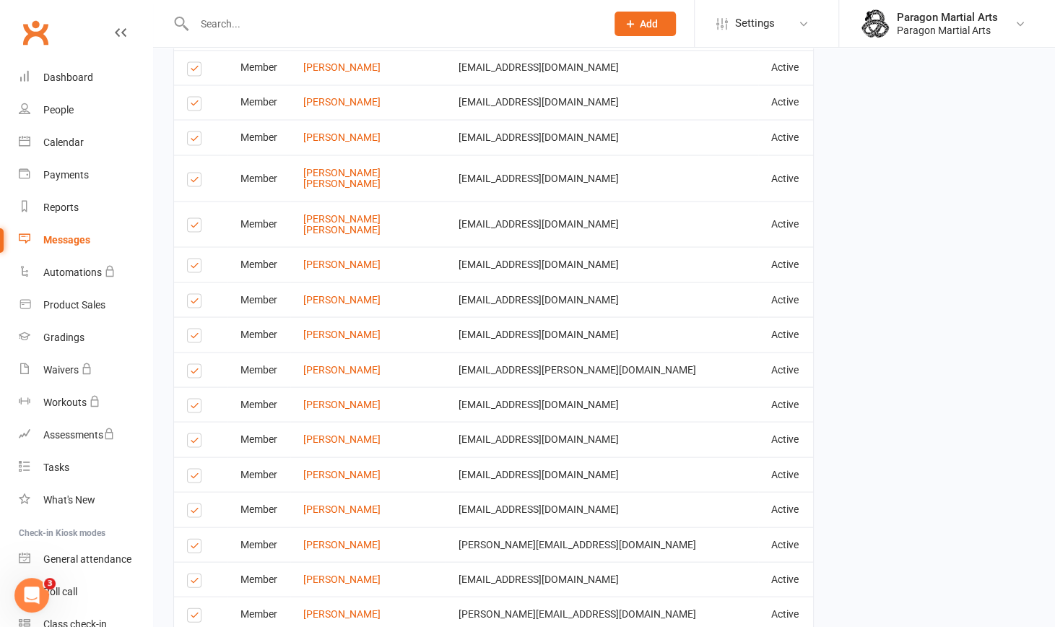
click at [191, 140] on label at bounding box center [196, 140] width 19 height 0
click at [191, 131] on input "checkbox" at bounding box center [191, 131] width 9 height 0
click at [192, 181] on label at bounding box center [196, 181] width 19 height 0
click at [192, 173] on input "checkbox" at bounding box center [191, 173] width 9 height 0
click at [196, 302] on label at bounding box center [196, 302] width 19 height 0
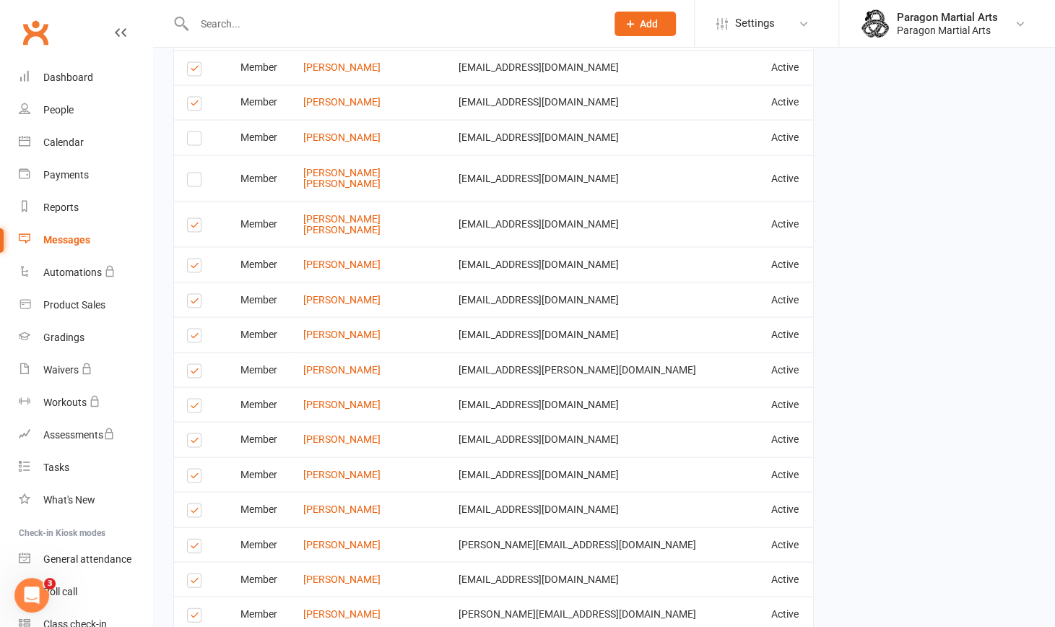
click at [196, 294] on input "checkbox" at bounding box center [191, 294] width 9 height 0
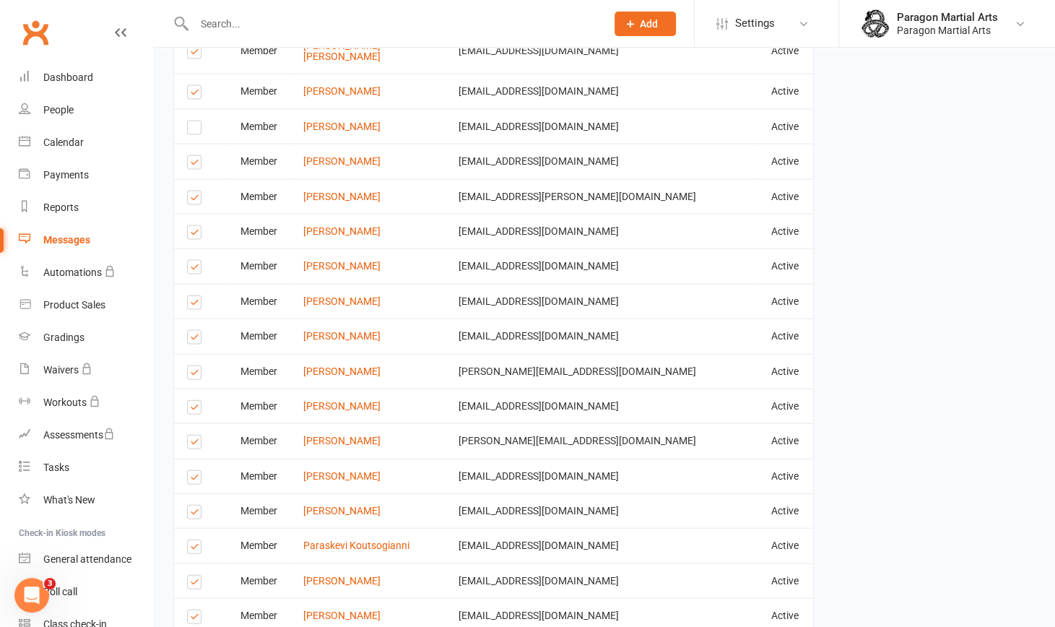
scroll to position [1630, 0]
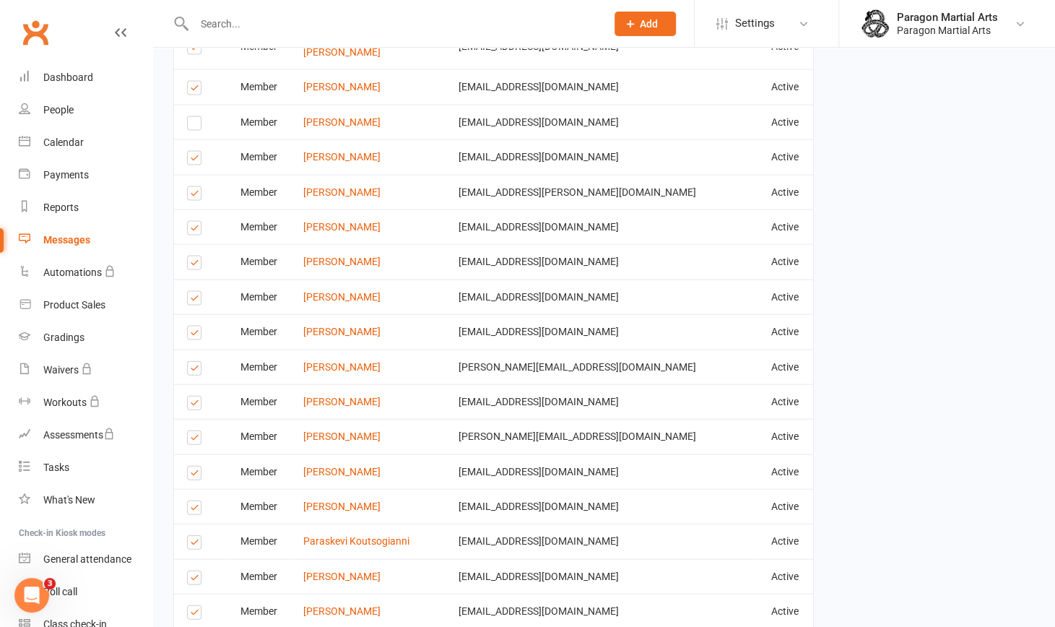
click at [185, 209] on td "Select this" at bounding box center [200, 226] width 53 height 35
click at [187, 335] on label at bounding box center [196, 335] width 19 height 0
click at [187, 326] on input "checkbox" at bounding box center [191, 326] width 9 height 0
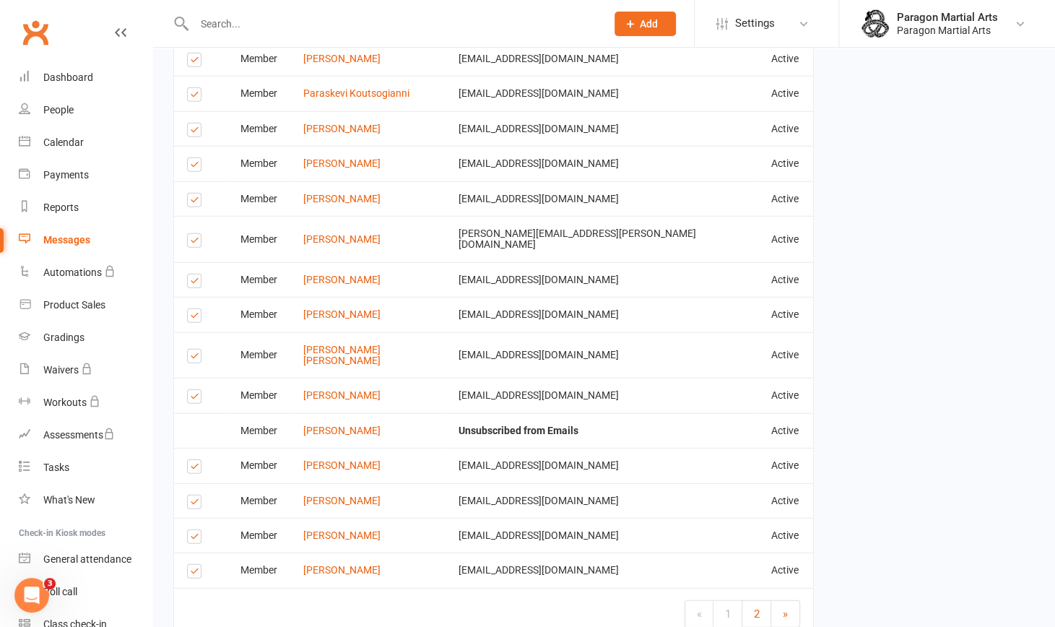
scroll to position [2085, 0]
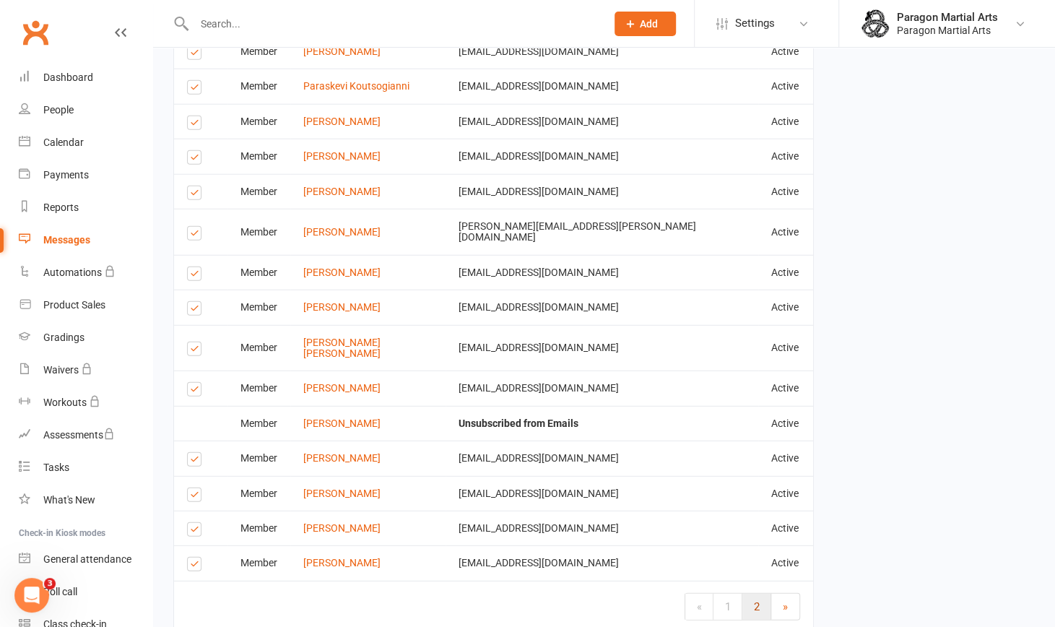
click at [758, 600] on span "2" at bounding box center [757, 606] width 6 height 13
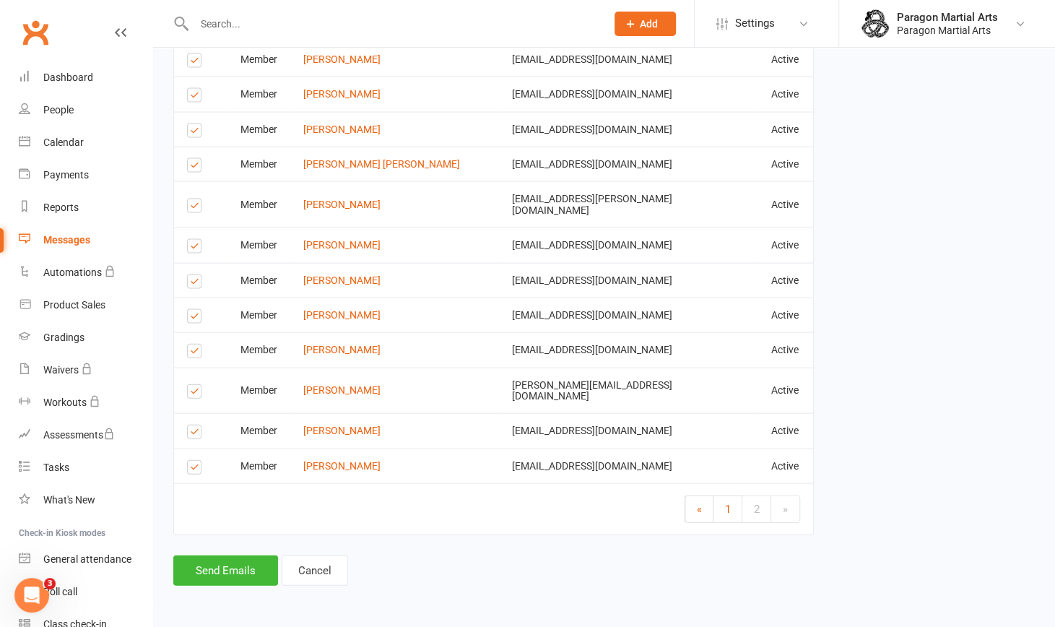
scroll to position [1529, 0]
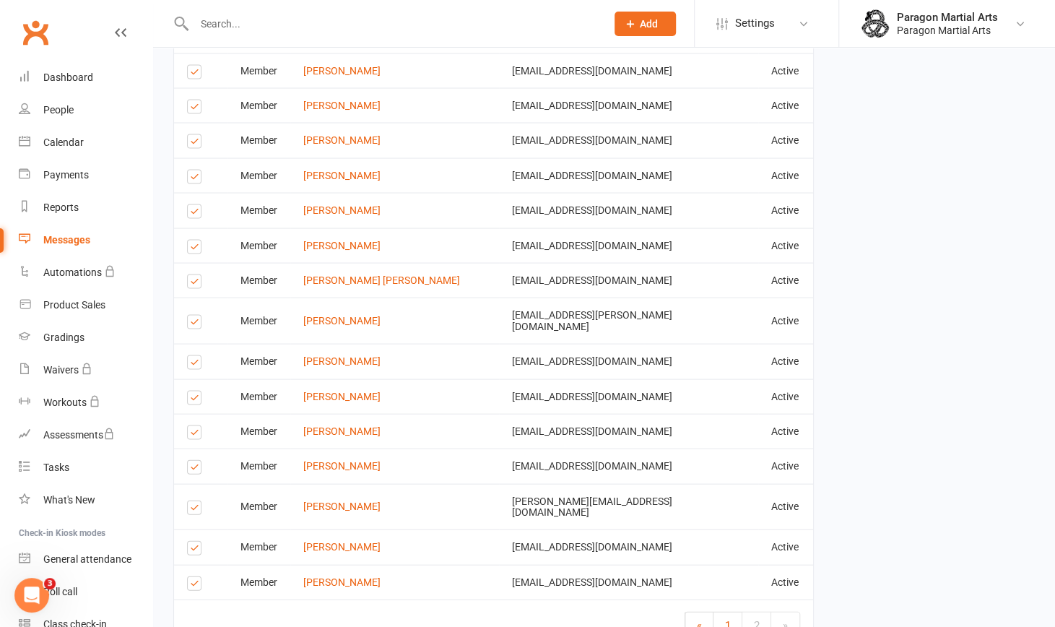
click at [192, 468] on label at bounding box center [196, 468] width 19 height 0
click at [192, 460] on input "checkbox" at bounding box center [191, 460] width 9 height 0
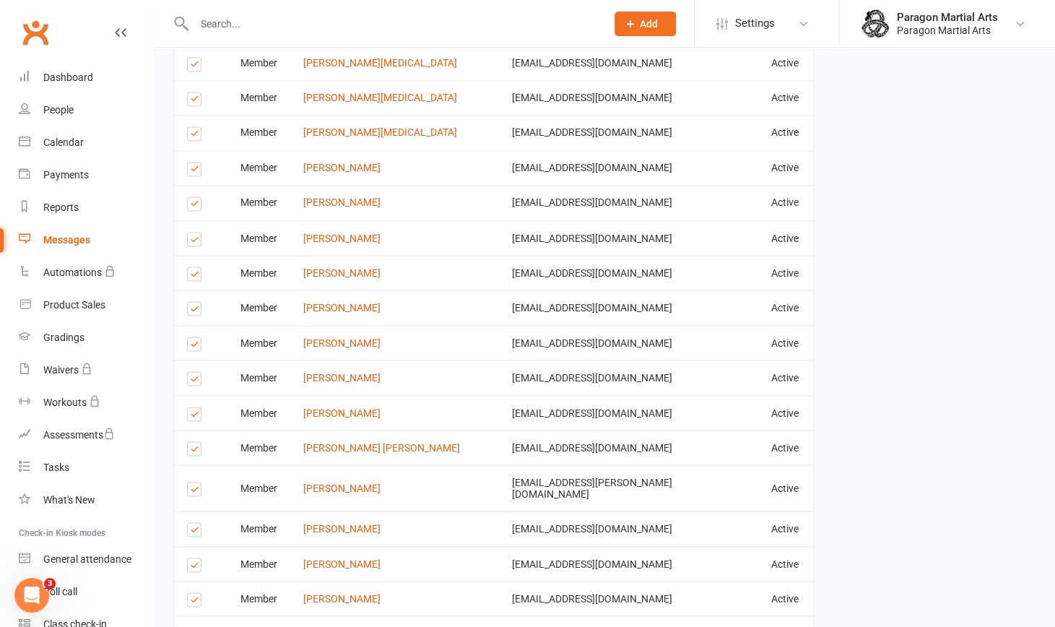
scroll to position [1360, 0]
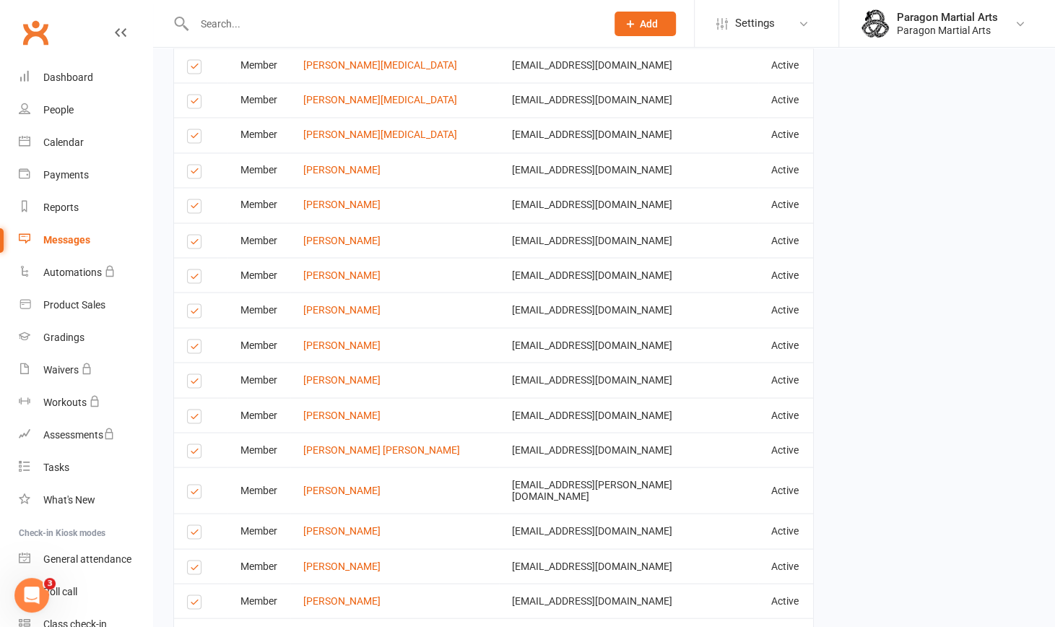
click at [196, 348] on label at bounding box center [196, 348] width 19 height 0
click at [196, 339] on input "checkbox" at bounding box center [191, 339] width 9 height 0
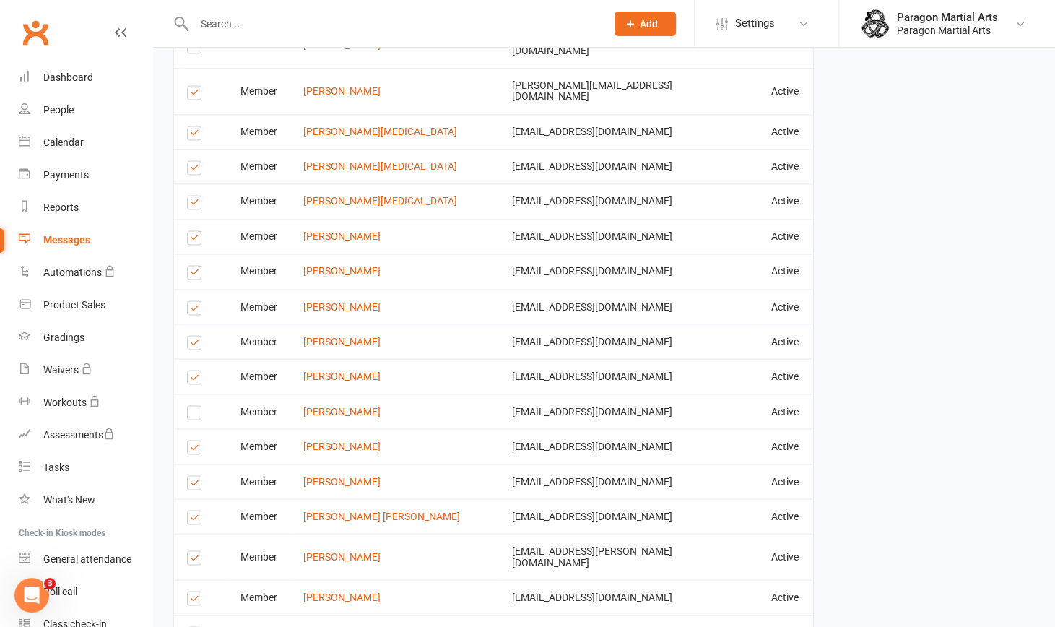
scroll to position [1271, 0]
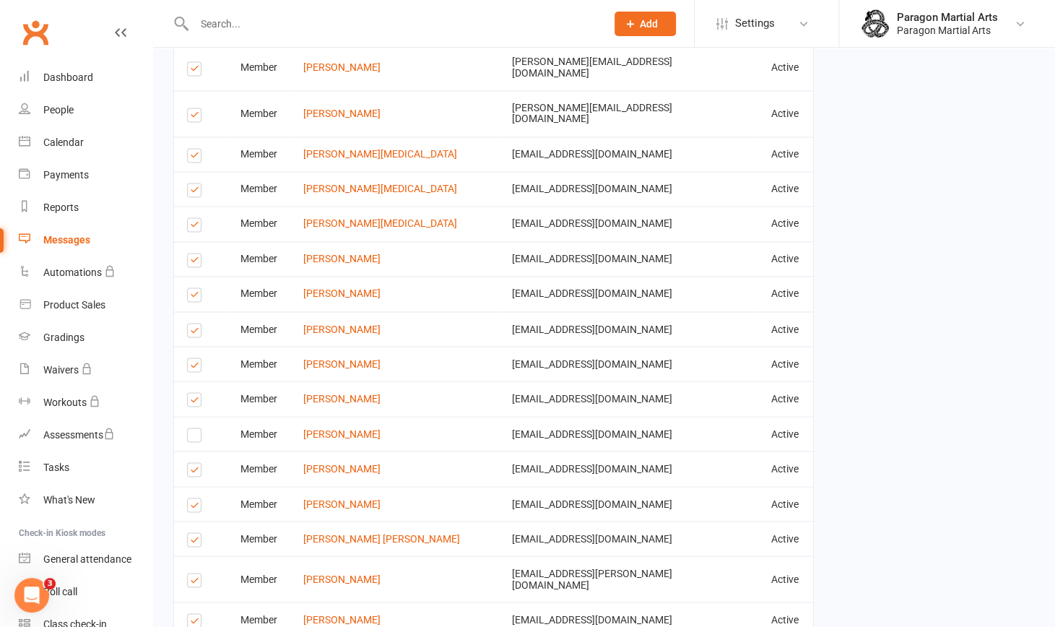
click at [194, 401] on label at bounding box center [196, 401] width 19 height 0
click at [194, 393] on input "checkbox" at bounding box center [191, 393] width 9 height 0
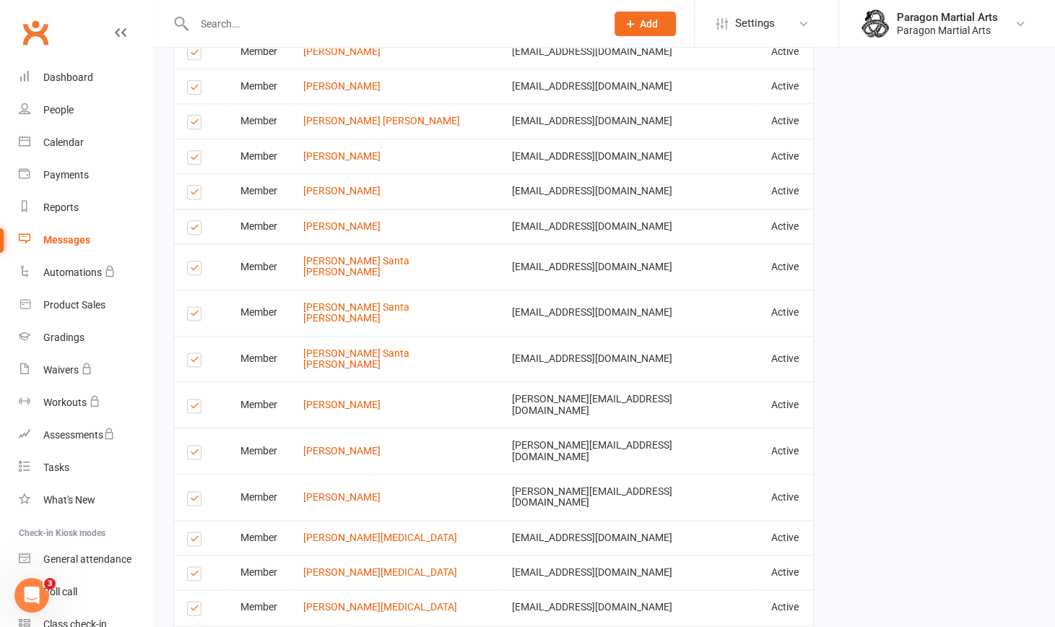
scroll to position [885, 0]
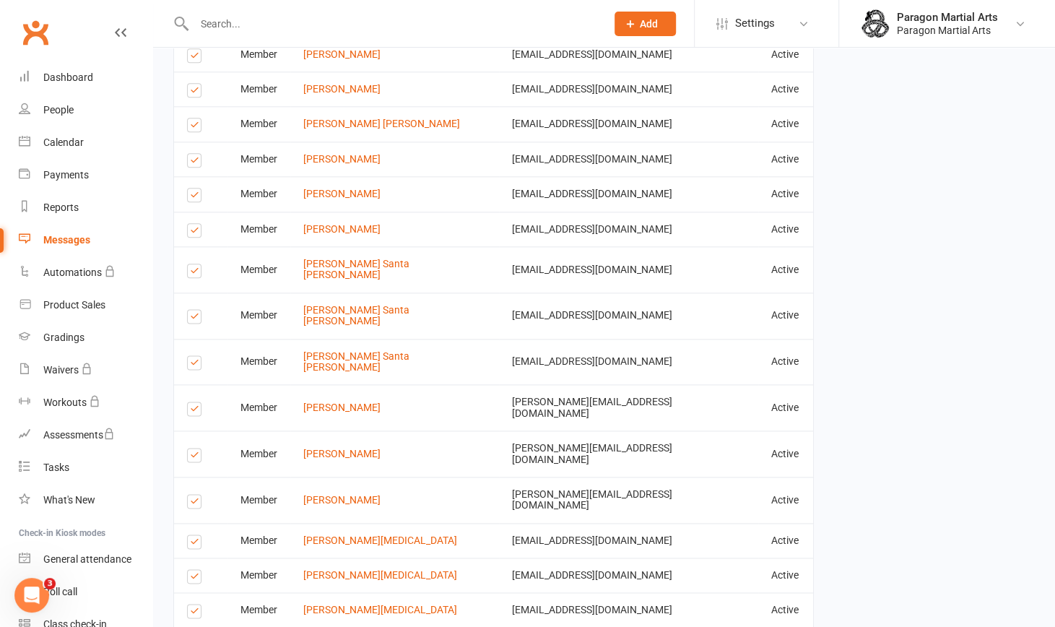
click at [194, 365] on label at bounding box center [196, 365] width 19 height 0
click at [194, 356] on input "checkbox" at bounding box center [191, 356] width 9 height 0
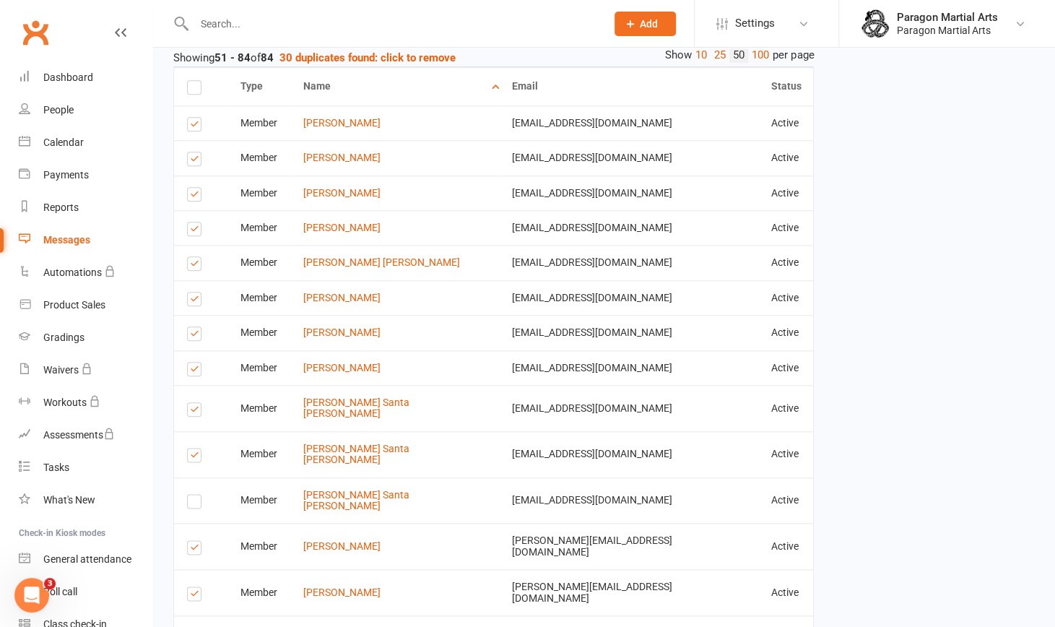
scroll to position [746, 0]
click at [190, 372] on label at bounding box center [196, 372] width 19 height 0
click at [190, 363] on input "checkbox" at bounding box center [191, 363] width 9 height 0
click at [193, 336] on label at bounding box center [196, 336] width 19 height 0
click at [193, 328] on input "checkbox" at bounding box center [191, 328] width 9 height 0
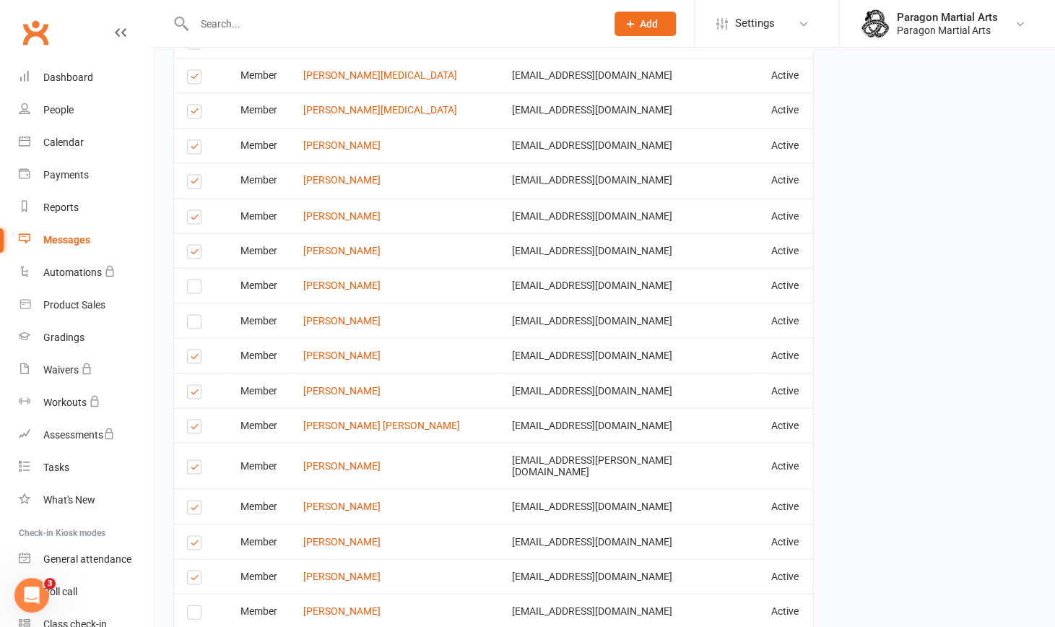
scroll to position [1529, 0]
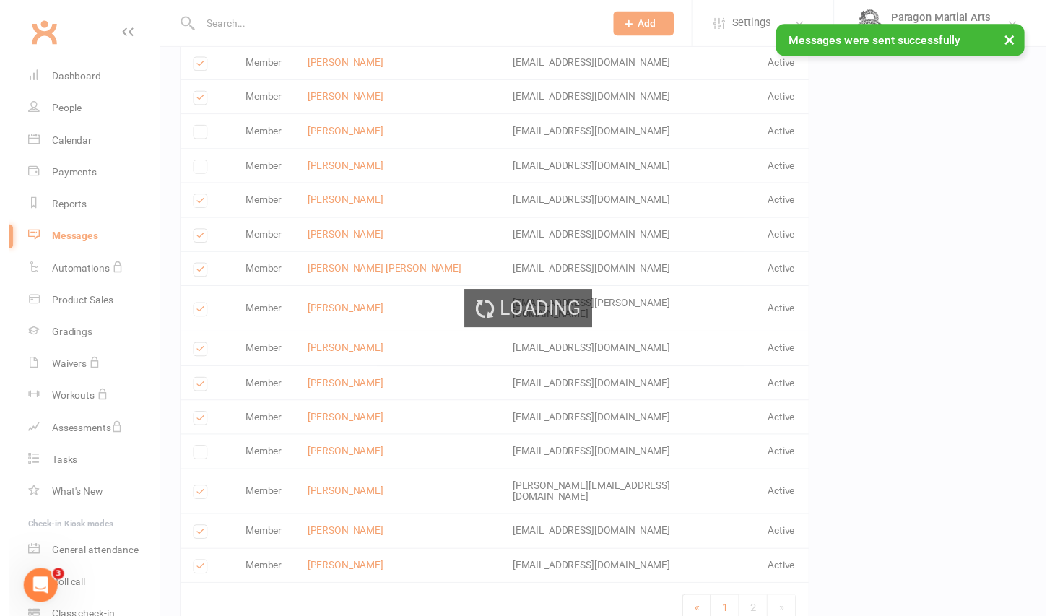
scroll to position [1523, 0]
